Goal: Task Accomplishment & Management: Manage account settings

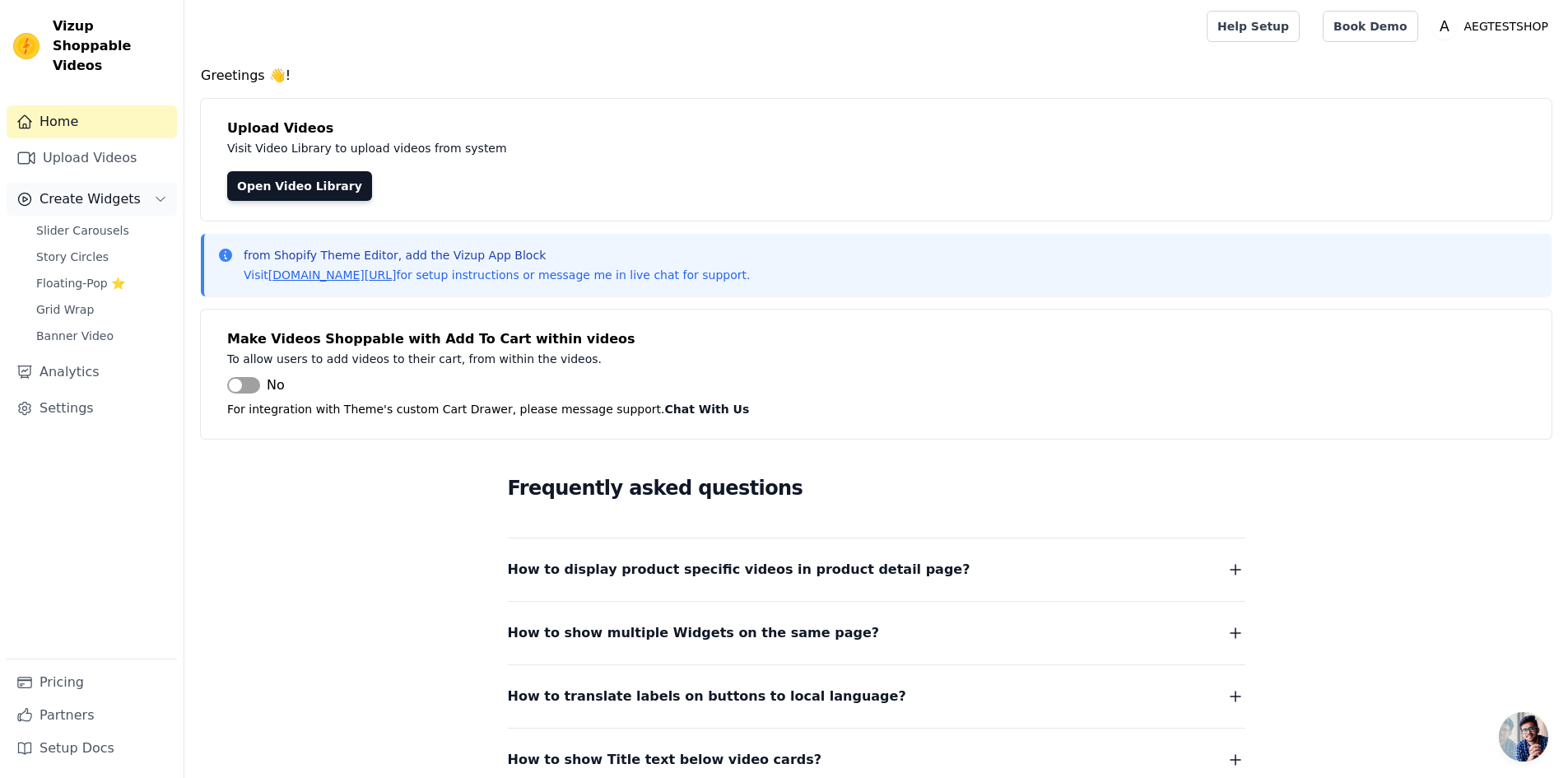
click at [104, 189] on span "Create Widgets" at bounding box center [90, 199] width 101 height 20
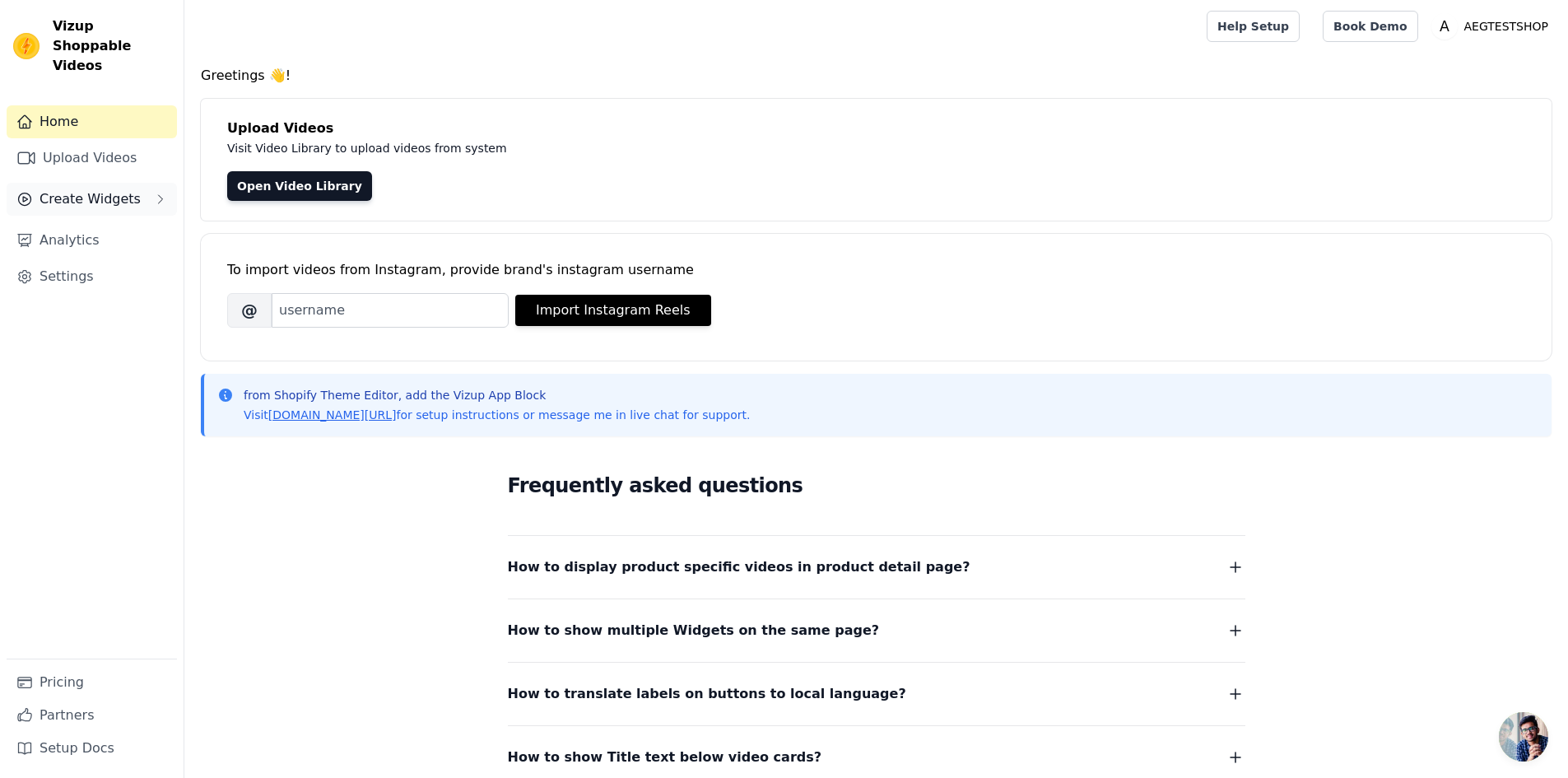
click at [104, 189] on span "Create Widgets" at bounding box center [90, 199] width 101 height 20
click at [100, 222] on span "Slider Carousels" at bounding box center [82, 231] width 93 height 16
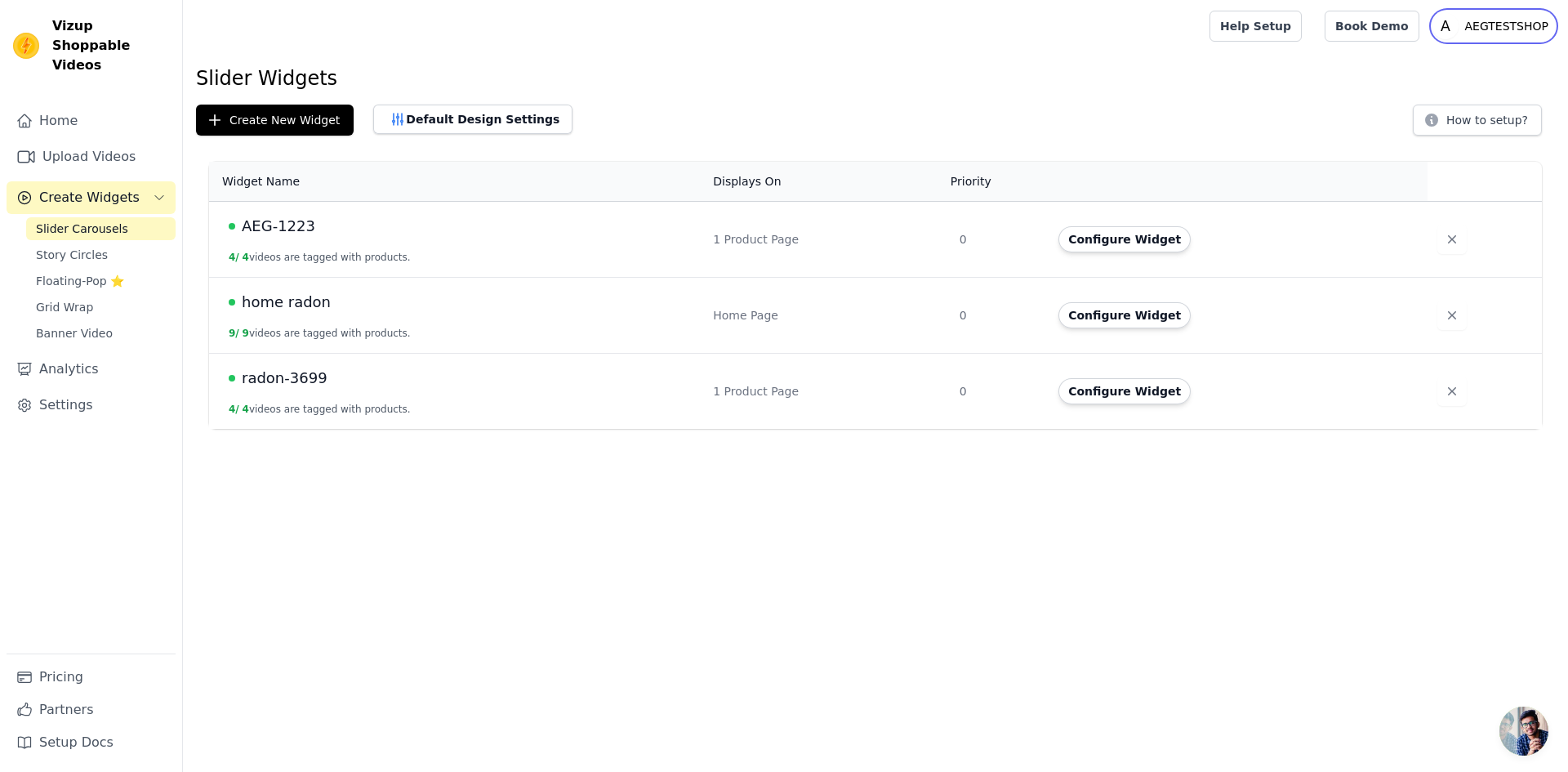
click at [1480, 29] on p "AEGTESTSHOP" at bounding box center [1506, 26] width 96 height 29
click at [1465, 68] on link "Settings" at bounding box center [1476, 67] width 156 height 29
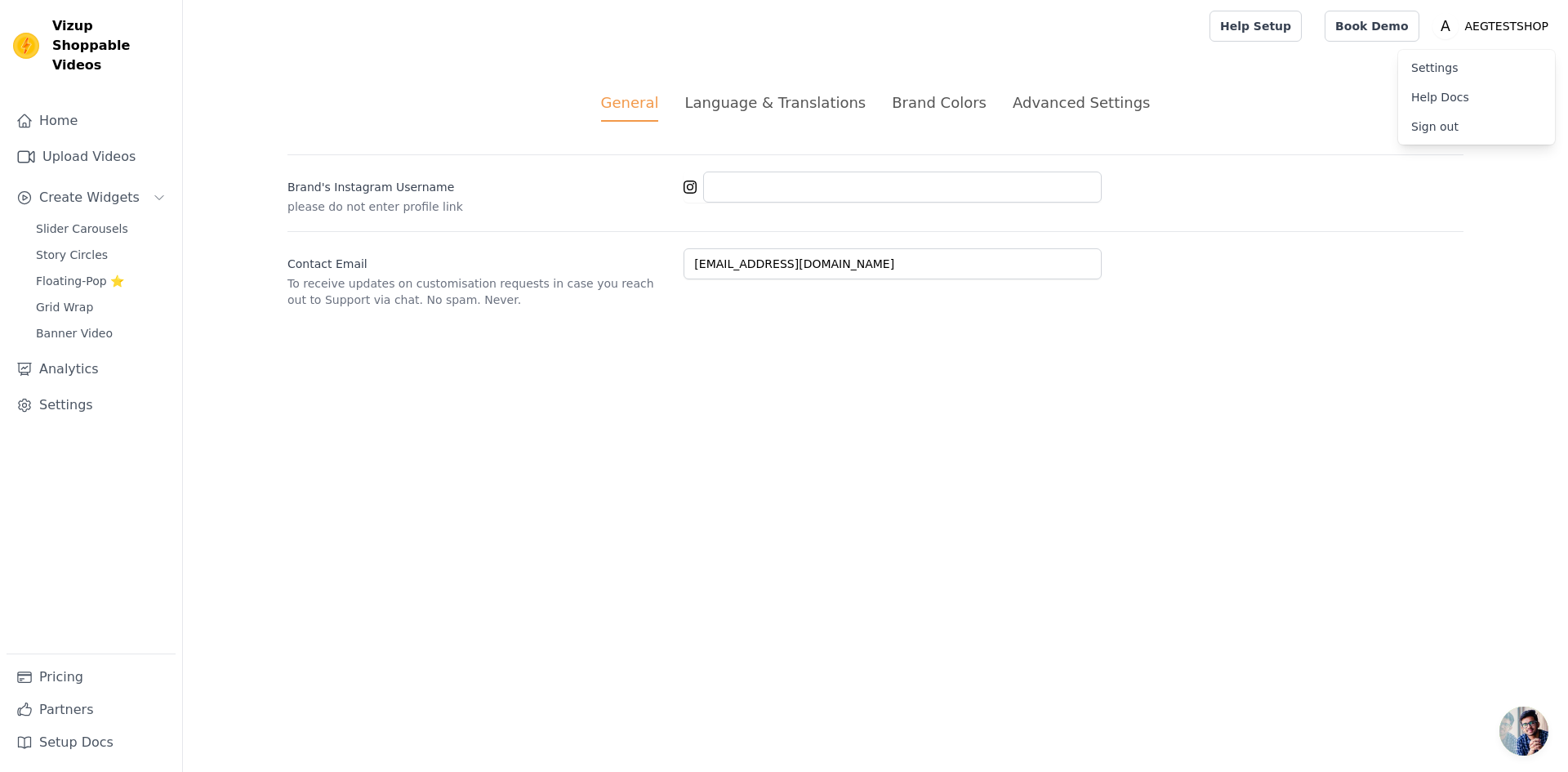
click at [1047, 107] on div "Advanced Settings" at bounding box center [1081, 102] width 138 height 22
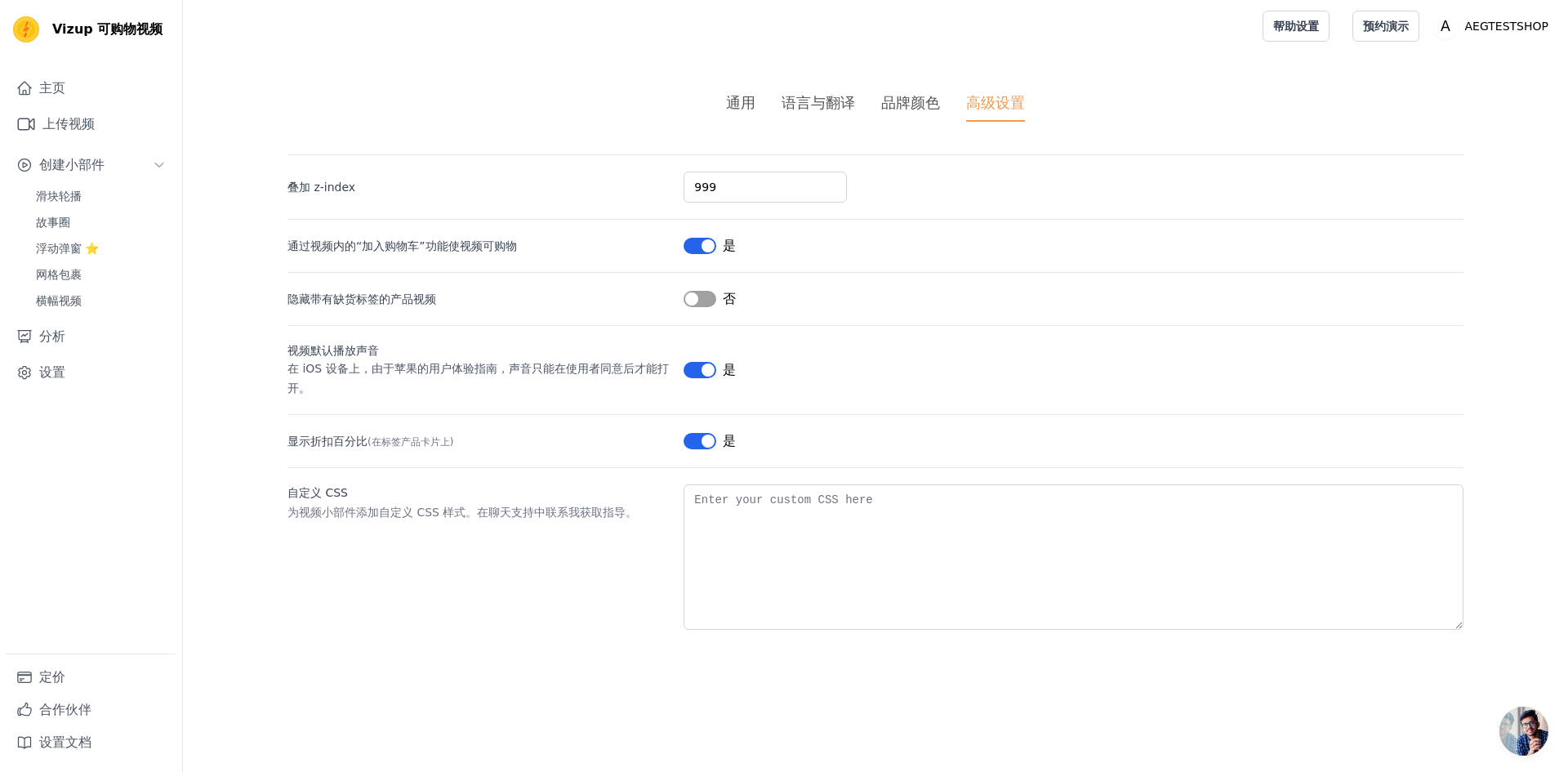
click at [901, 107] on font "品牌颜色" at bounding box center [910, 102] width 59 height 17
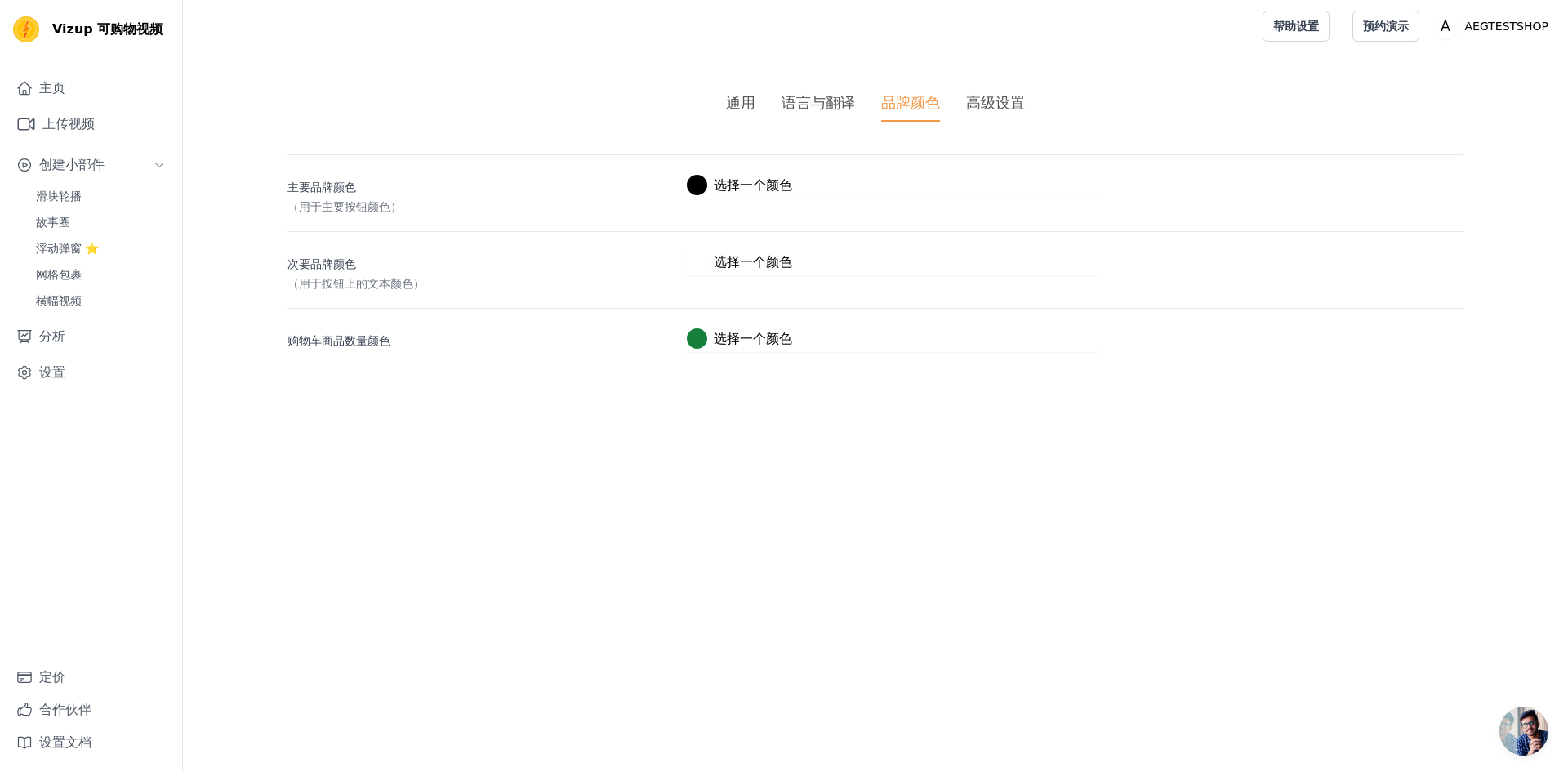
click at [848, 101] on font "语言与翻译" at bounding box center [818, 102] width 73 height 17
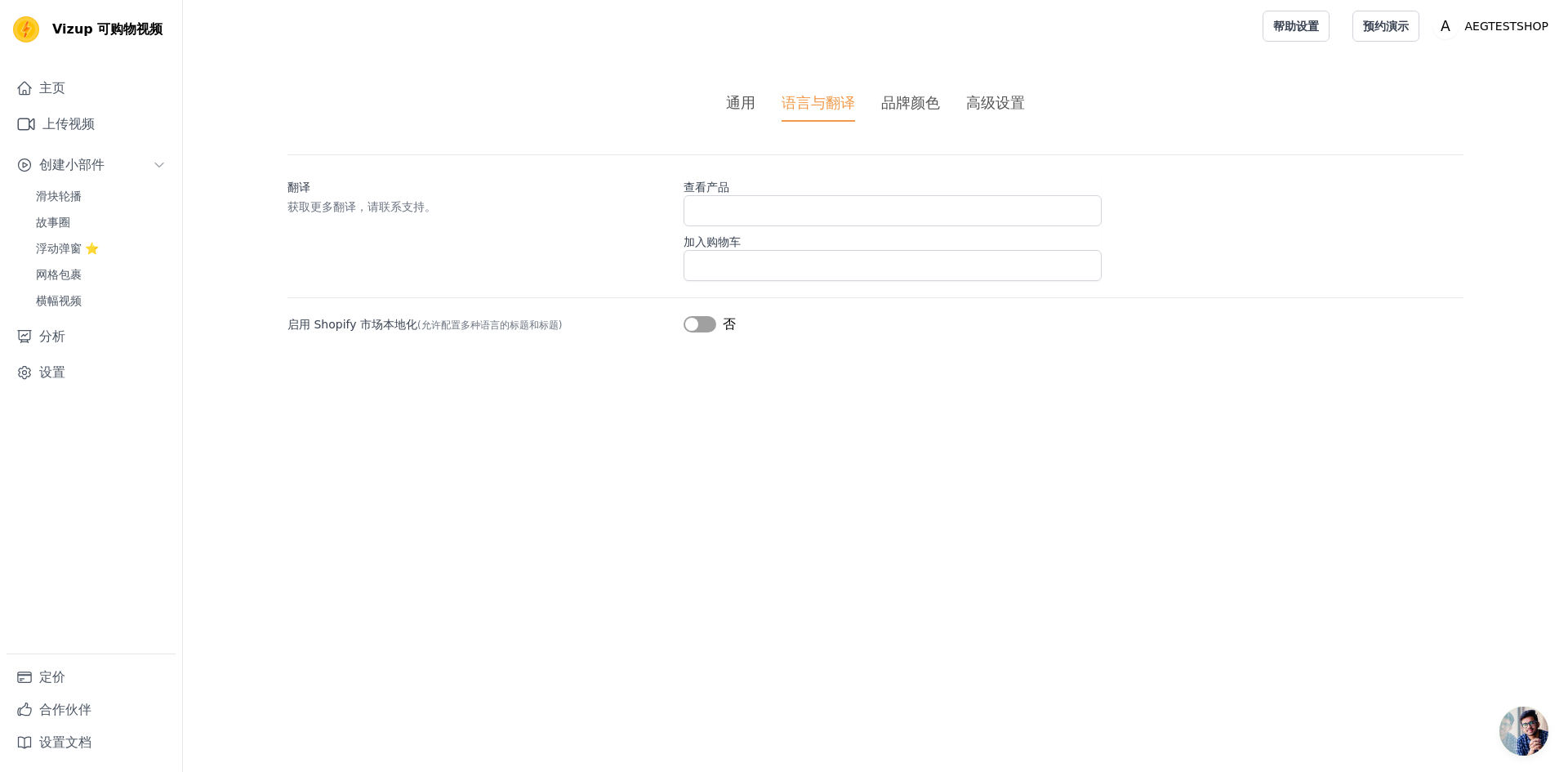
click at [759, 101] on ul "通用 语言与翻译 品牌颜色 高级设置" at bounding box center [876, 106] width 1176 height 30
click at [753, 107] on ul "通用 语言与翻译 品牌颜色 高级设置" at bounding box center [876, 106] width 1176 height 30
click at [753, 107] on font "通用" at bounding box center [740, 102] width 29 height 17
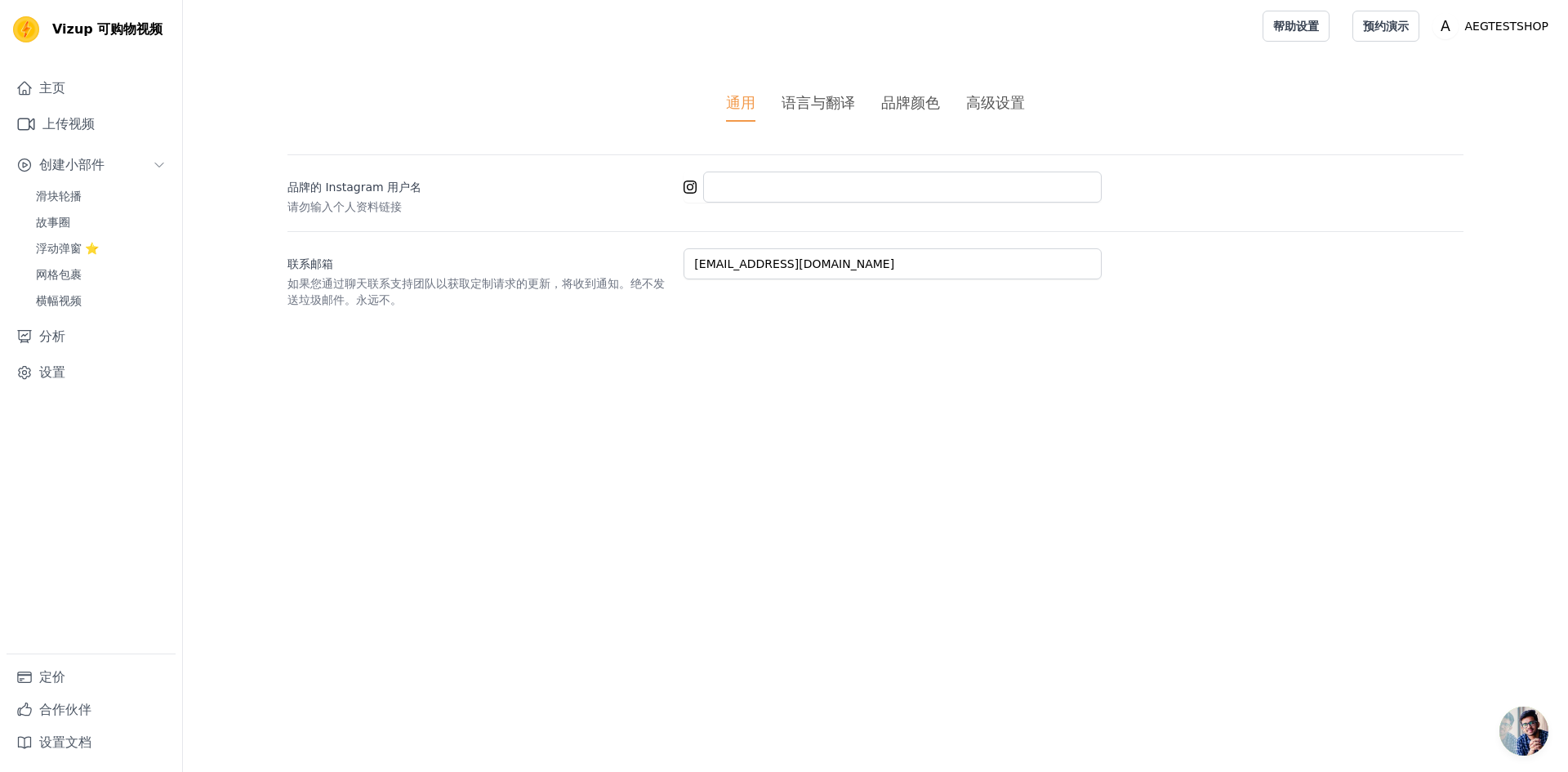
click at [962, 99] on ul "通用 语言与翻译 品牌颜色 高级设置" at bounding box center [876, 106] width 1176 height 30
click at [982, 99] on font "高级设置" at bounding box center [995, 102] width 59 height 17
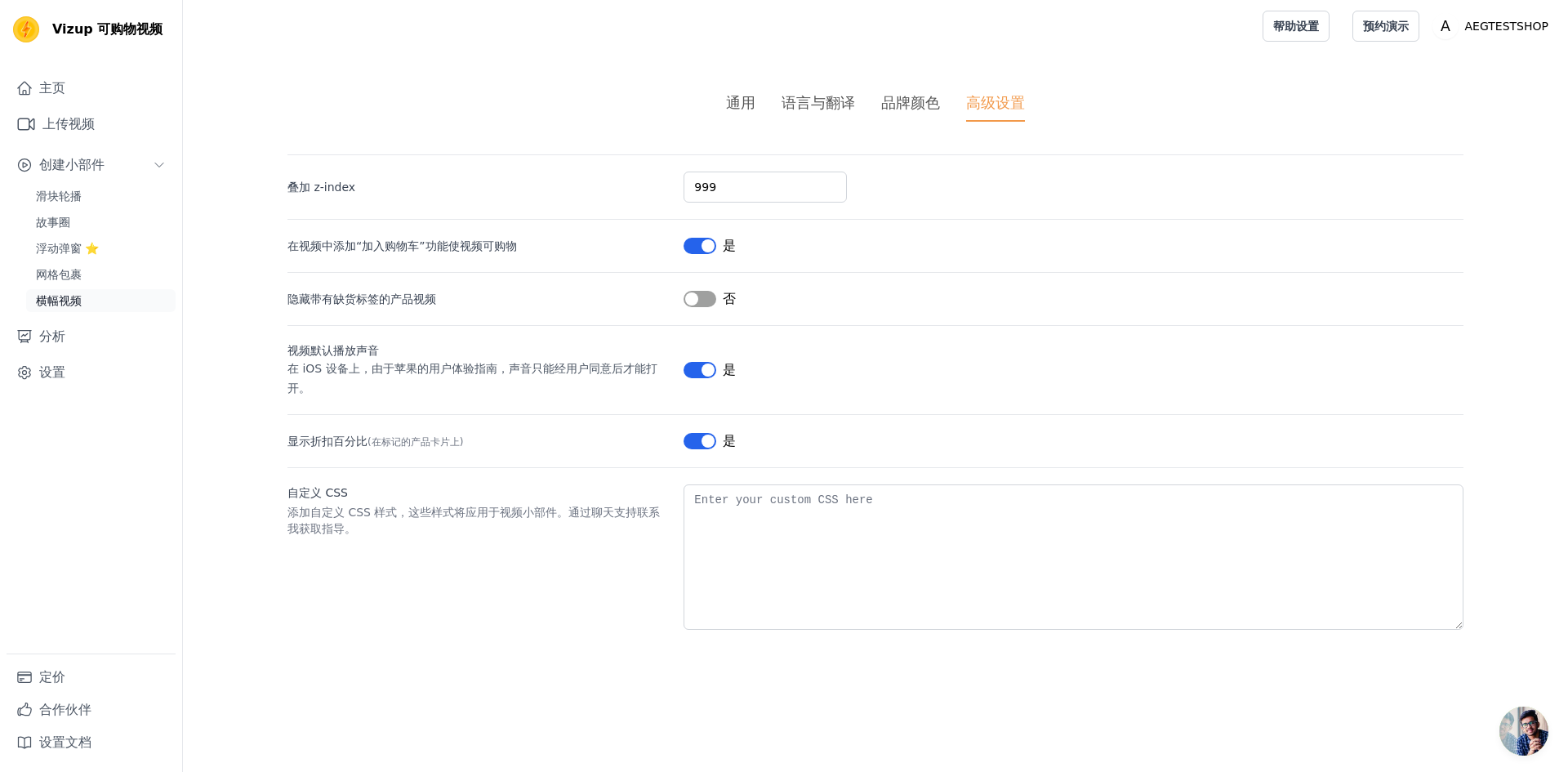
click at [92, 293] on link "横幅视频" at bounding box center [100, 301] width 149 height 23
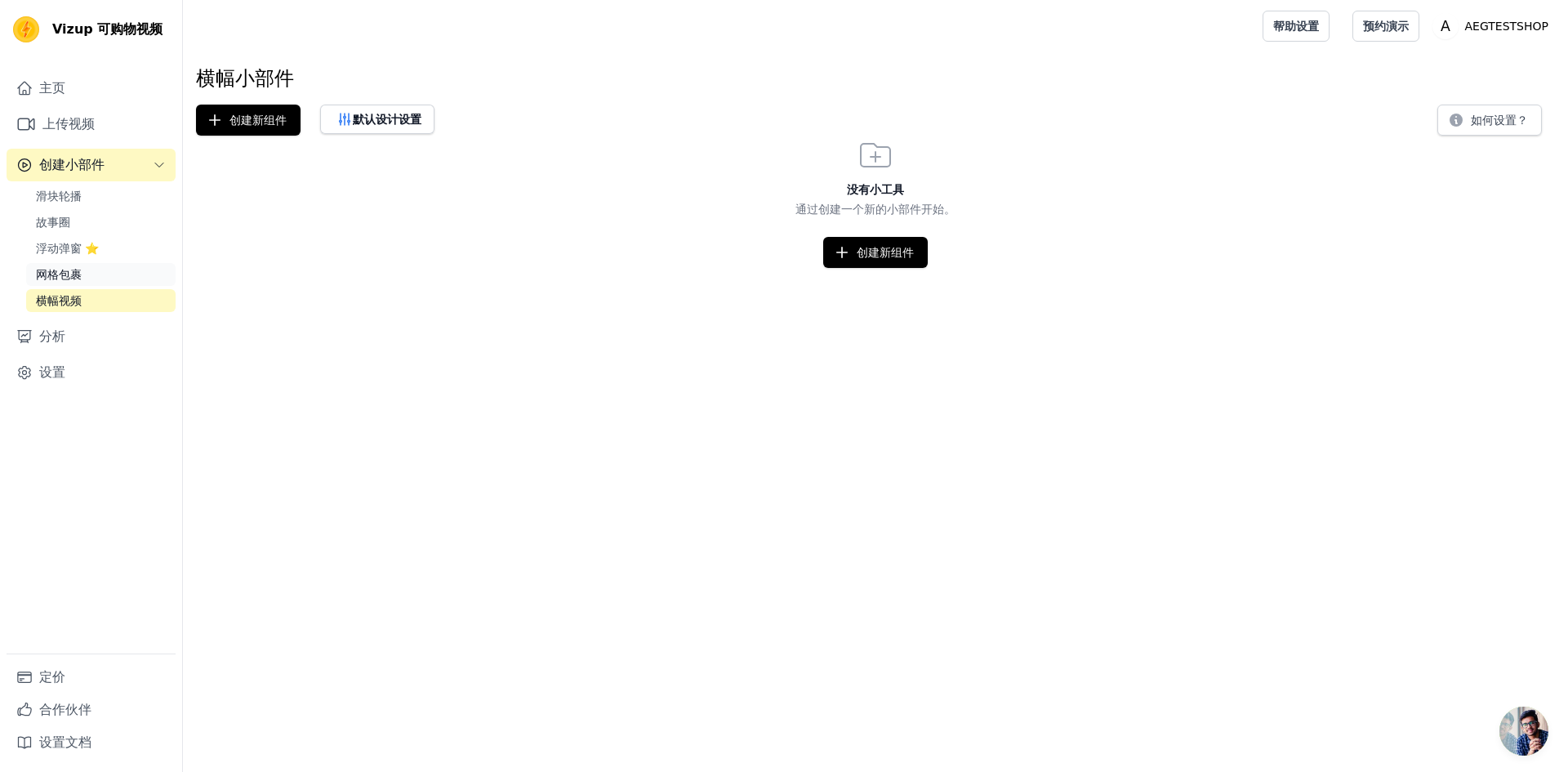
click at [48, 277] on font "网格包裹" at bounding box center [58, 274] width 46 height 13
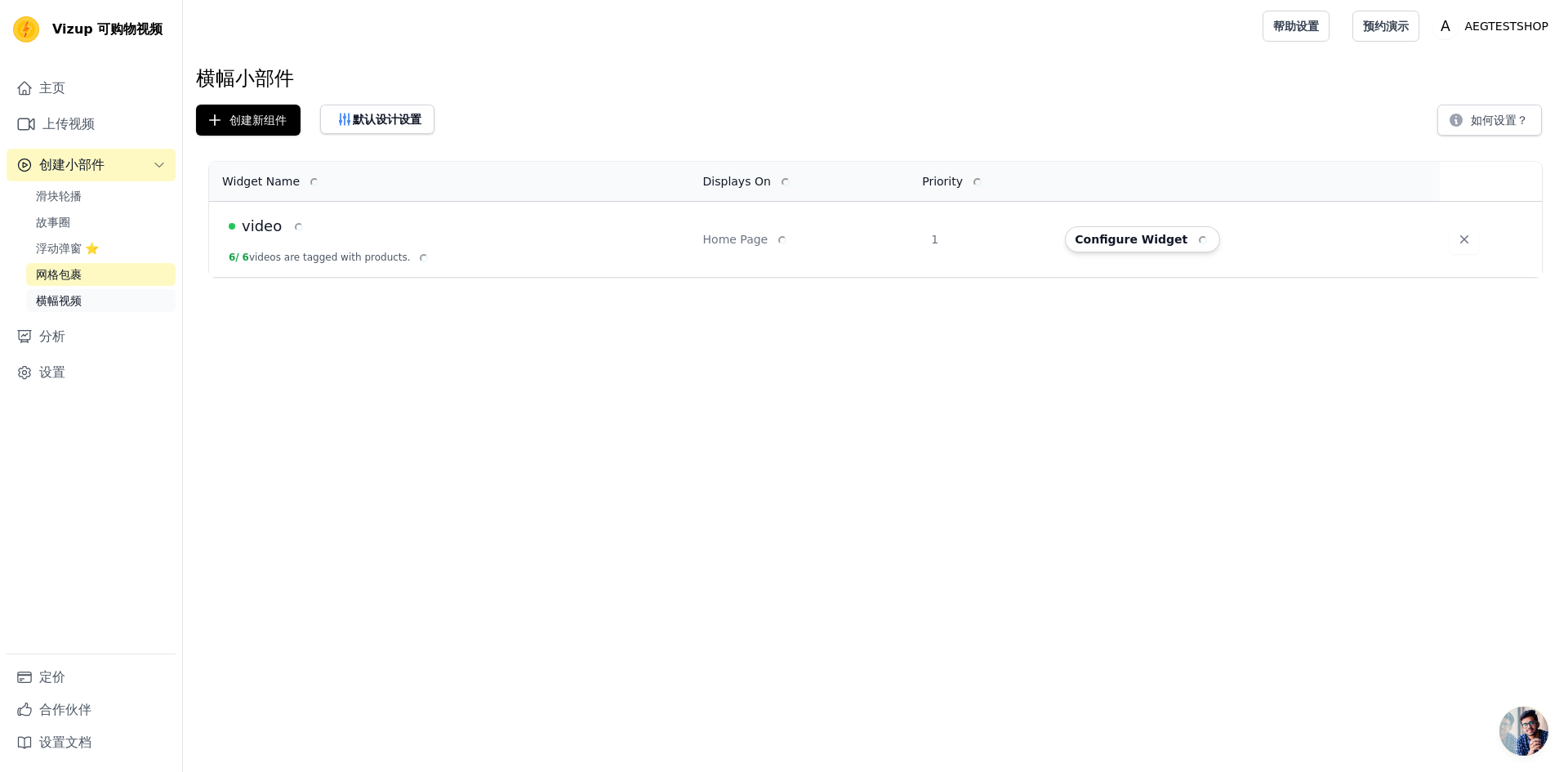
click at [77, 294] on font "横幅视频" at bounding box center [58, 300] width 46 height 13
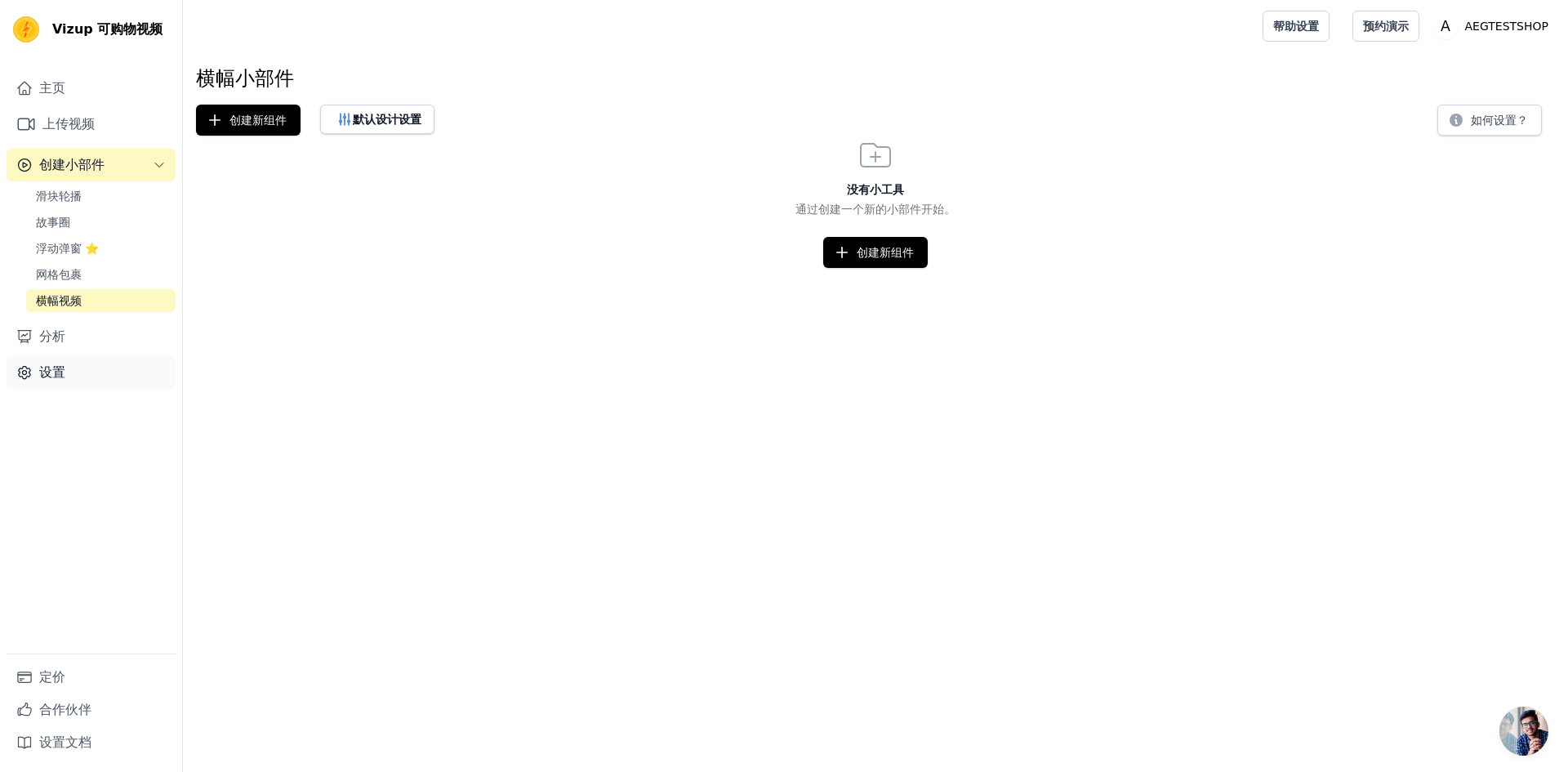
click at [67, 378] on link "设置" at bounding box center [90, 372] width 169 height 33
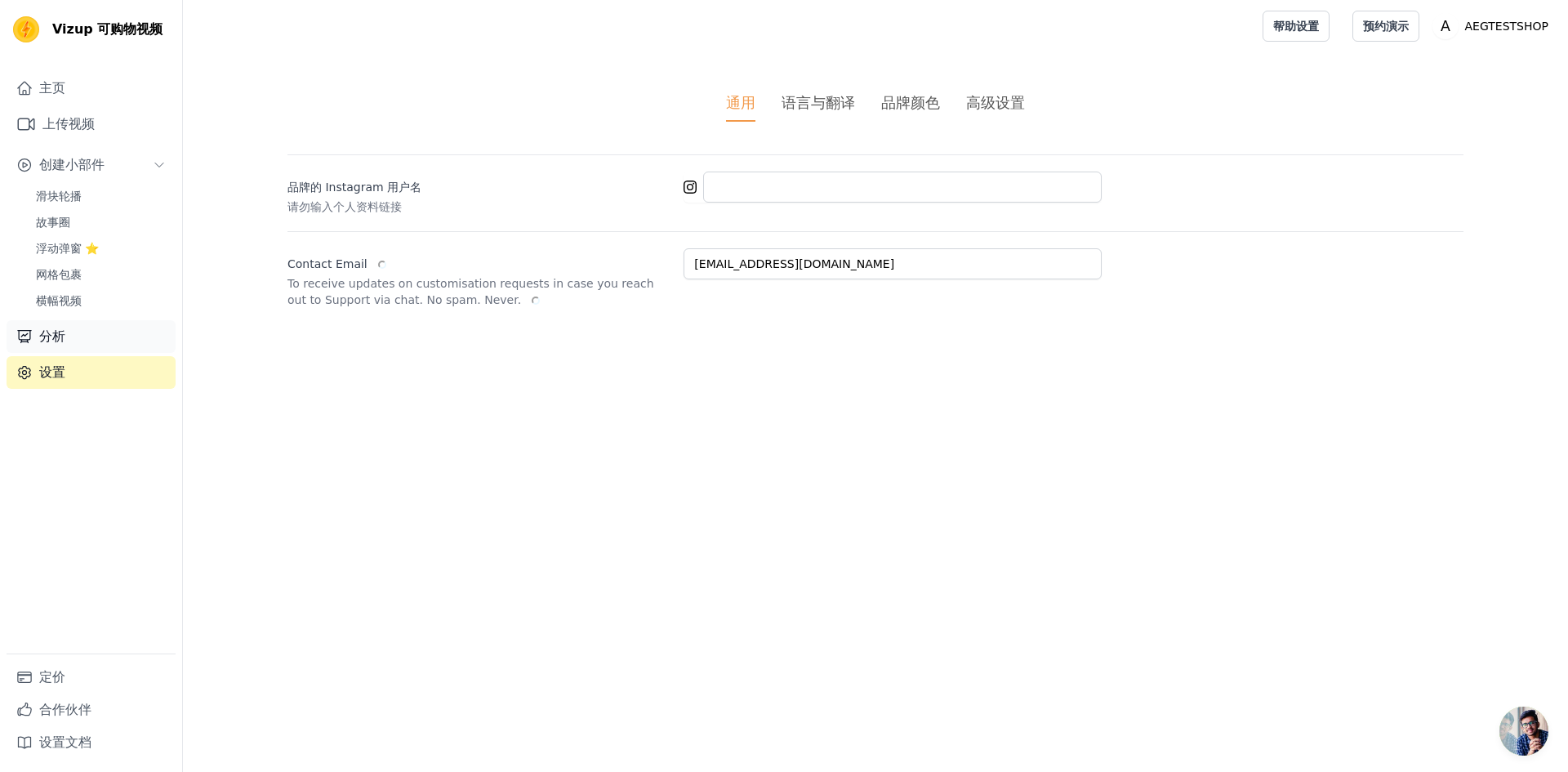
click at [96, 342] on link "分析" at bounding box center [90, 336] width 169 height 33
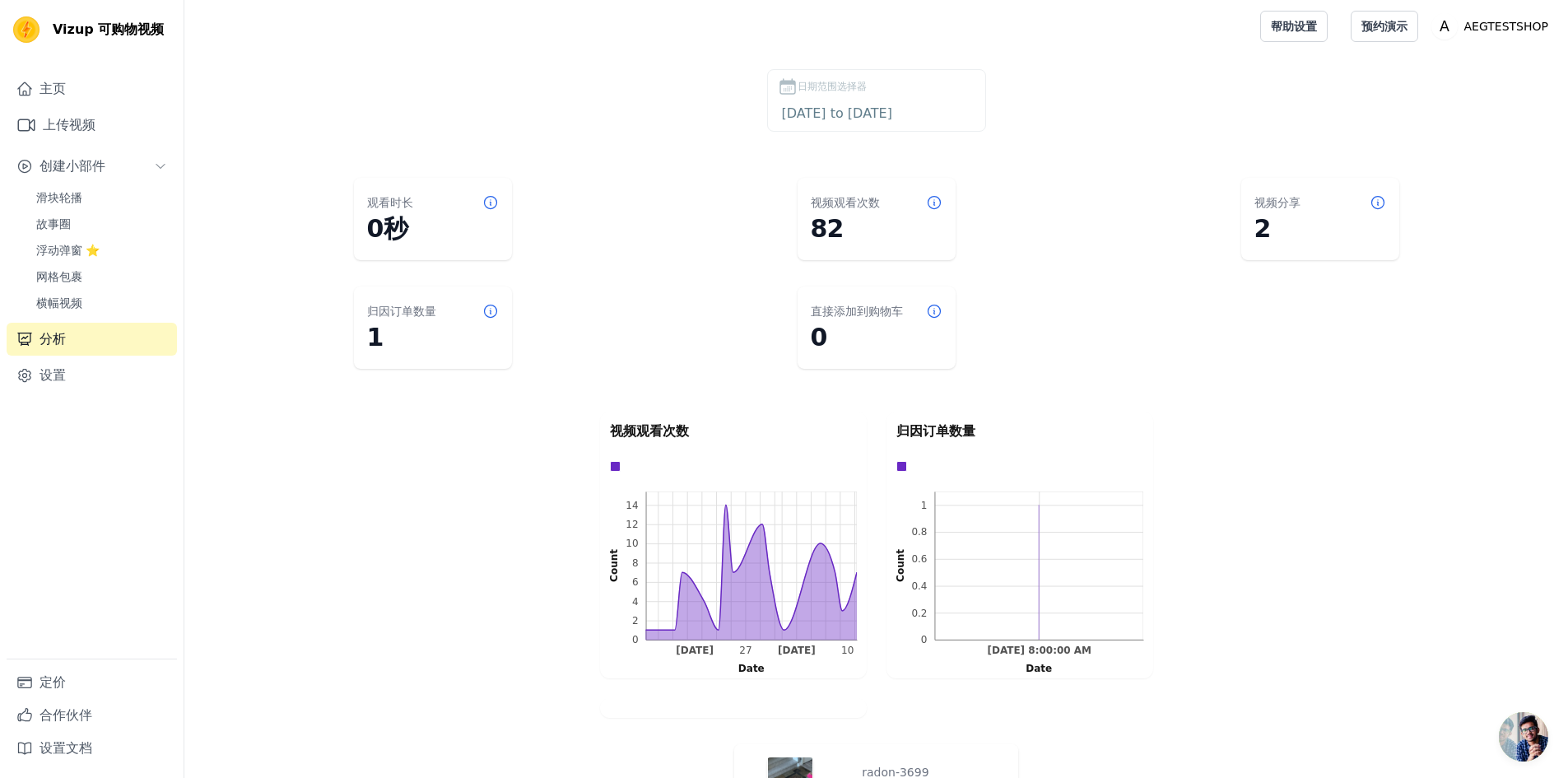
click at [435, 312] on font "归因订单数量" at bounding box center [402, 311] width 69 height 14
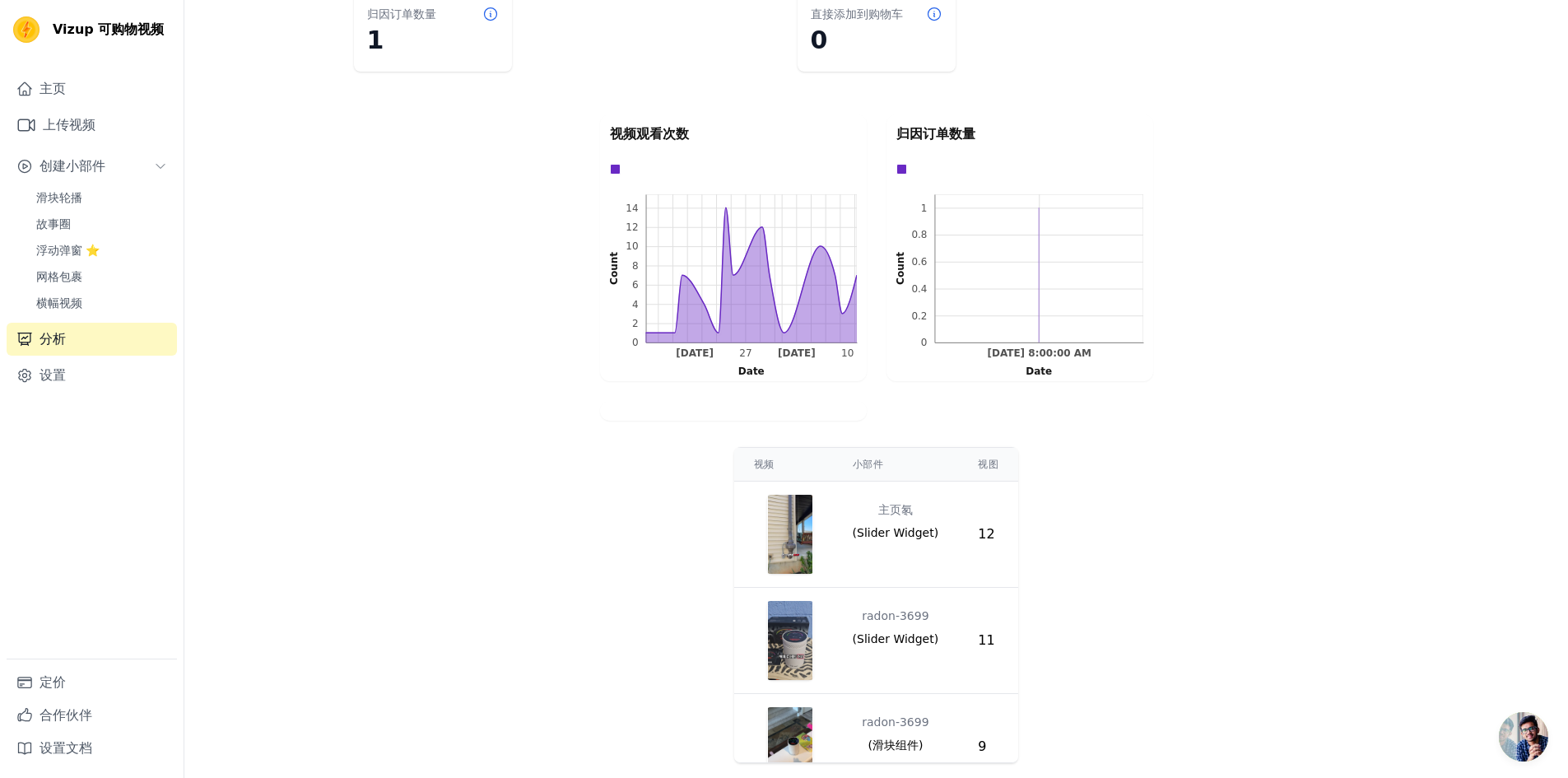
scroll to position [305, 0]
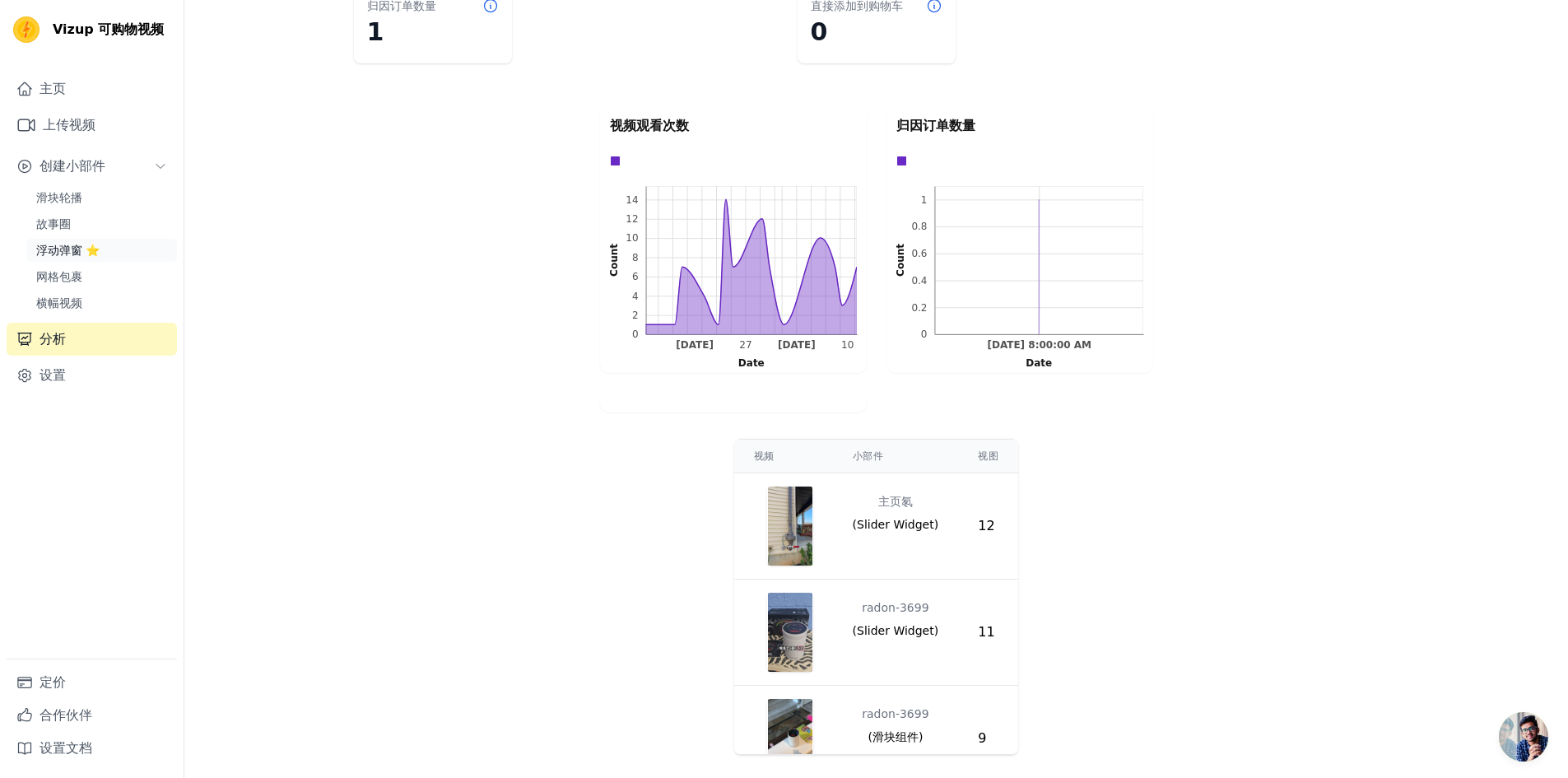
click at [113, 250] on link "浮动弹窗 ⭐" at bounding box center [101, 250] width 150 height 23
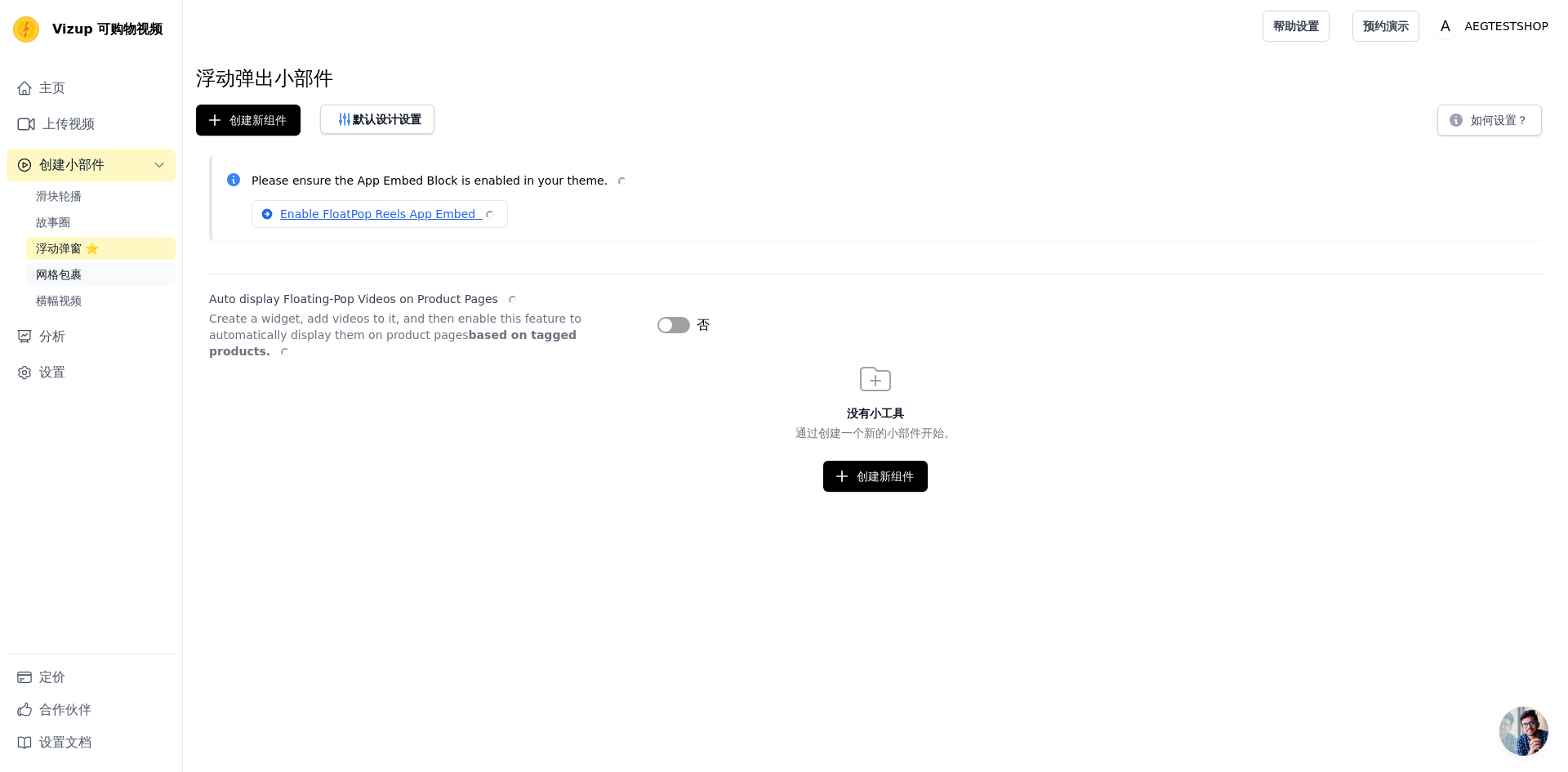
click at [117, 268] on link "网格包裹" at bounding box center [100, 274] width 149 height 23
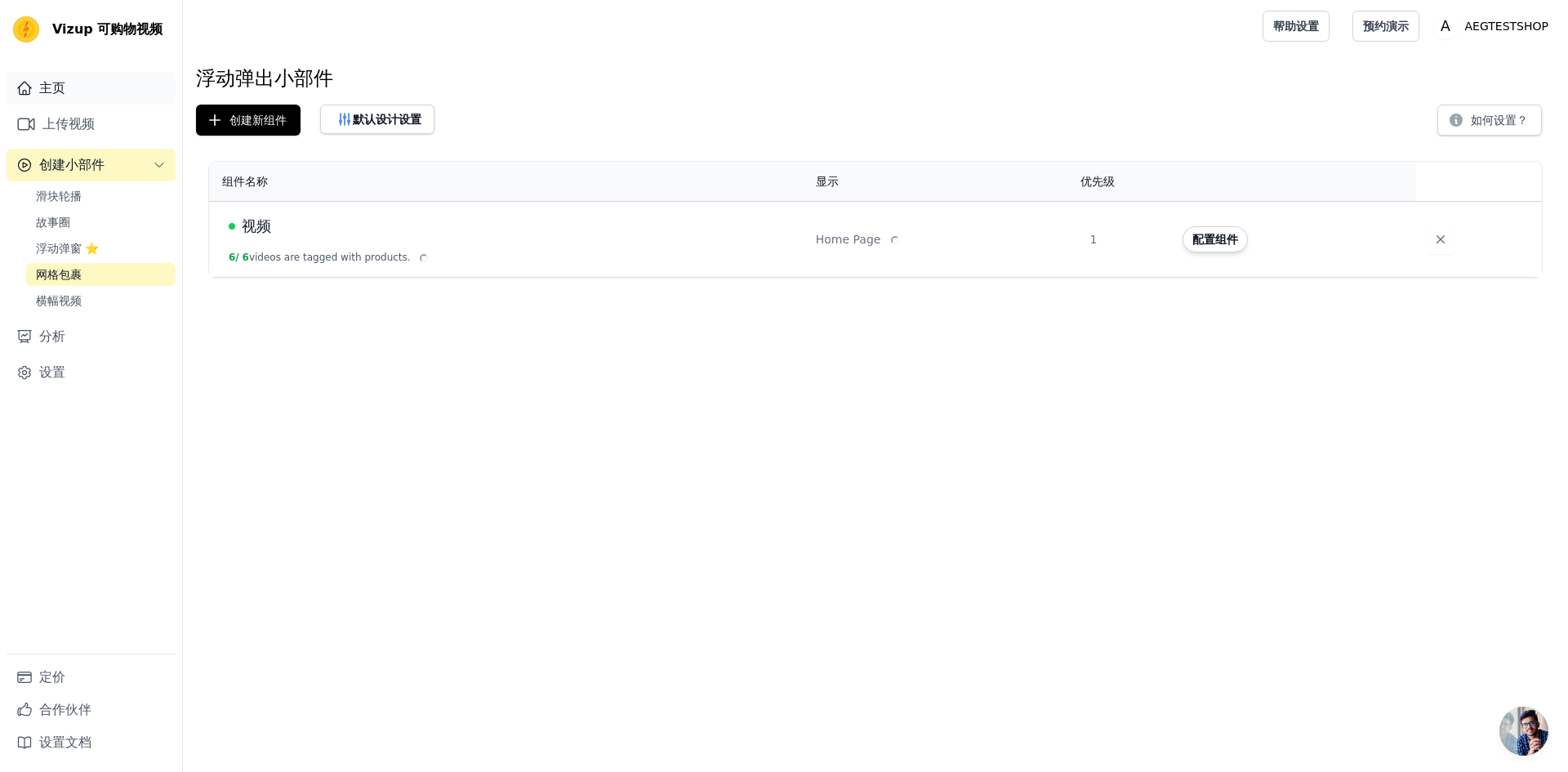
click at [102, 88] on link "主页" at bounding box center [90, 88] width 169 height 33
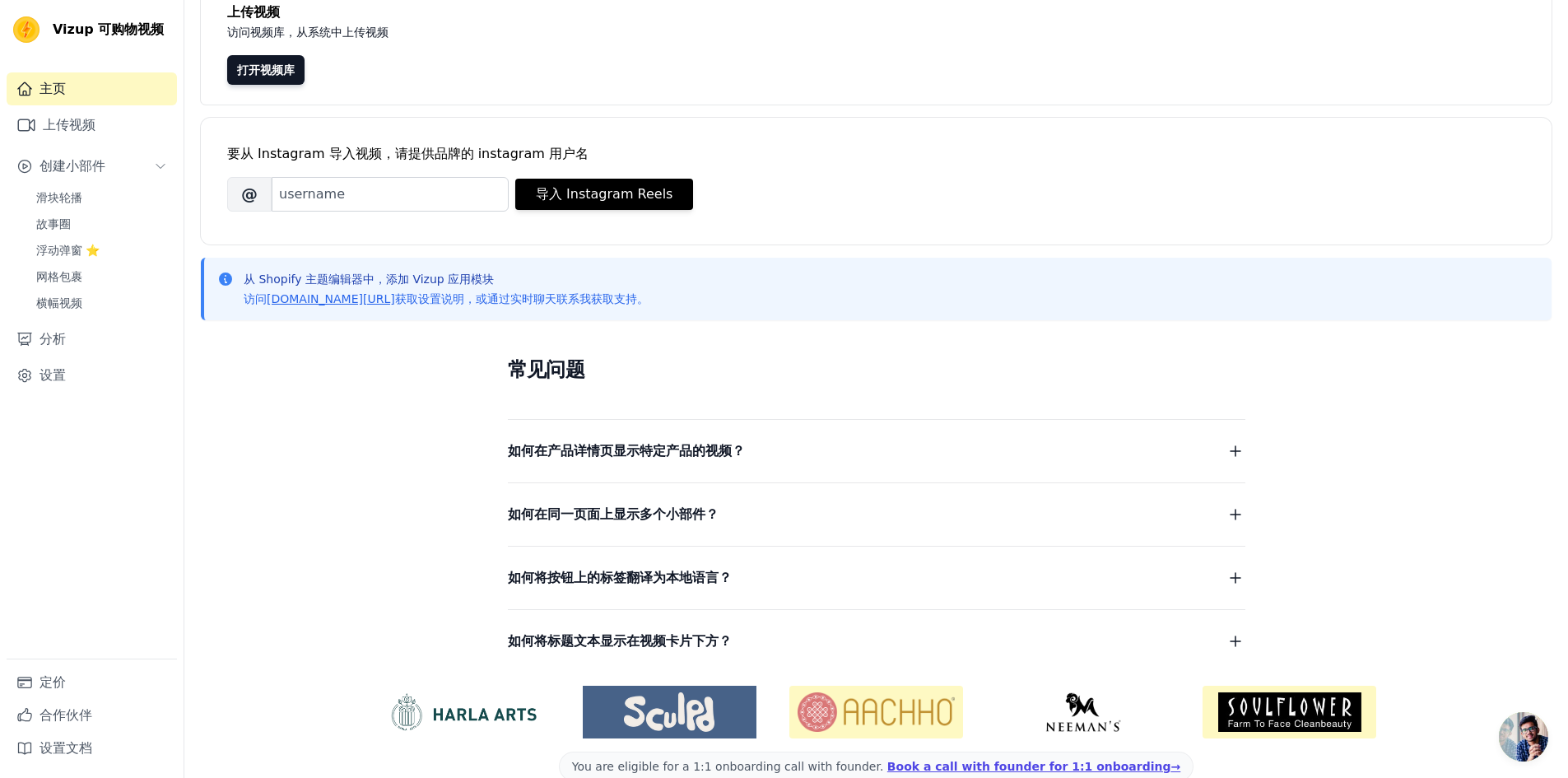
scroll to position [146, 0]
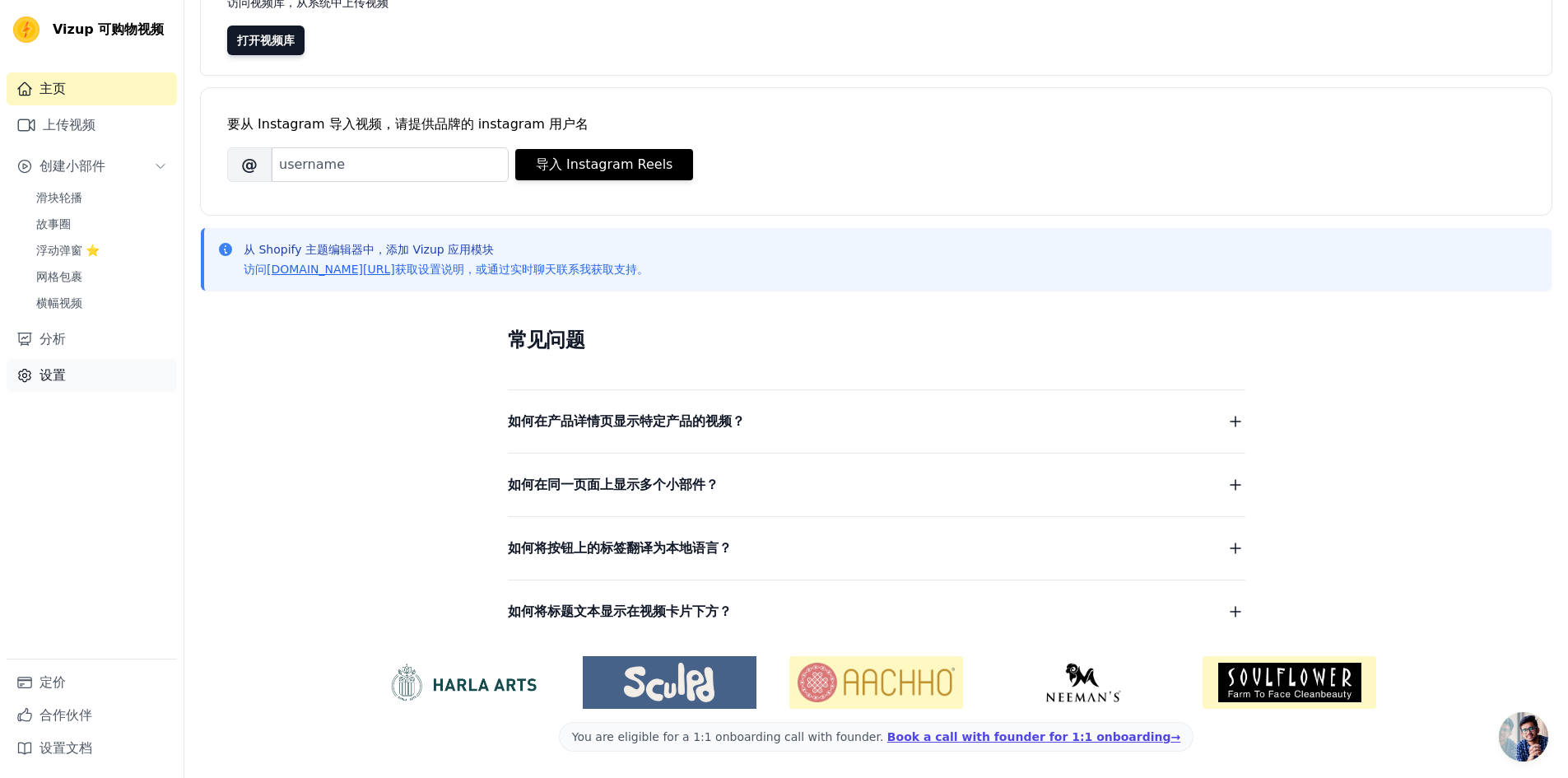
click at [46, 370] on font "设置" at bounding box center [52, 375] width 26 height 15
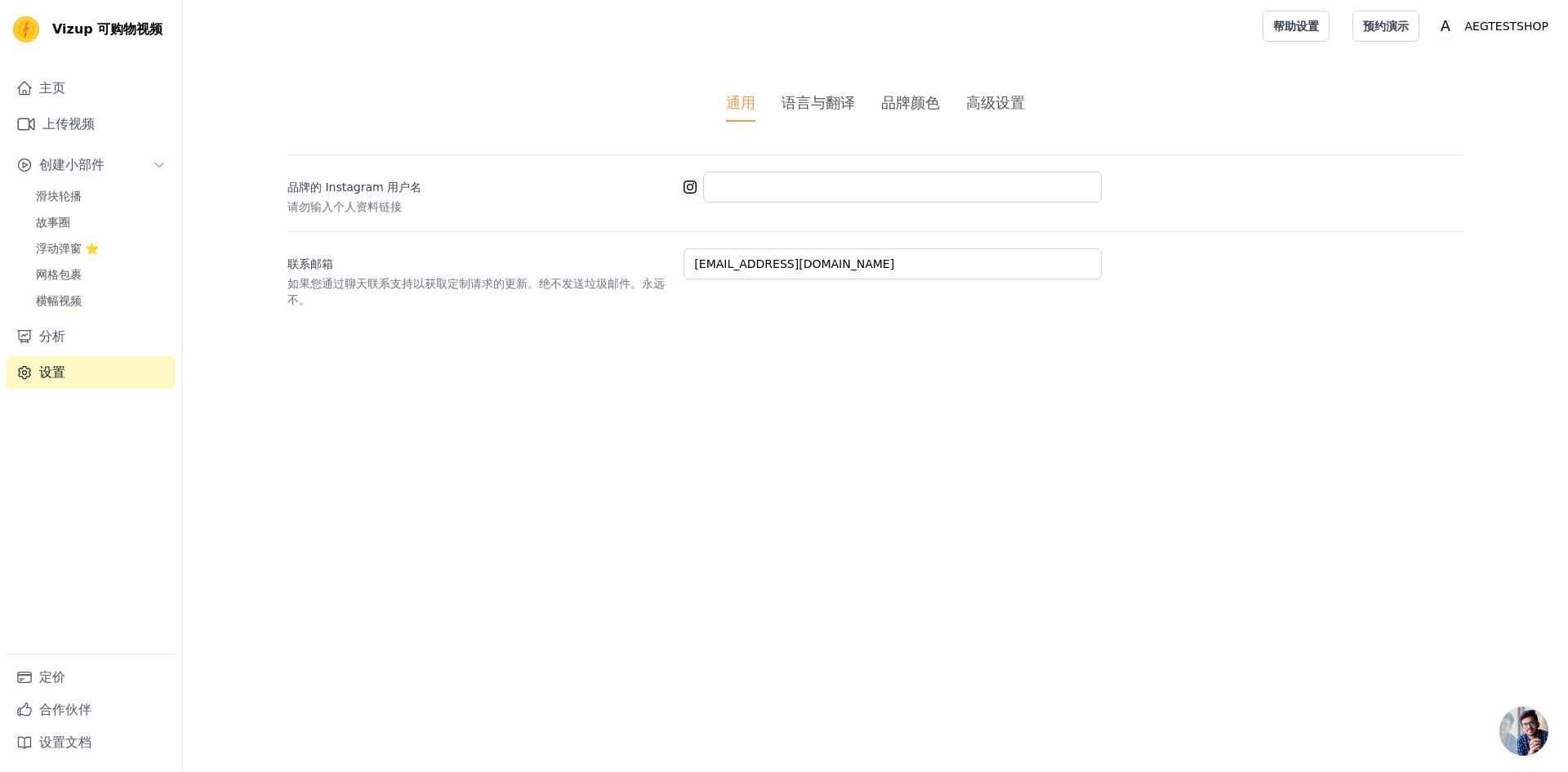
click at [829, 113] on div "语言与翻译" at bounding box center [818, 102] width 73 height 22
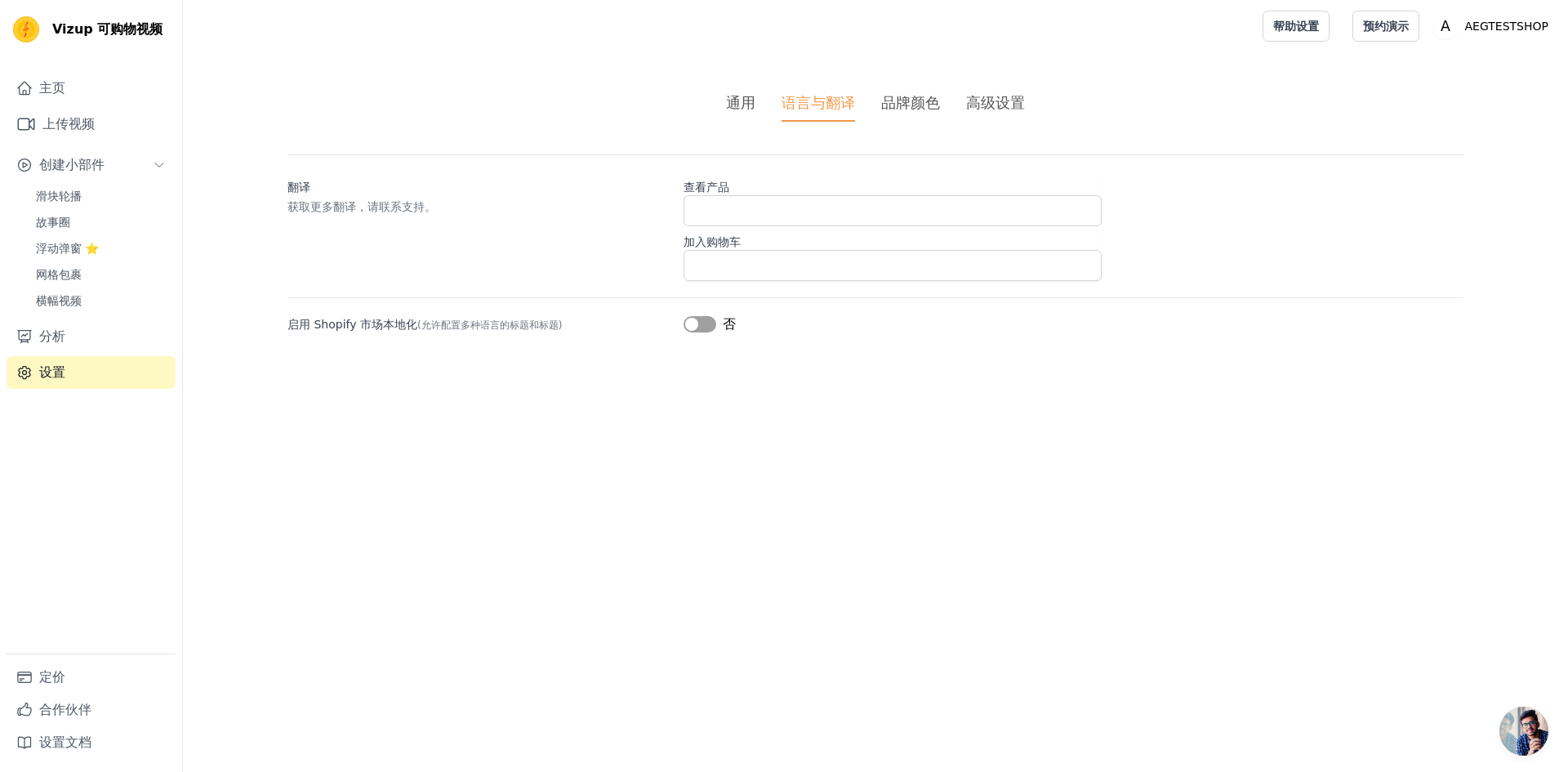
click at [911, 110] on font "品牌颜色" at bounding box center [910, 102] width 59 height 17
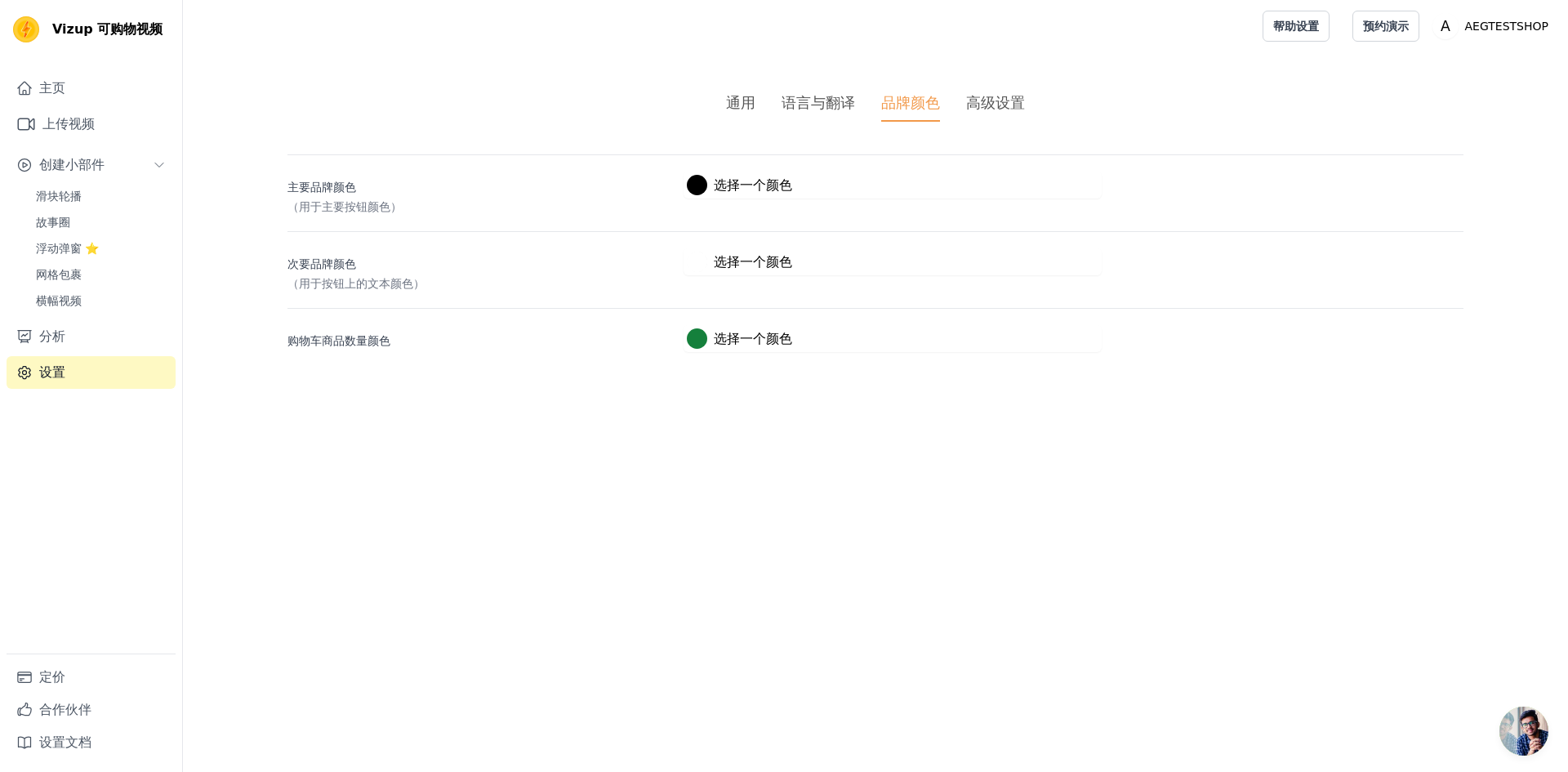
click at [1034, 110] on ul "通用 语言与翻译 品牌颜色 高级设置" at bounding box center [876, 106] width 1176 height 30
click at [1024, 103] on font "高级设置" at bounding box center [995, 102] width 59 height 17
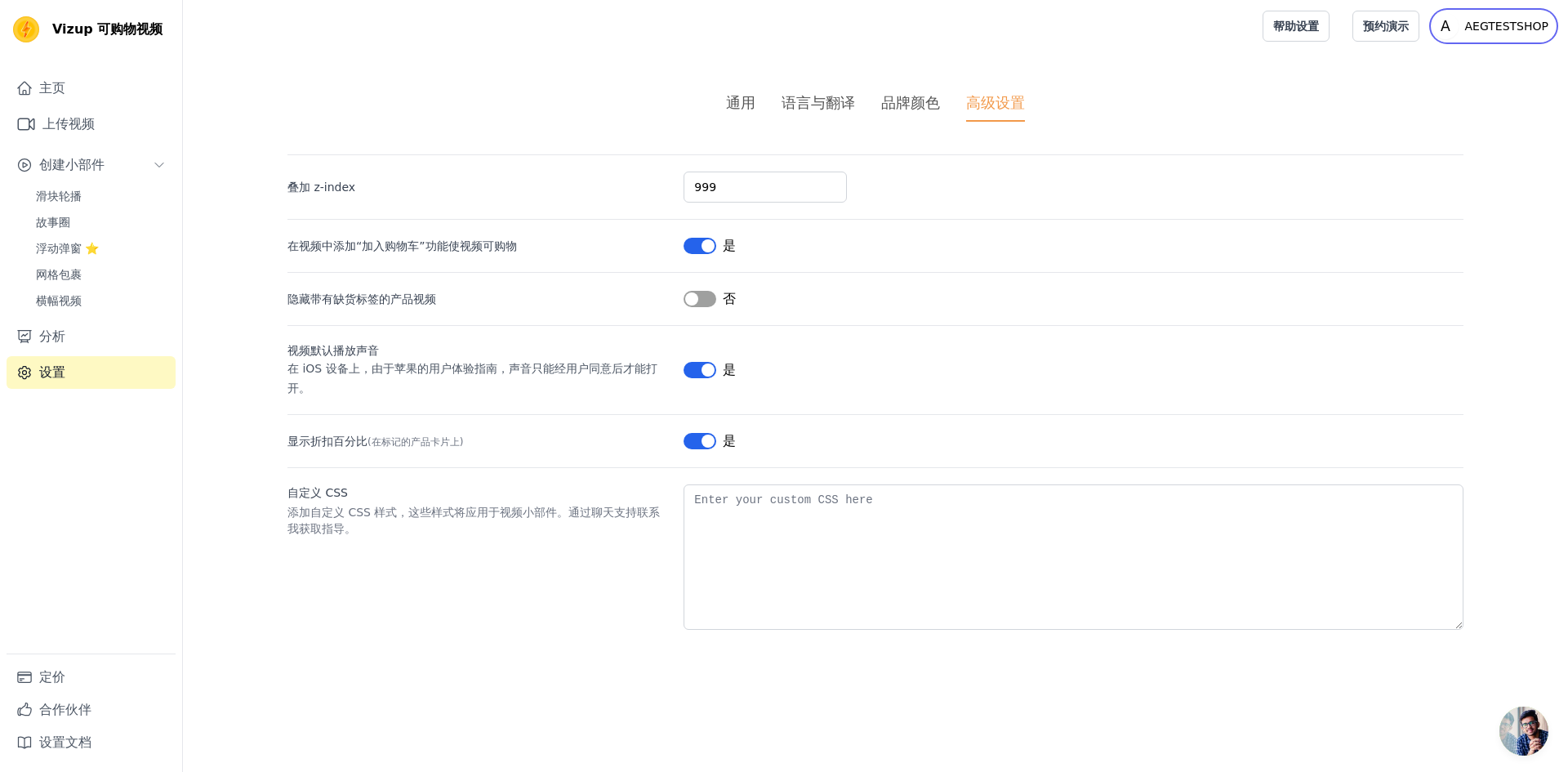
click at [1519, 24] on p "AEGTESTSHOP" at bounding box center [1506, 26] width 96 height 29
click at [1462, 65] on link "设置" at bounding box center [1476, 67] width 156 height 29
click at [1420, 70] on font "设置" at bounding box center [1422, 68] width 23 height 13
click at [1482, 24] on p "AEGTESTSHOP" at bounding box center [1506, 26] width 96 height 29
click at [1470, 0] on html "Vizup 可购物视频 主页 上传视频 创建小部件 滑块轮播 故事圈 浮动弹窗 ⭐ 网格包裹 横幅视频 分析 设置 定价 合作伙伴 设置文档 Open sid…" at bounding box center [784, 334] width 1568 height 668
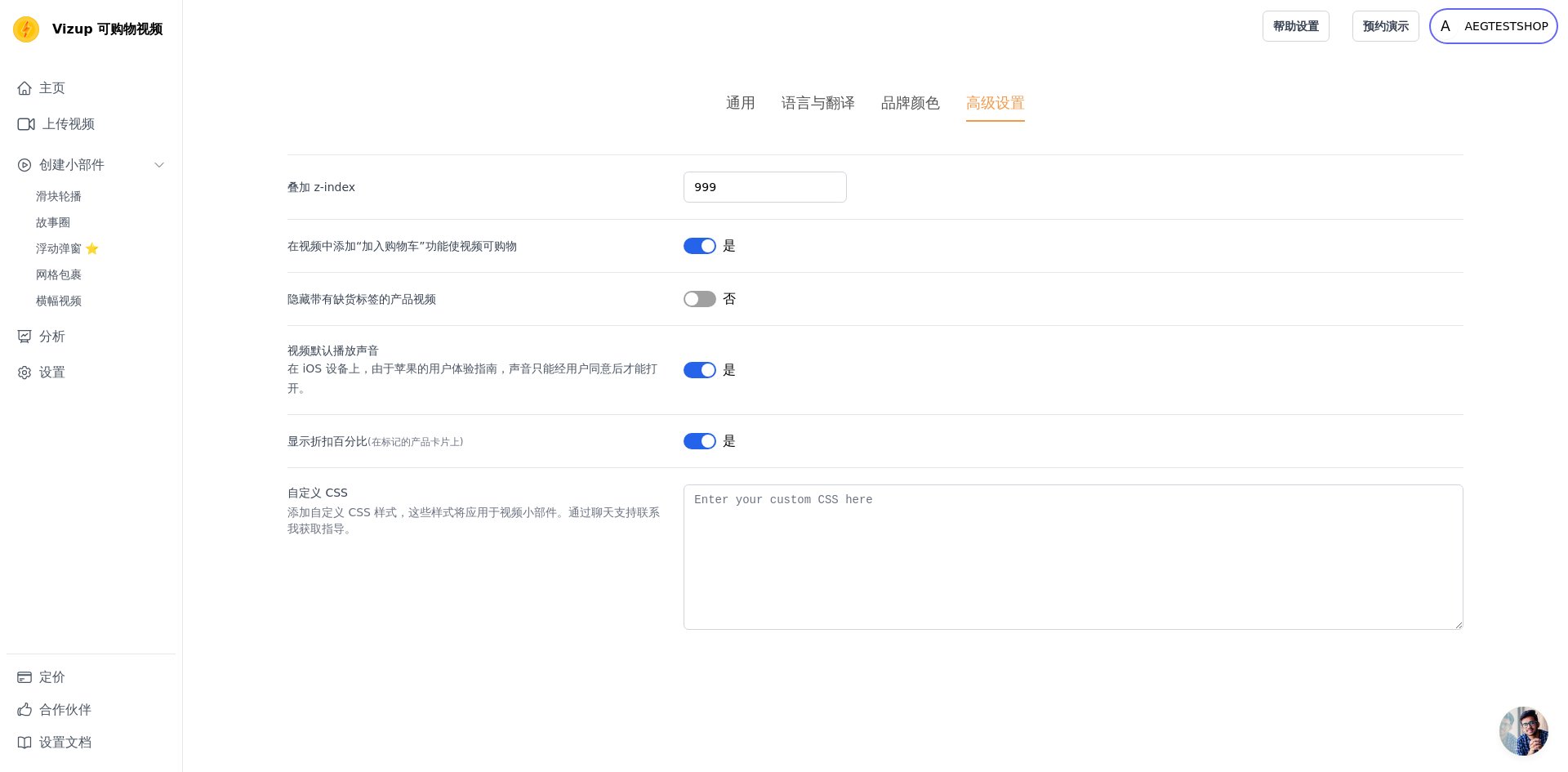
click at [1473, 21] on p "AEGTESTSHOP" at bounding box center [1506, 26] width 96 height 29
click at [1275, 16] on link "帮助设置" at bounding box center [1295, 26] width 67 height 31
click at [126, 153] on button "创建小部件" at bounding box center [90, 164] width 169 height 33
click at [128, 221] on link "故事圈" at bounding box center [100, 222] width 149 height 23
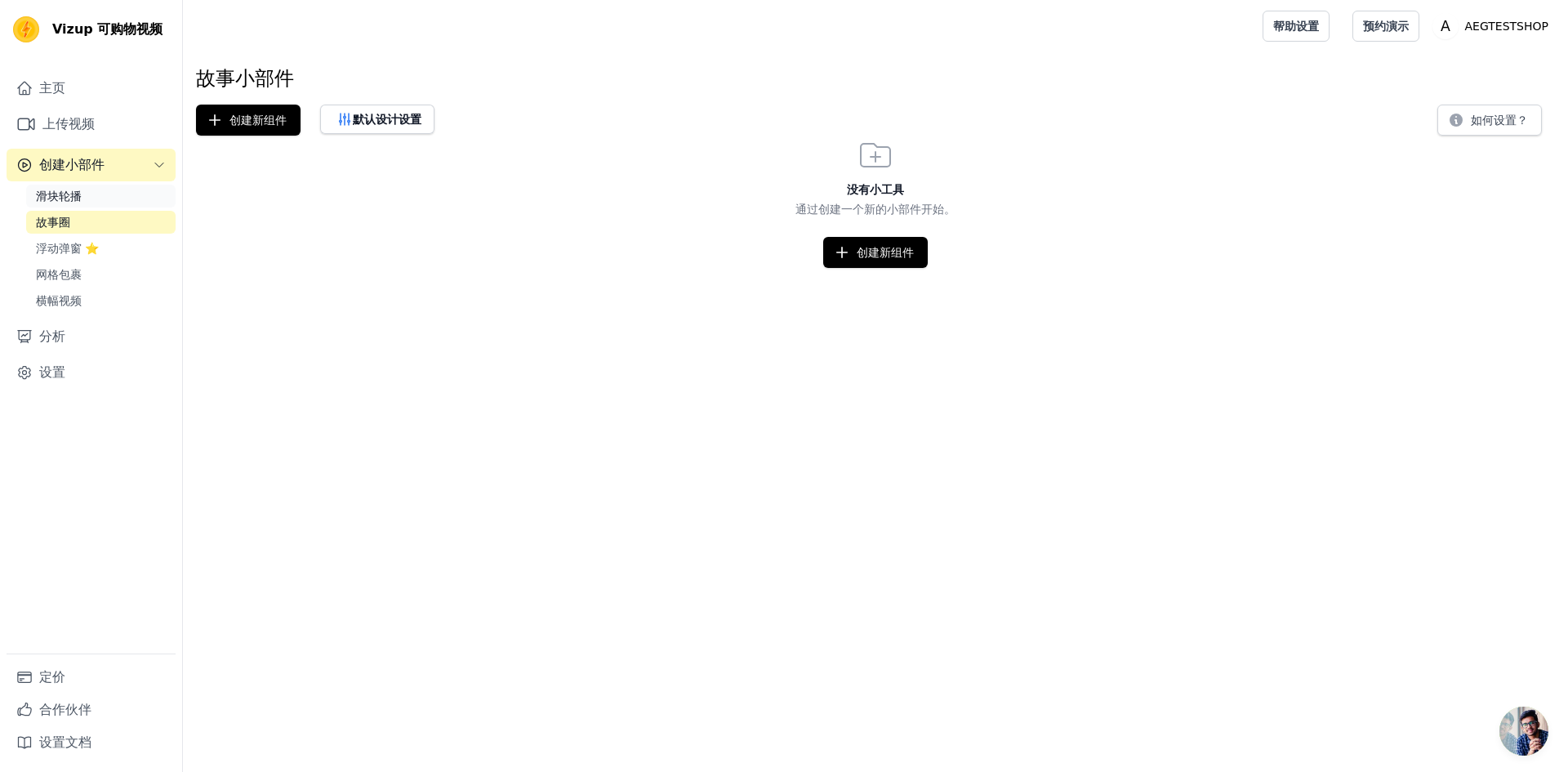
click at [106, 199] on link "滑块轮播" at bounding box center [100, 197] width 149 height 23
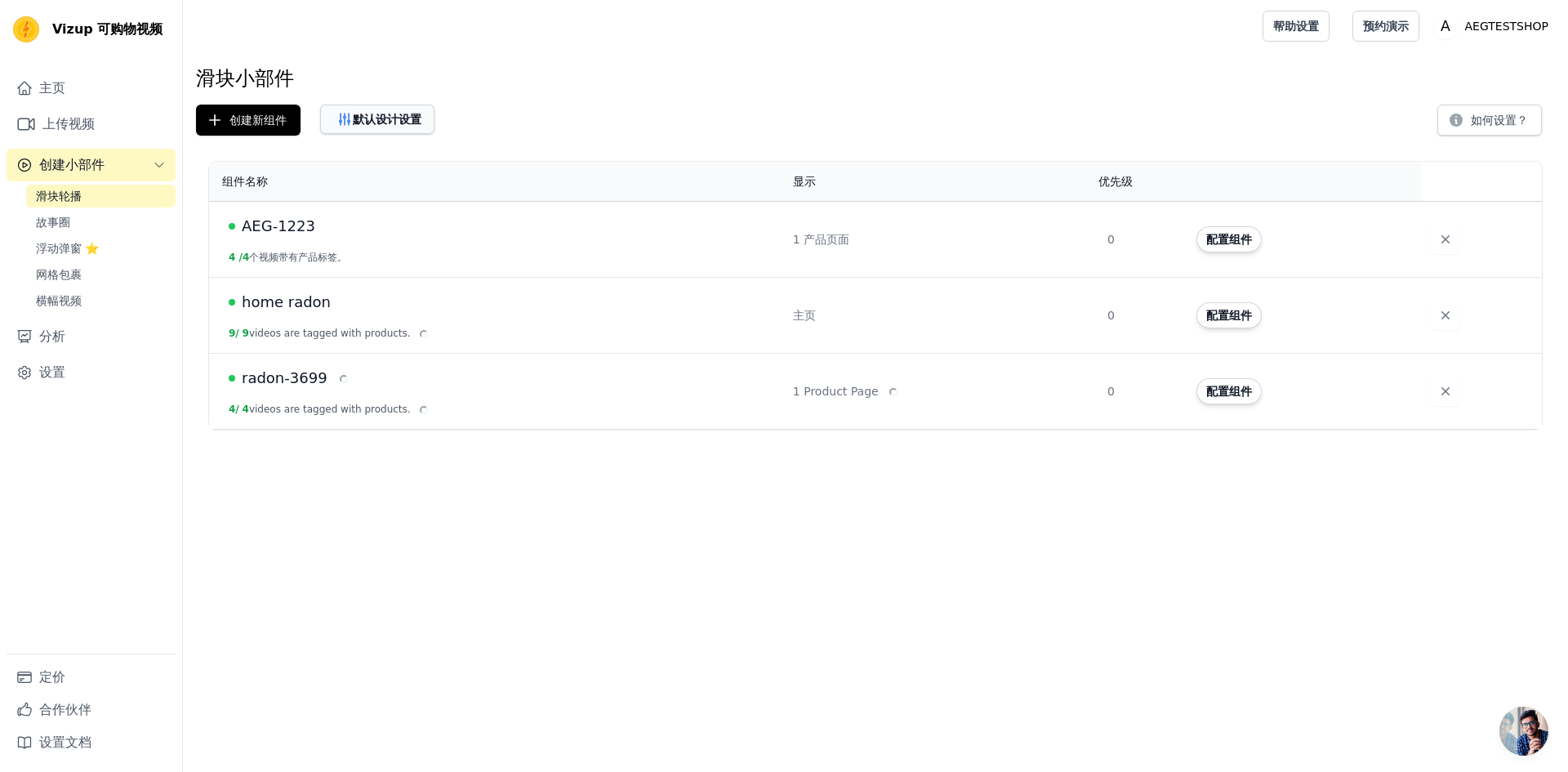
click at [356, 130] on button "默认设计设置" at bounding box center [377, 119] width 114 height 29
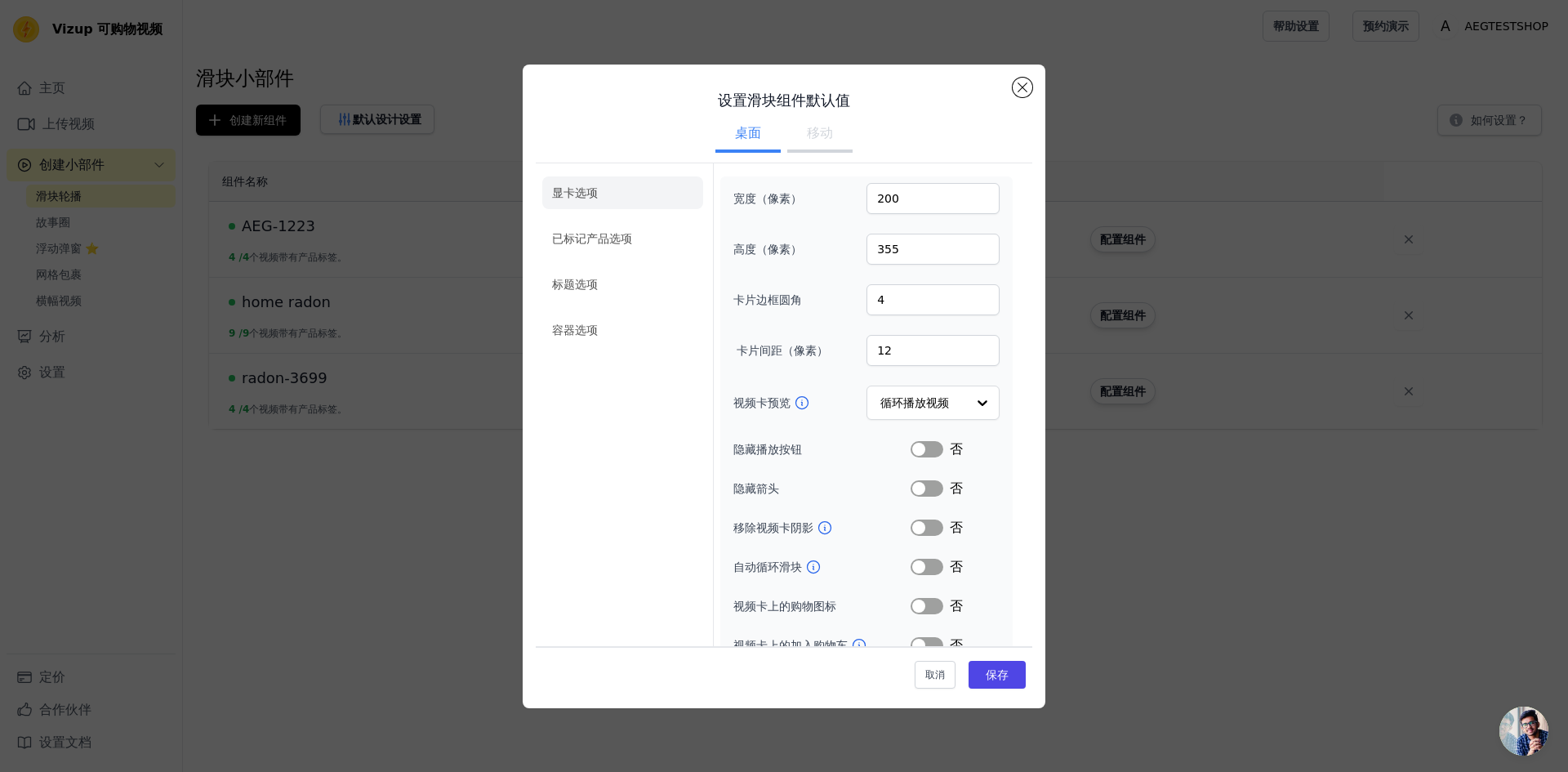
click at [820, 130] on font "移动" at bounding box center [819, 132] width 26 height 15
click at [750, 145] on button "桌面" at bounding box center [748, 135] width 65 height 36
click at [809, 139] on font "移动" at bounding box center [819, 132] width 26 height 15
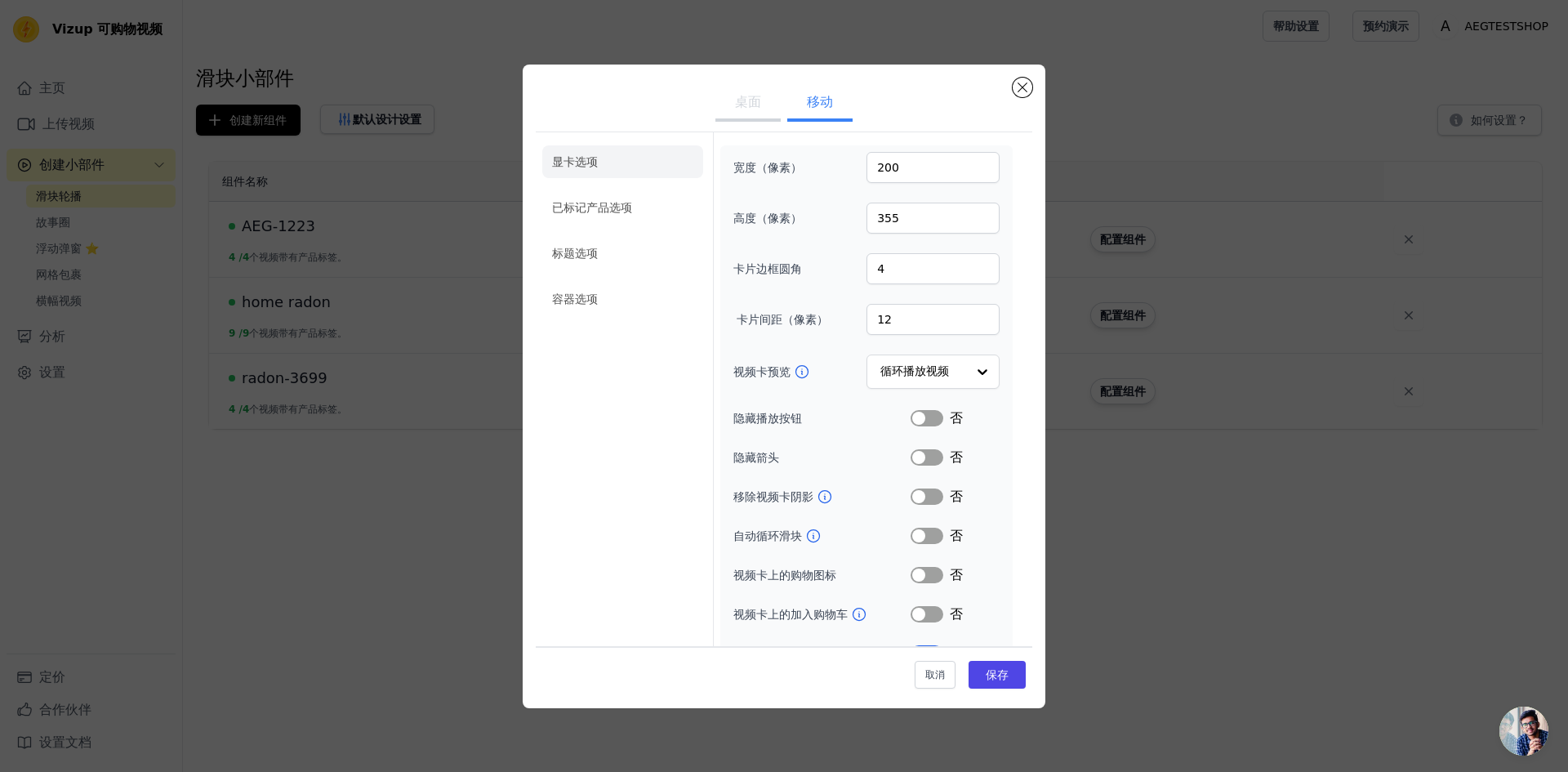
scroll to position [62, 0]
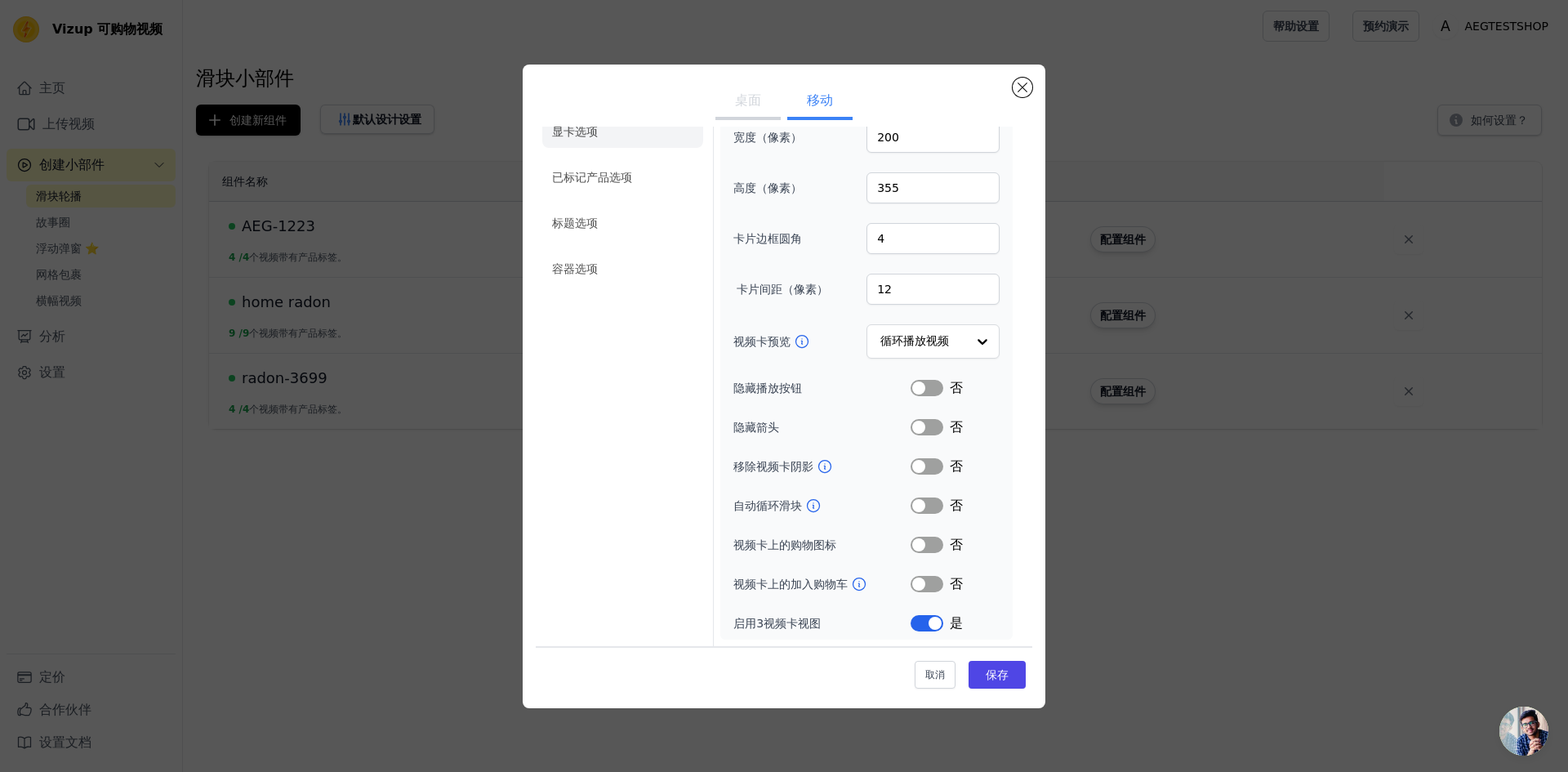
click at [734, 108] on font "桌面" at bounding box center [747, 99] width 26 height 15
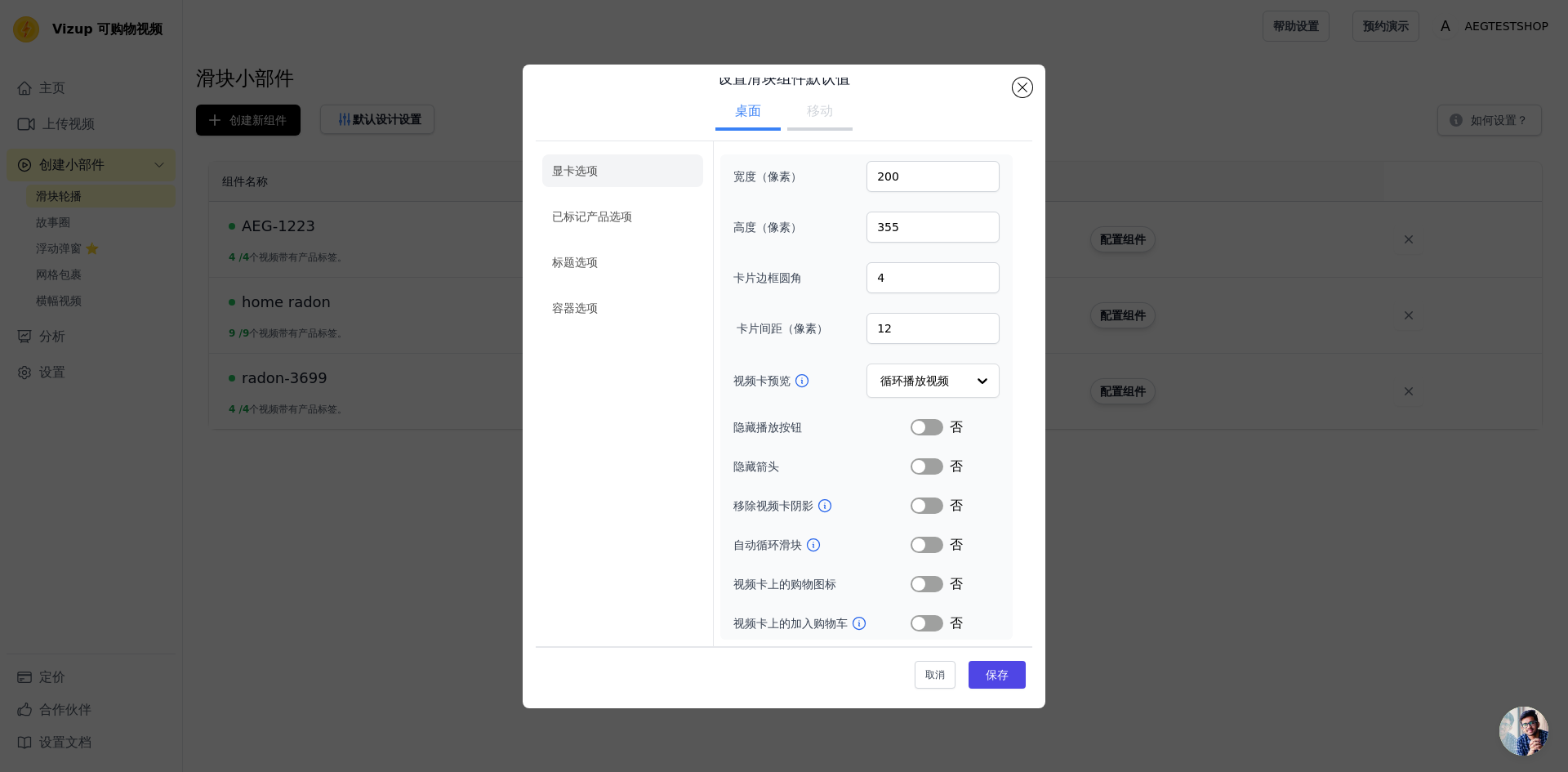
scroll to position [0, 0]
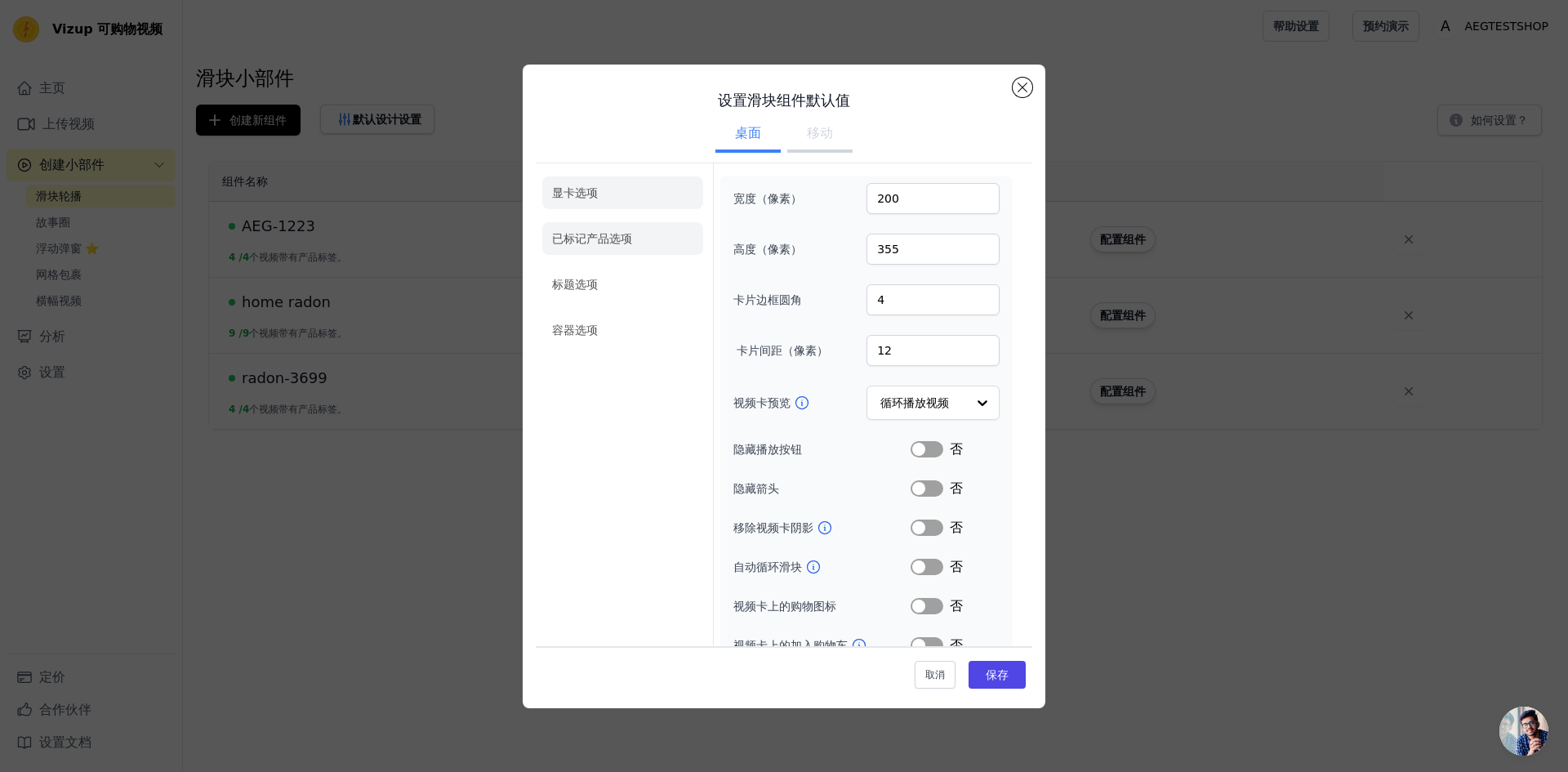
click at [630, 314] on li "已标记产品选项" at bounding box center [623, 330] width 161 height 33
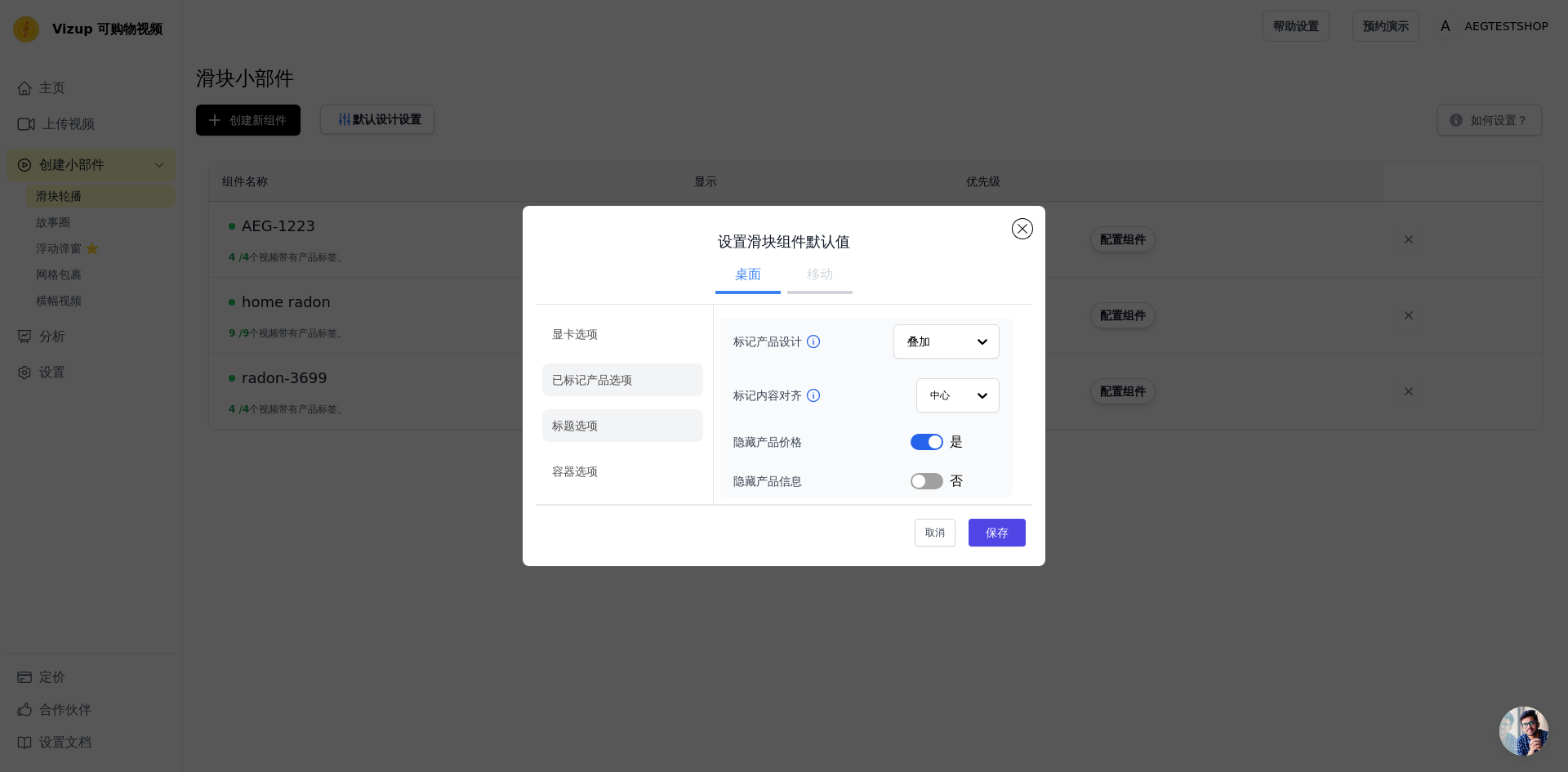
click at [618, 410] on li "标题选项" at bounding box center [623, 425] width 161 height 33
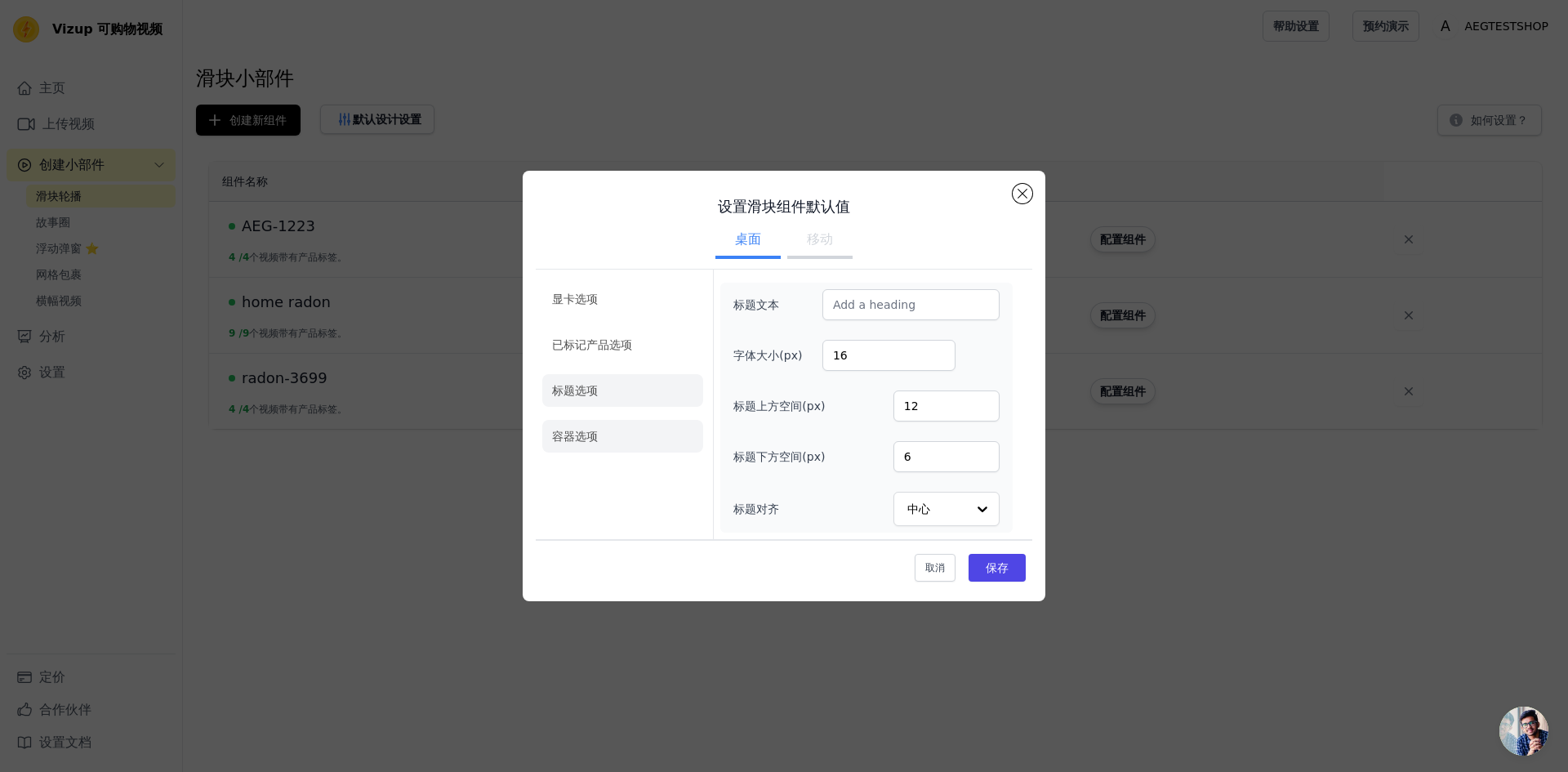
click at [618, 432] on li "容器选项" at bounding box center [623, 436] width 161 height 33
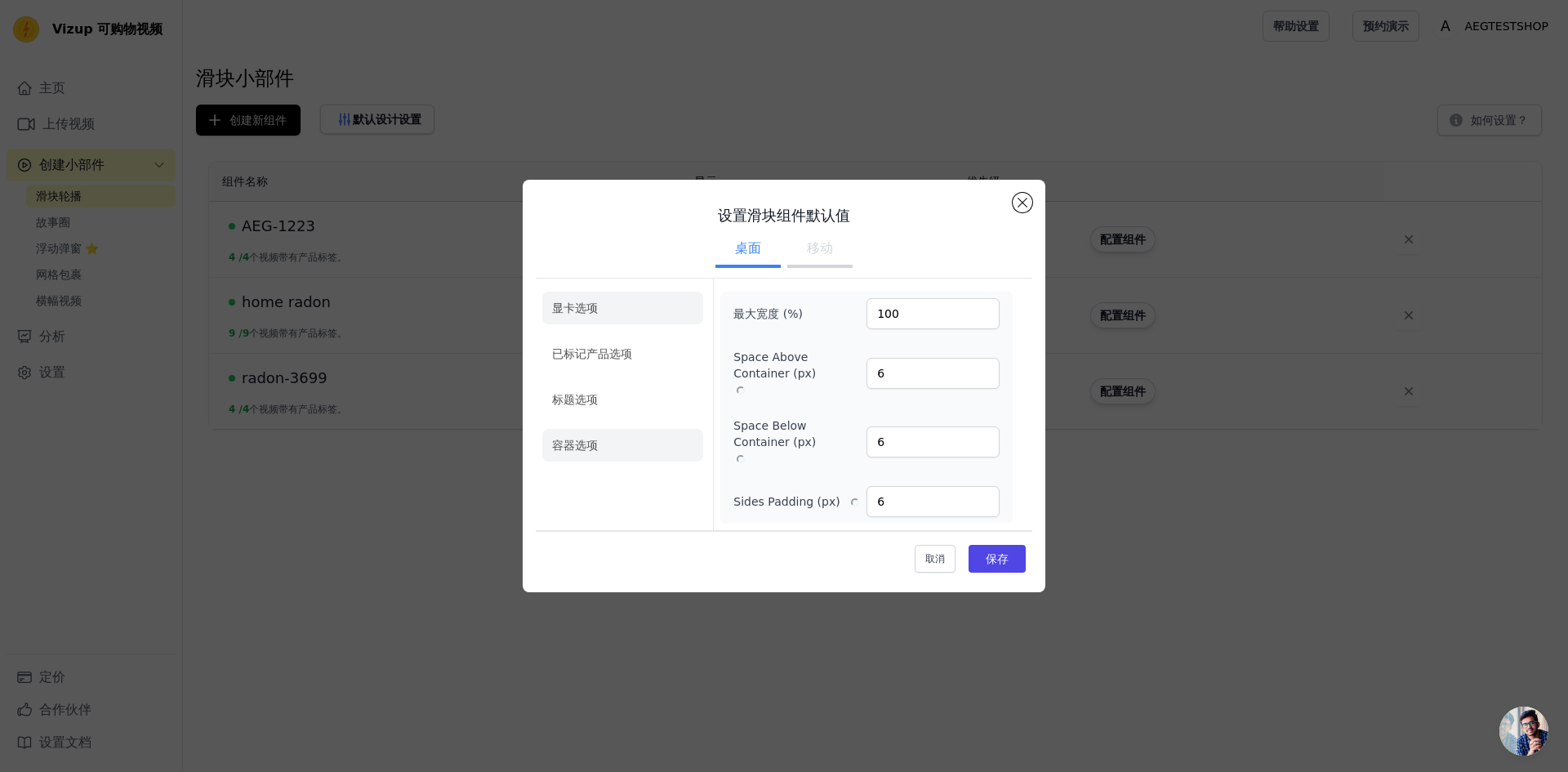
click at [657, 337] on li "显卡选项" at bounding box center [623, 353] width 161 height 33
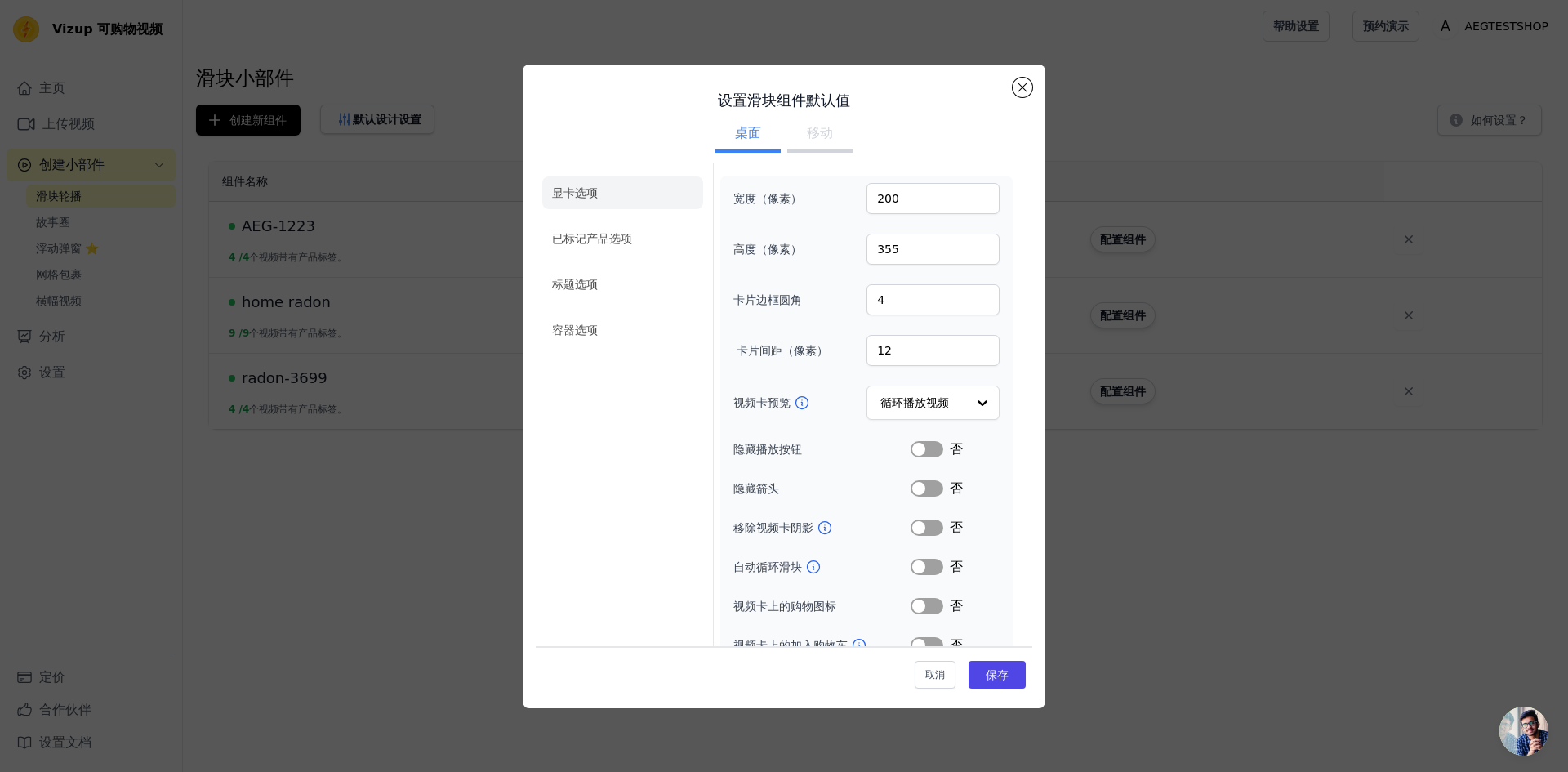
click at [840, 132] on button "移动" at bounding box center [819, 135] width 65 height 36
drag, startPoint x: 909, startPoint y: 206, endPoint x: 812, endPoint y: 204, distance: 97.0
click at [812, 204] on div "宽度（像素） 200" at bounding box center [867, 198] width 266 height 31
type input "2500"
click at [935, 245] on input "355" at bounding box center [933, 248] width 133 height 31
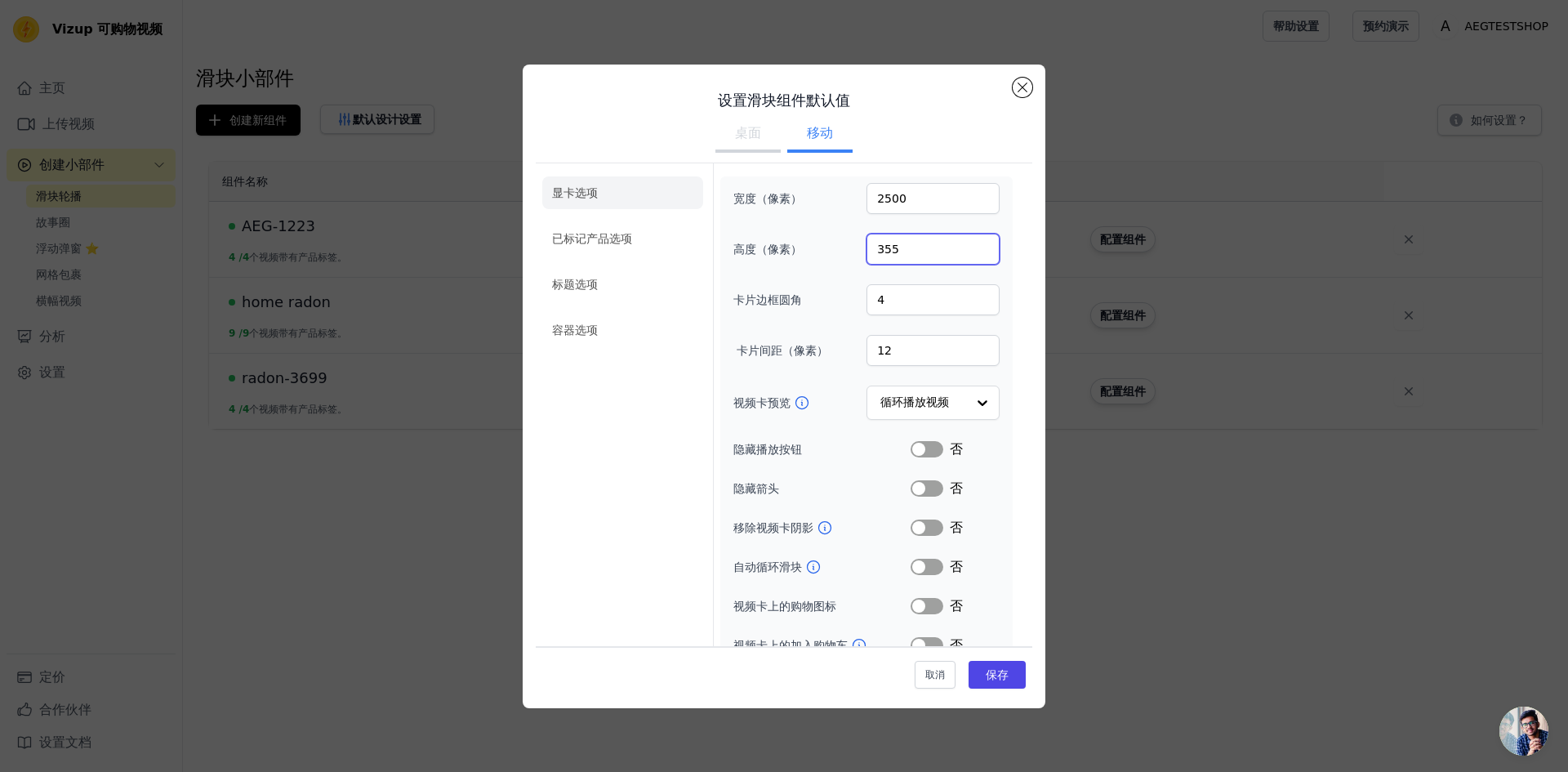
drag, startPoint x: 935, startPoint y: 245, endPoint x: 776, endPoint y: 231, distance: 159.6
click at [776, 231] on div "宽度（像素） 2500 高度（像素） 355 卡片边框圆角 4 卡片间距（像素） 12 视频卡预览 循环播放视频 隐藏播放按钮 Label 否 隐藏箭头 La…" at bounding box center [867, 439] width 266 height 511
type input "4000"
click at [976, 160] on div "显卡选项 已标记产品选项 标题选项 容器选项 宽度（像素） 2500 高度（像素） 4000 卡片边框圆角 4 卡片间距（像素） 12 视频卡预览 循环播放视…" at bounding box center [784, 457] width 497 height 597
click at [985, 677] on font "保存" at bounding box center [997, 675] width 23 height 13
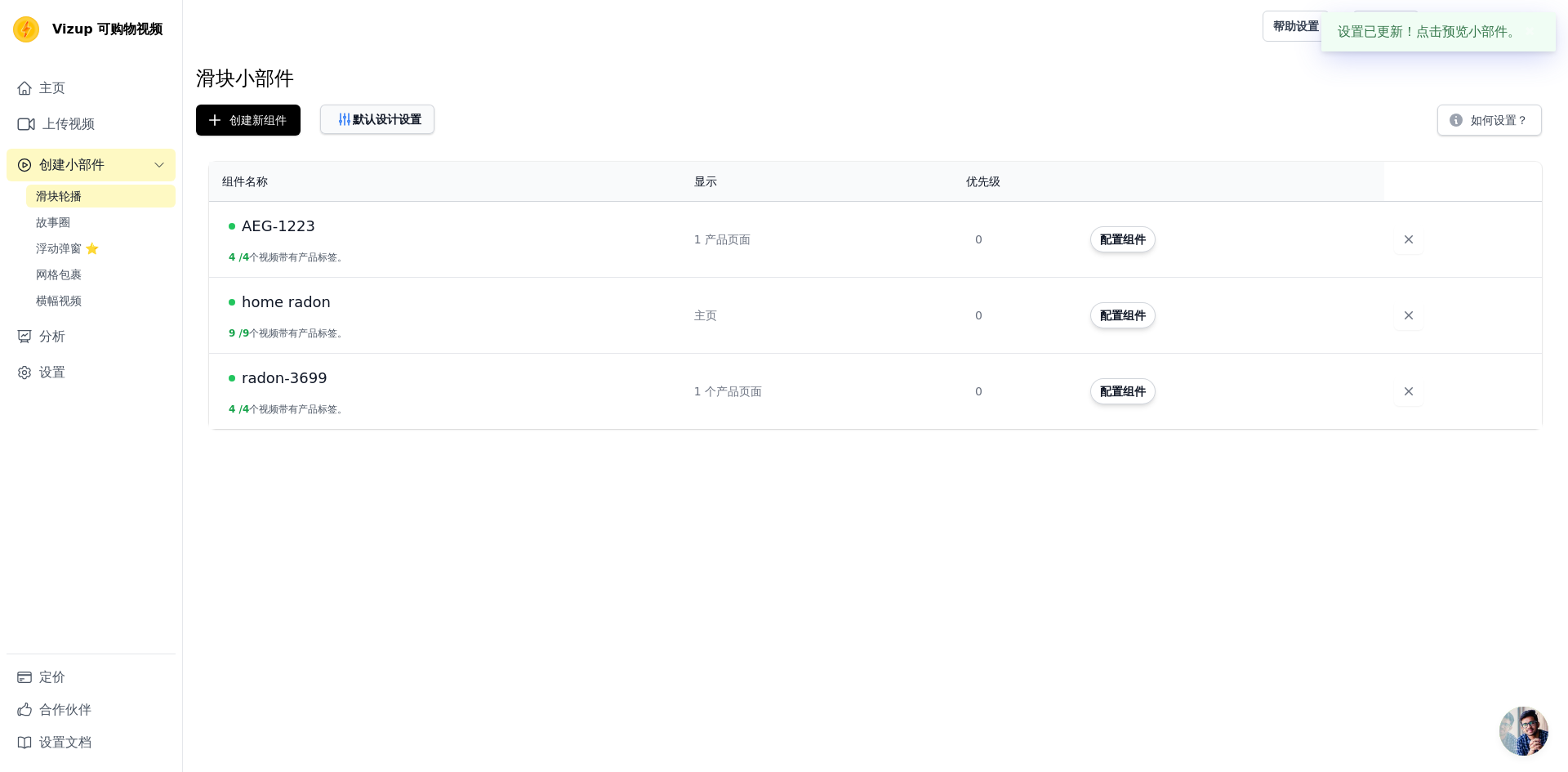
click at [408, 114] on font "默认设计设置" at bounding box center [387, 119] width 69 height 13
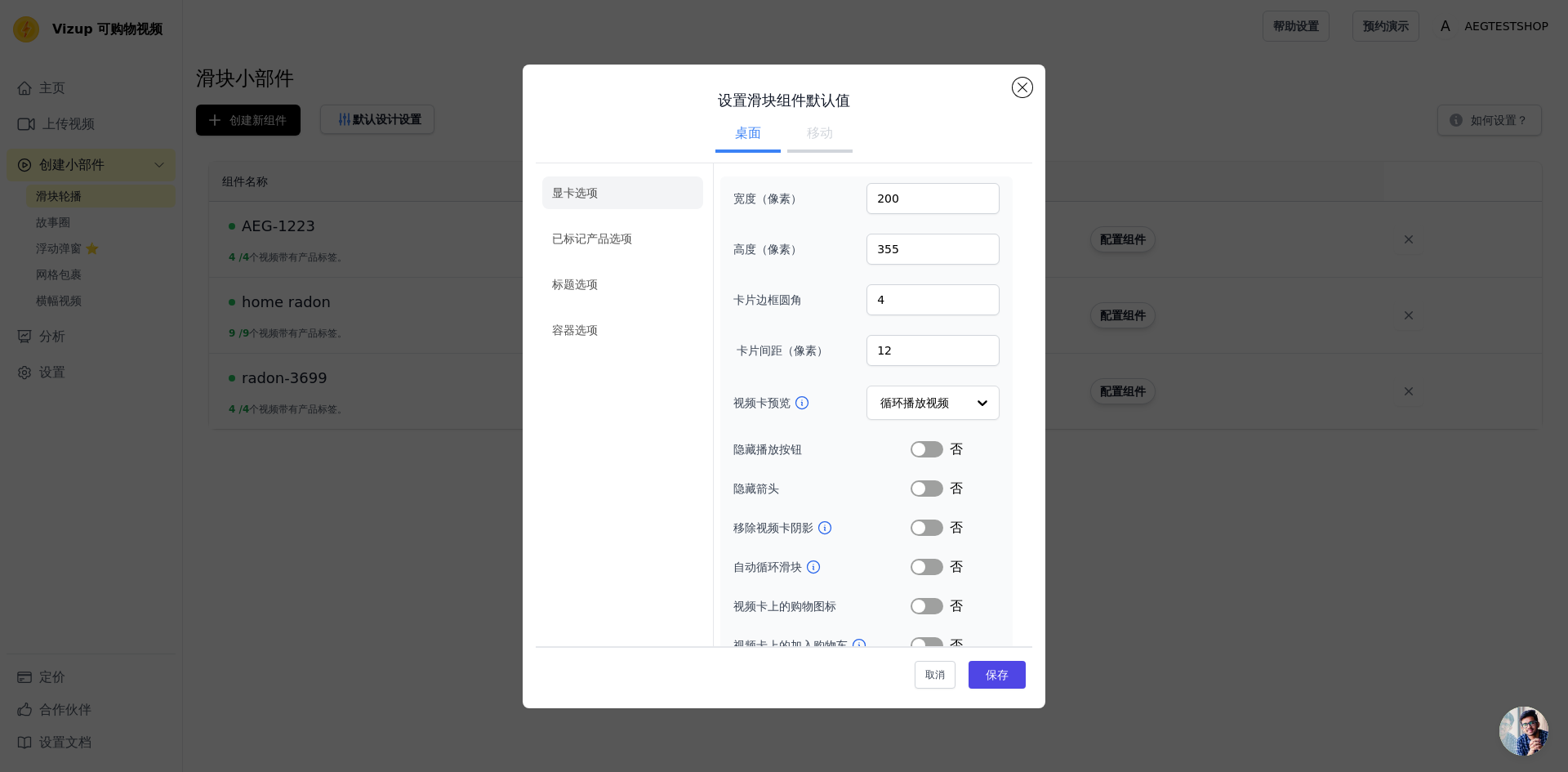
click at [807, 125] on font "移动" at bounding box center [819, 132] width 26 height 15
click at [1019, 85] on button "Close modal" at bounding box center [1022, 88] width 20 height 20
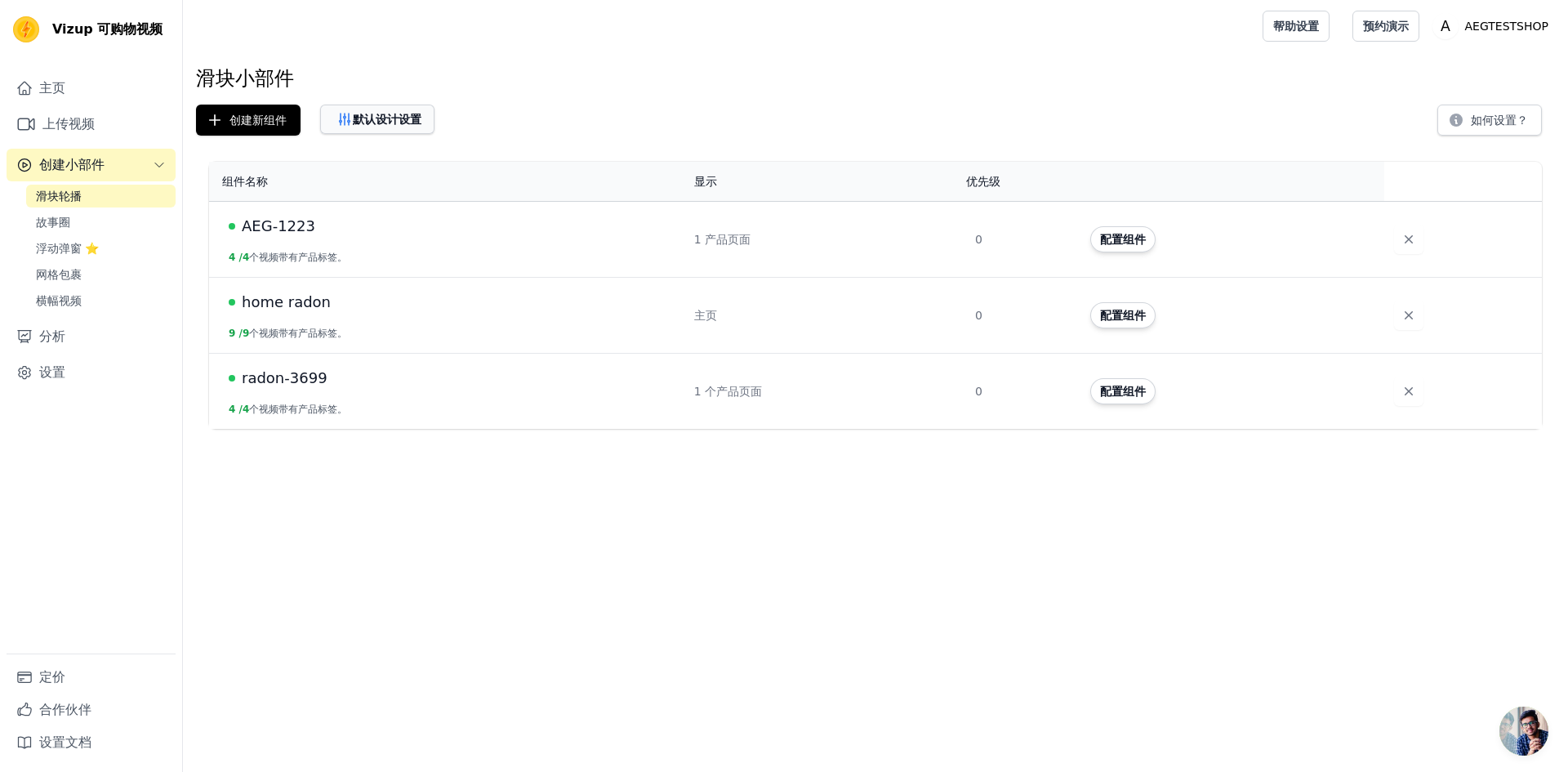
click at [383, 129] on button "默认设计设置" at bounding box center [377, 119] width 114 height 29
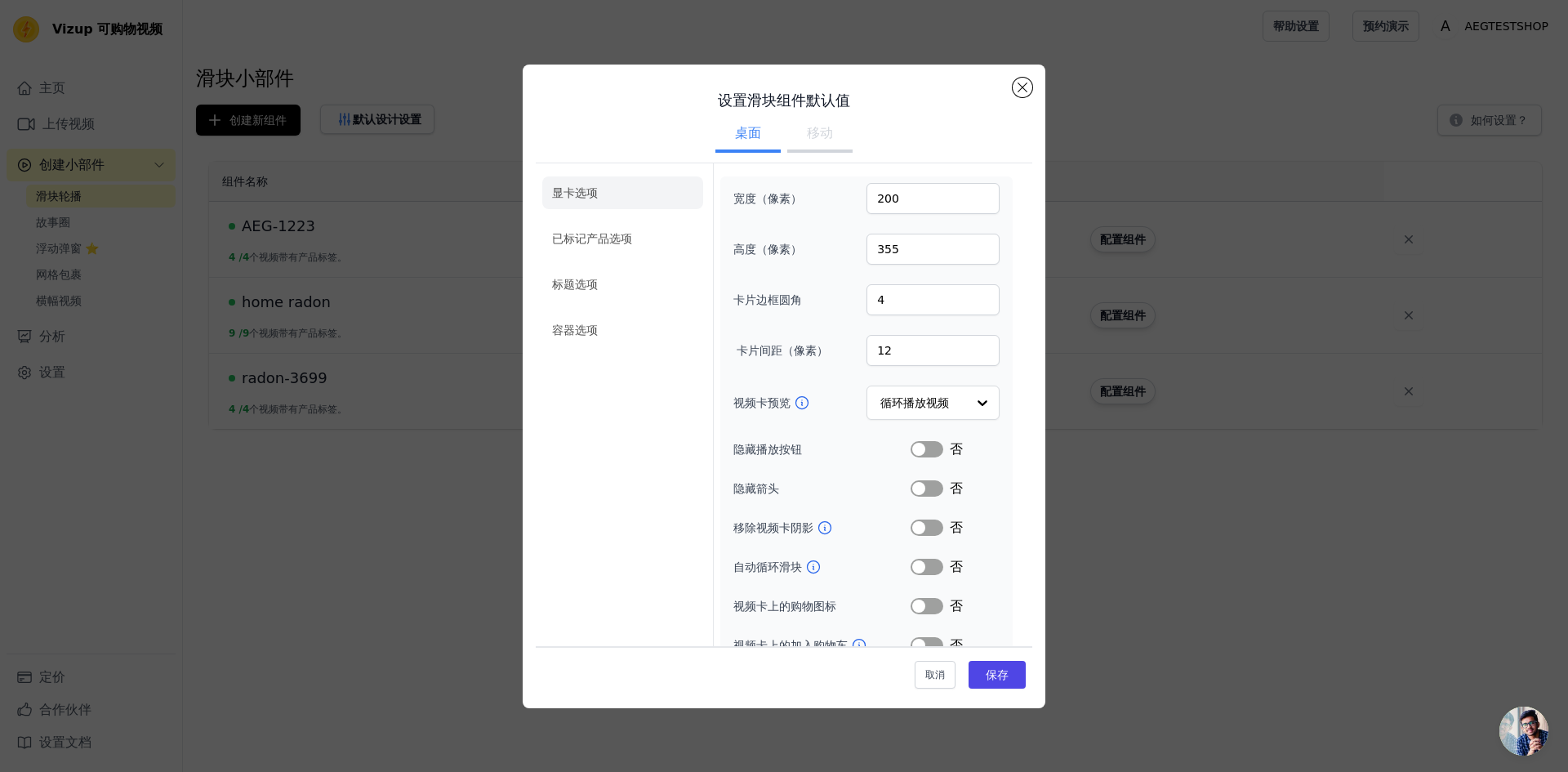
click at [818, 136] on font "移动" at bounding box center [819, 132] width 26 height 15
click at [876, 199] on input "2500" at bounding box center [933, 198] width 133 height 31
type input "500"
click at [880, 241] on input "4000" at bounding box center [933, 248] width 133 height 31
drag, startPoint x: 877, startPoint y: 254, endPoint x: 856, endPoint y: 251, distance: 21.2
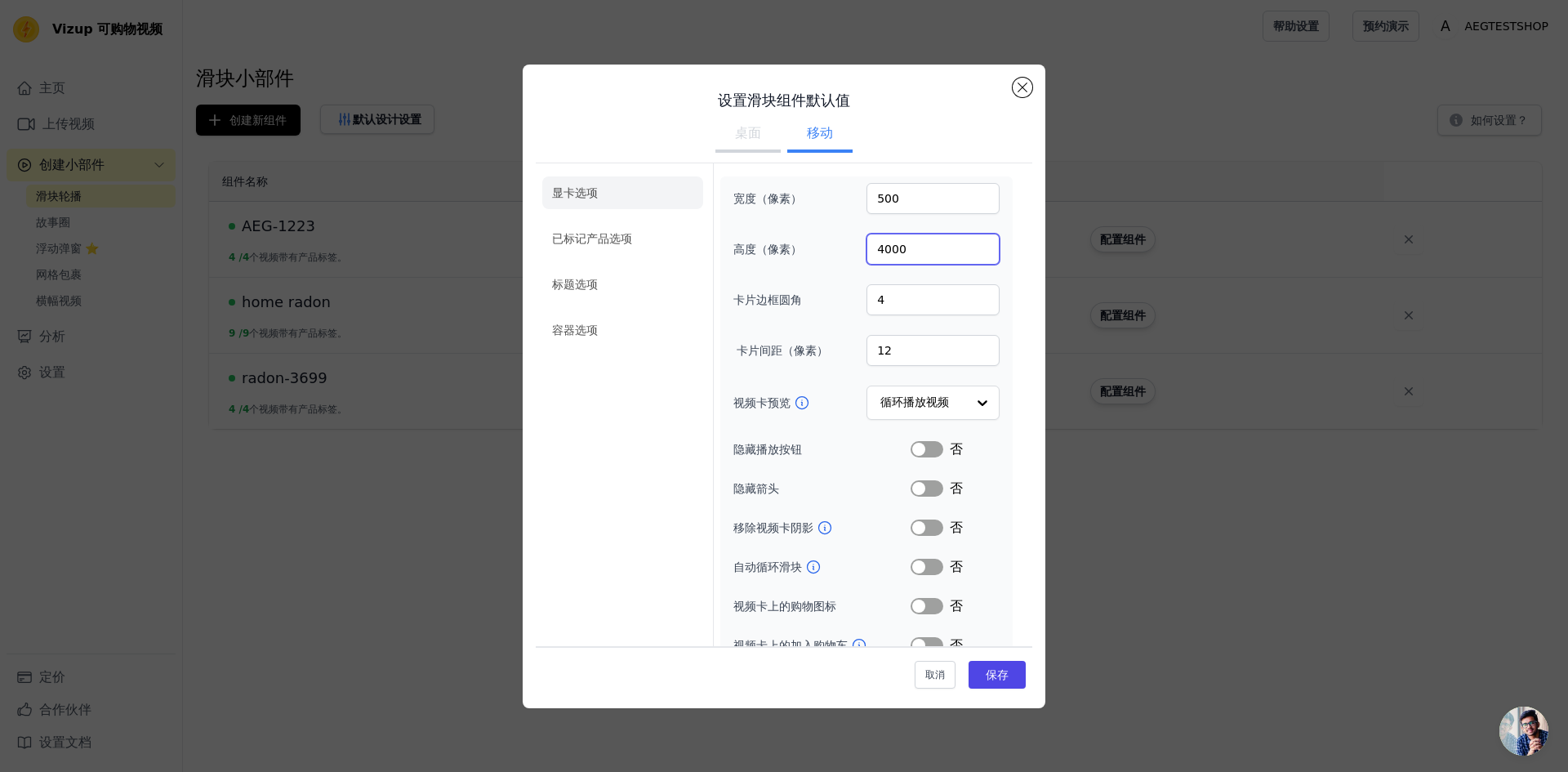
click at [856, 251] on div "高度（像素） 4000" at bounding box center [867, 248] width 266 height 31
click at [920, 254] on input "6000" at bounding box center [933, 248] width 133 height 31
type input "600"
click at [1005, 685] on button "保存" at bounding box center [997, 674] width 57 height 28
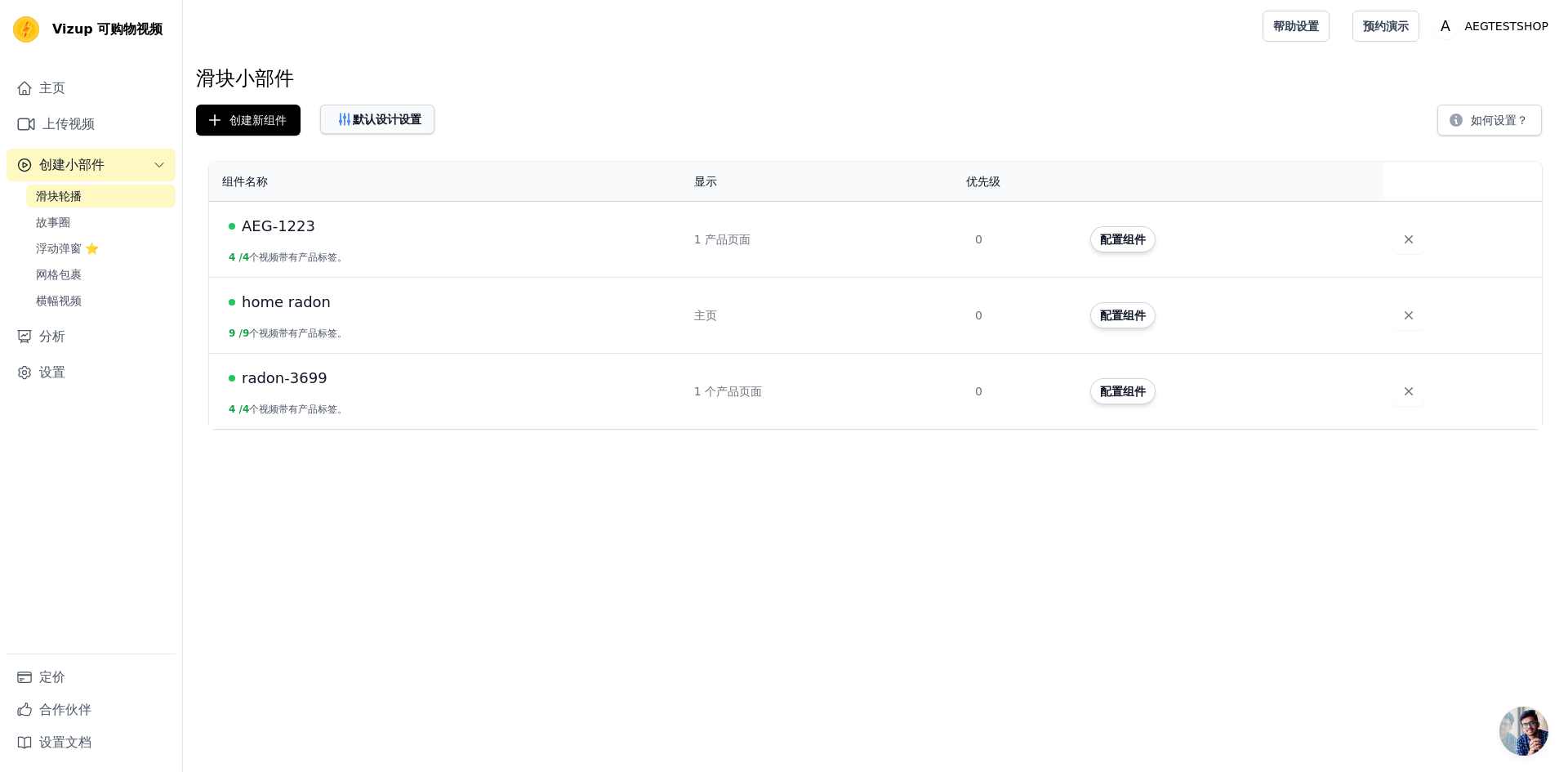
click at [424, 130] on button "默认设计设置" at bounding box center [377, 119] width 114 height 29
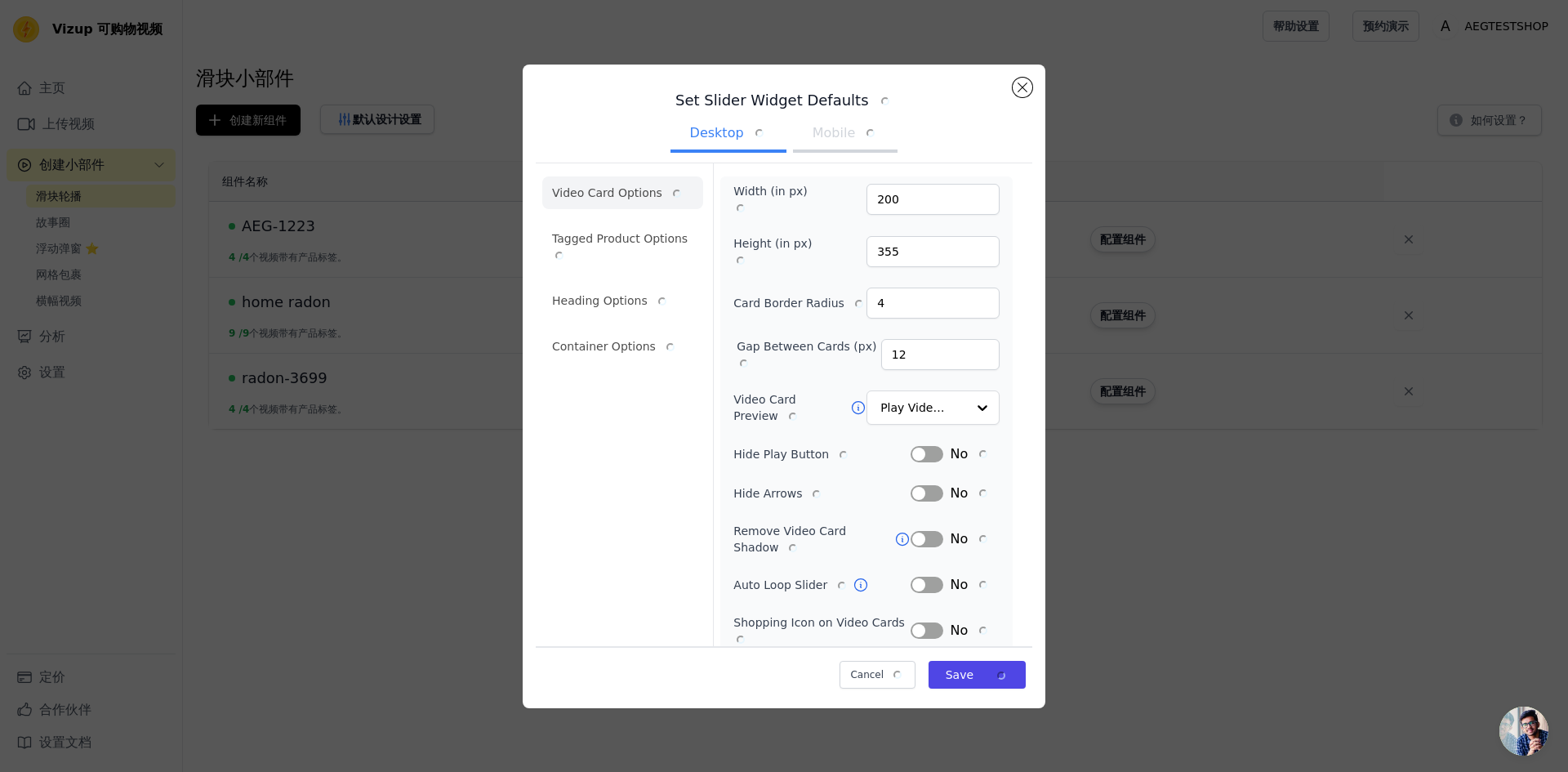
click at [821, 113] on ul "Desktop Mobile" at bounding box center [784, 134] width 497 height 49
click at [824, 133] on button "Mobile" at bounding box center [845, 135] width 105 height 36
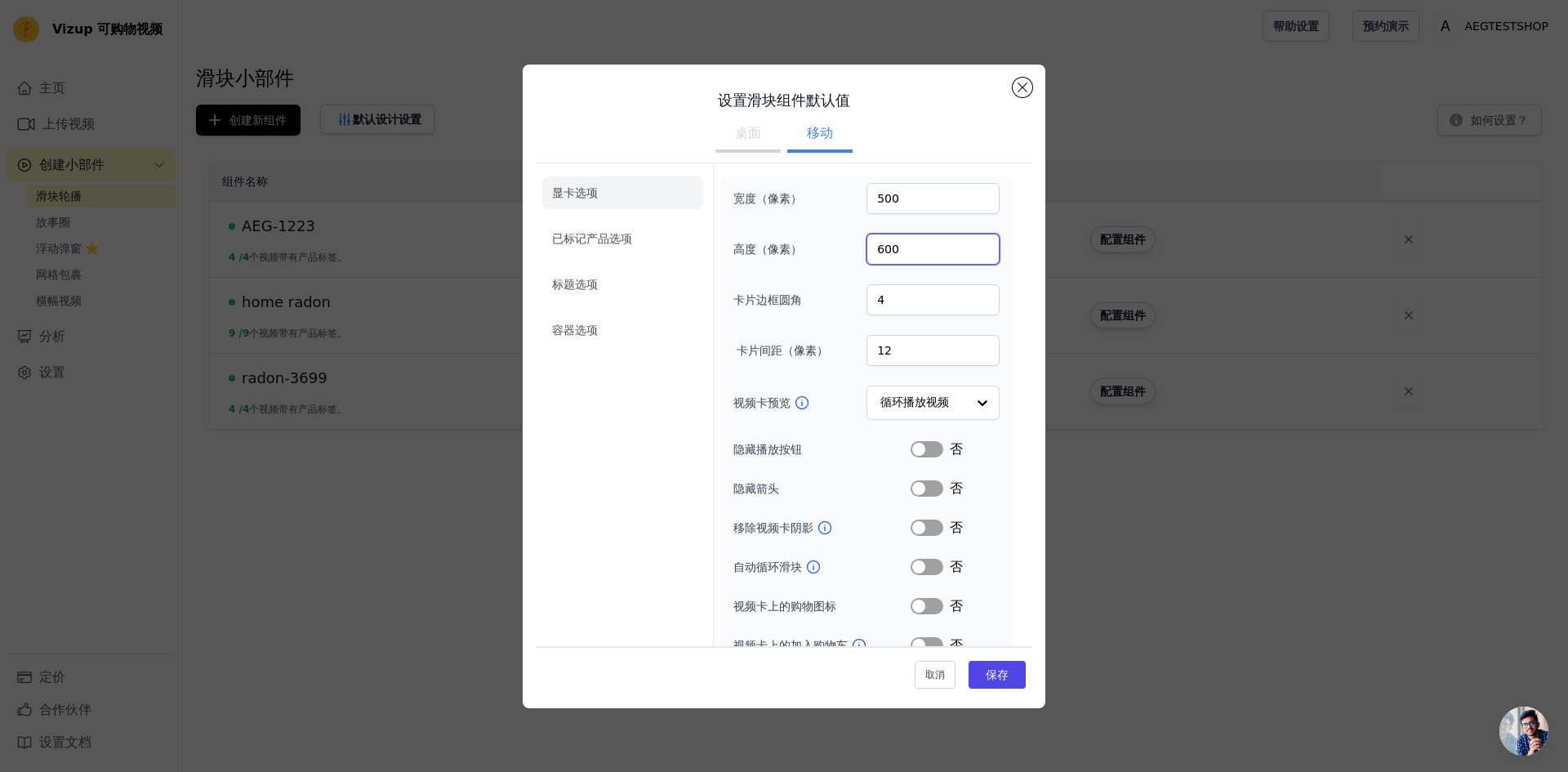
click at [875, 250] on input "600" at bounding box center [933, 248] width 133 height 31
type input "500"
drag, startPoint x: 875, startPoint y: 200, endPoint x: 865, endPoint y: 201, distance: 10.0
click at [867, 201] on input "500" at bounding box center [933, 198] width 133 height 31
type input "1000"
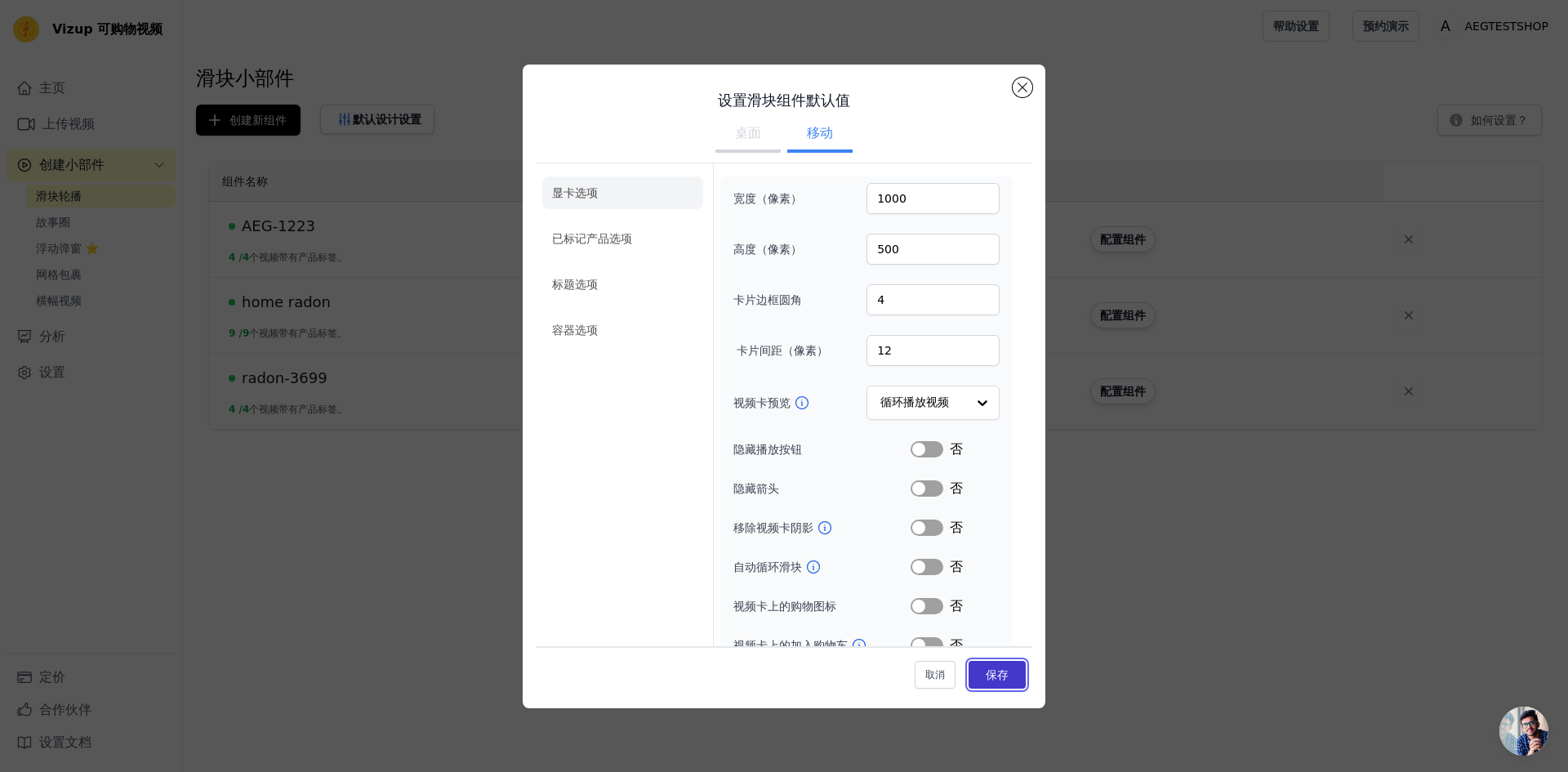
click at [985, 668] on font "保存" at bounding box center [997, 675] width 23 height 13
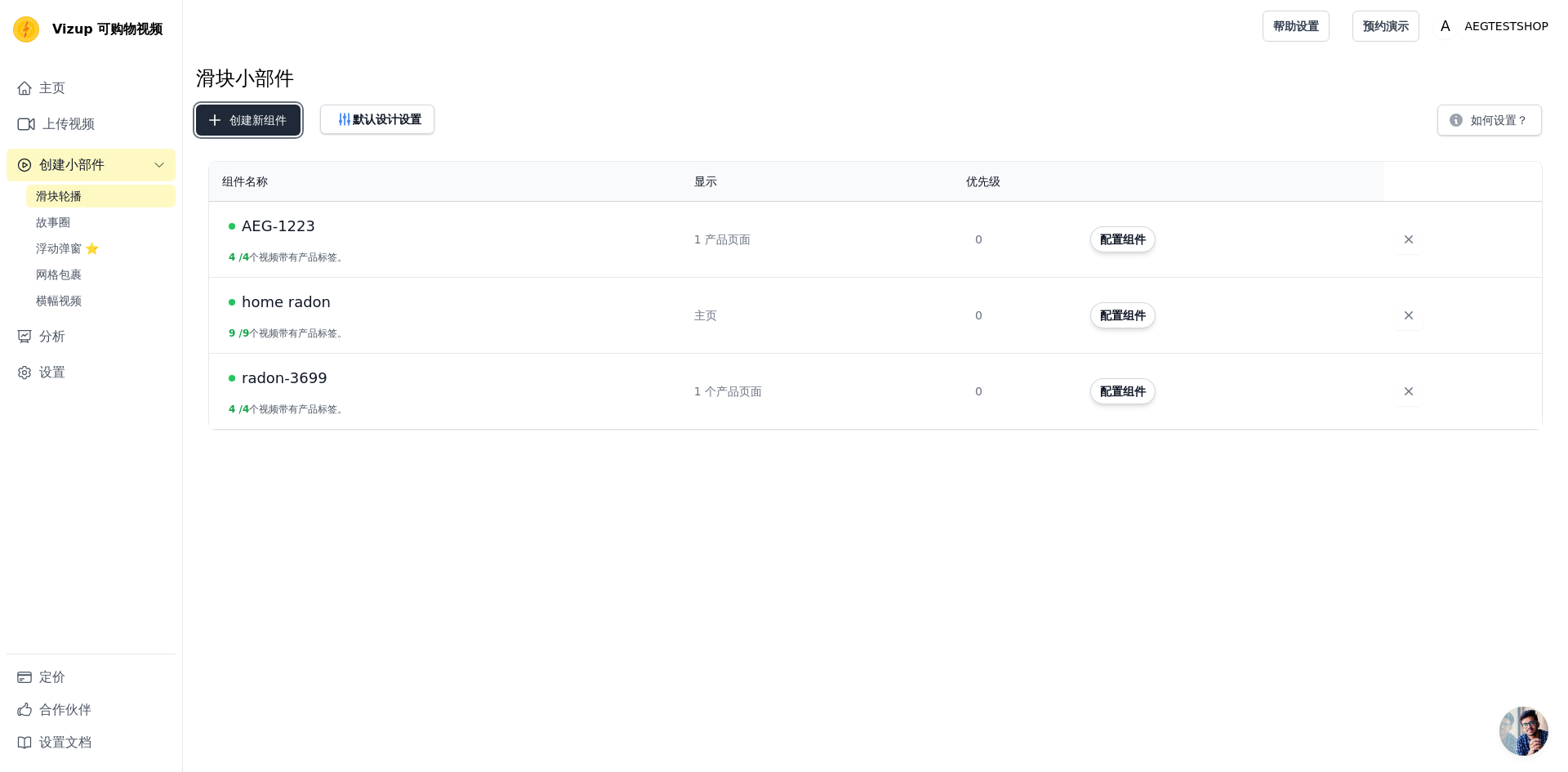
click at [233, 114] on font "创建新组件" at bounding box center [258, 120] width 57 height 13
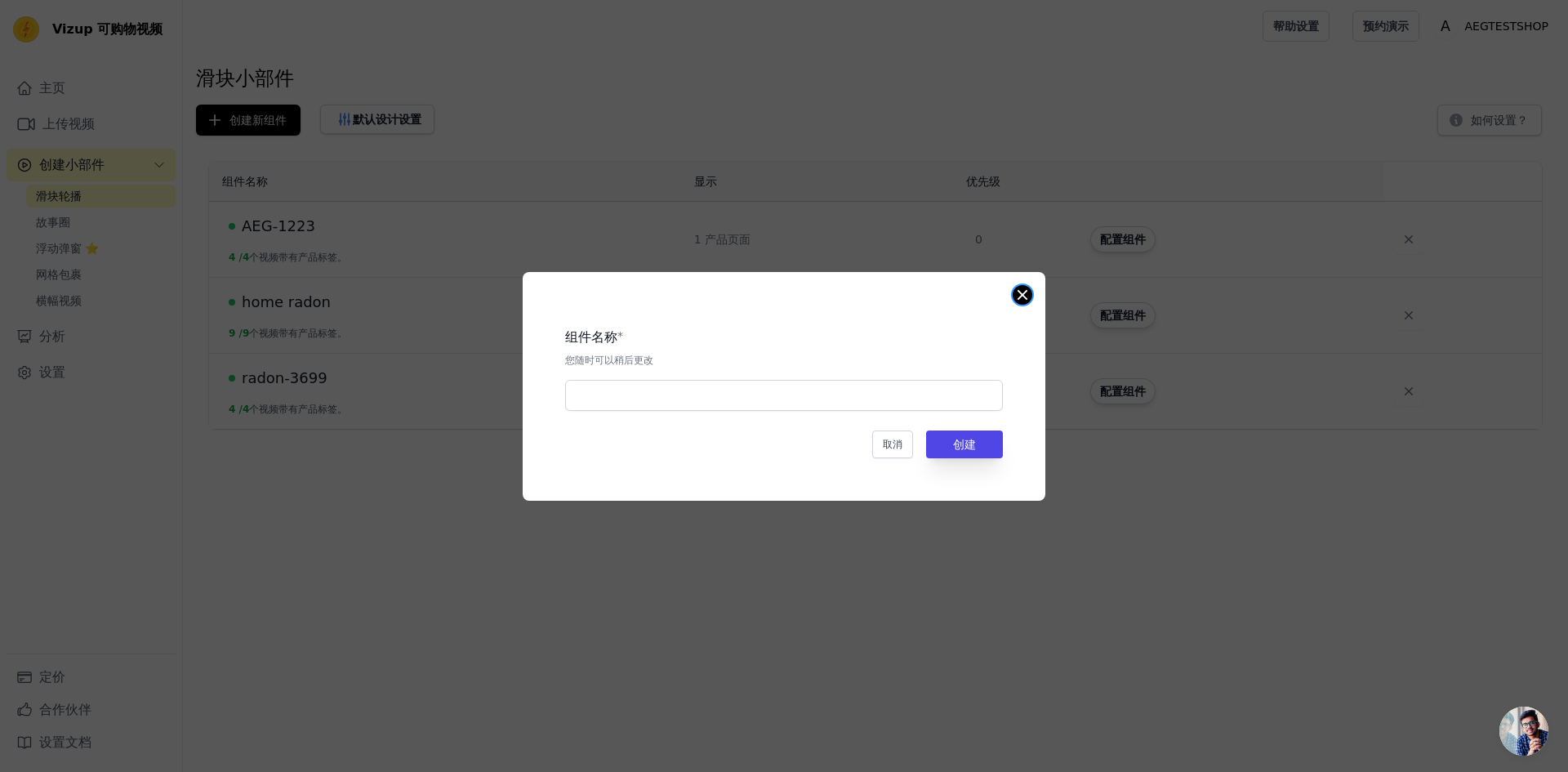
click at [1019, 292] on button "Close modal" at bounding box center [1022, 295] width 20 height 20
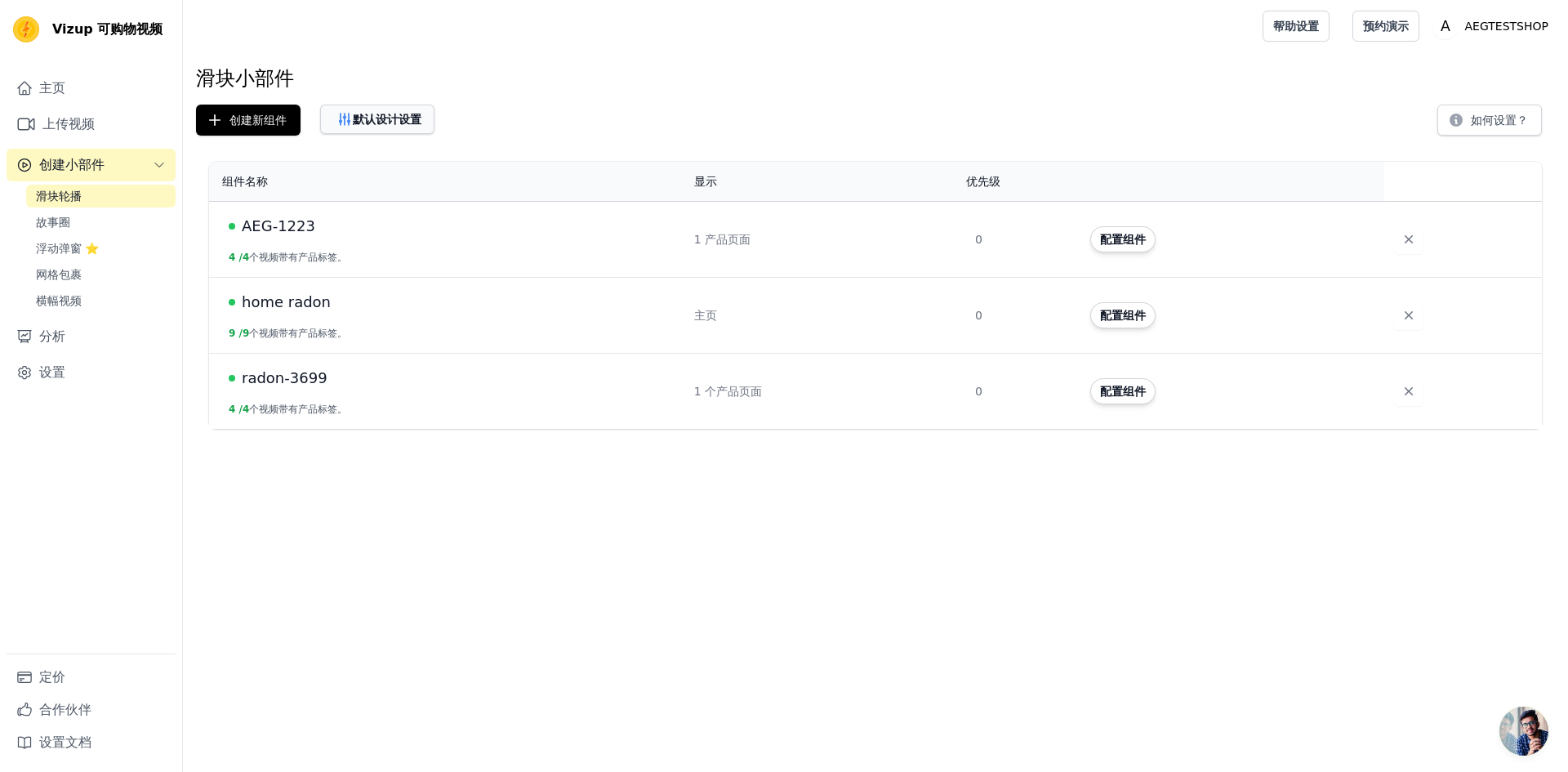
click at [340, 122] on icon "button" at bounding box center [345, 119] width 11 height 12
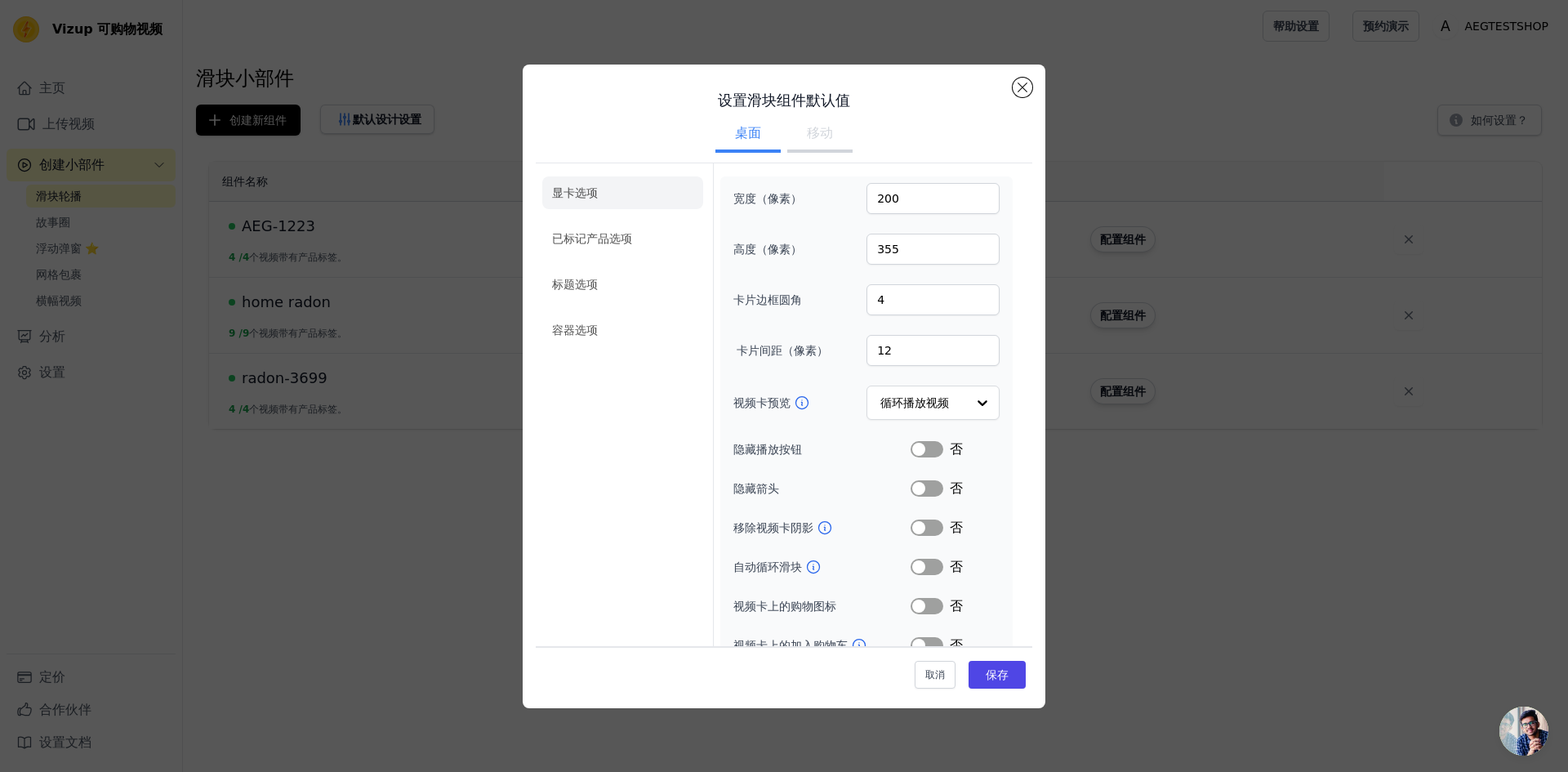
click at [820, 136] on font "移动" at bounding box center [819, 132] width 26 height 15
drag, startPoint x: 876, startPoint y: 203, endPoint x: 867, endPoint y: 204, distance: 9.1
click at [867, 204] on input "1000" at bounding box center [933, 198] width 133 height 31
type input "2000"
drag, startPoint x: 876, startPoint y: 253, endPoint x: 857, endPoint y: 253, distance: 19.0
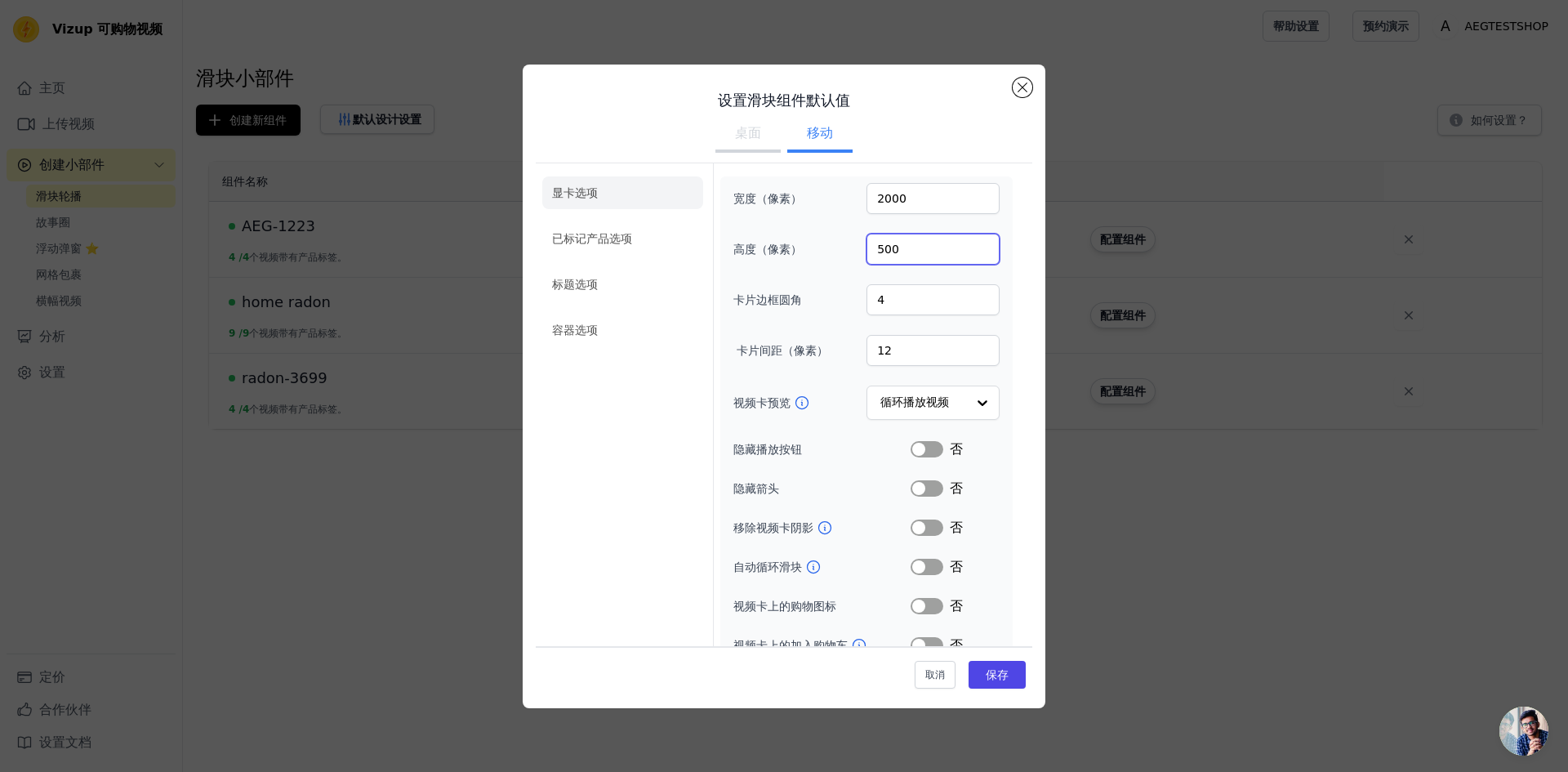
click at [857, 253] on div "高度（像素） 500" at bounding box center [867, 248] width 266 height 31
type input "400"
click at [1001, 222] on form "宽度（像素） 2000 高度（像素） 400 卡片边框圆角 4 卡片间距（像素） 12 视频卡预览 循环播放视频 隐藏播放按钮 Label 否 隐藏箭头 La…" at bounding box center [866, 435] width 306 height 544
click at [968, 675] on button "保存" at bounding box center [997, 674] width 57 height 28
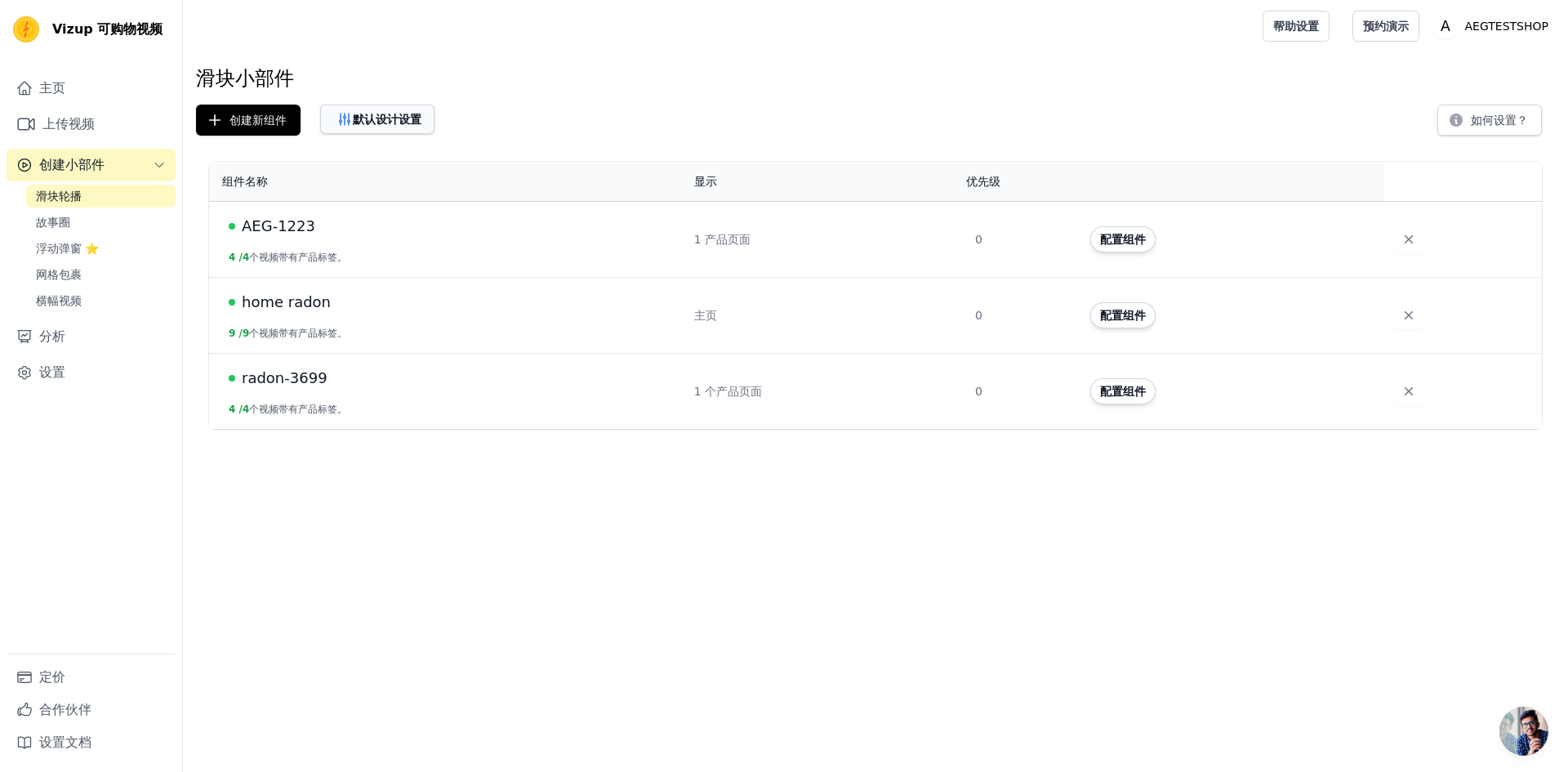
click at [402, 115] on font "默认设计设置" at bounding box center [387, 119] width 69 height 13
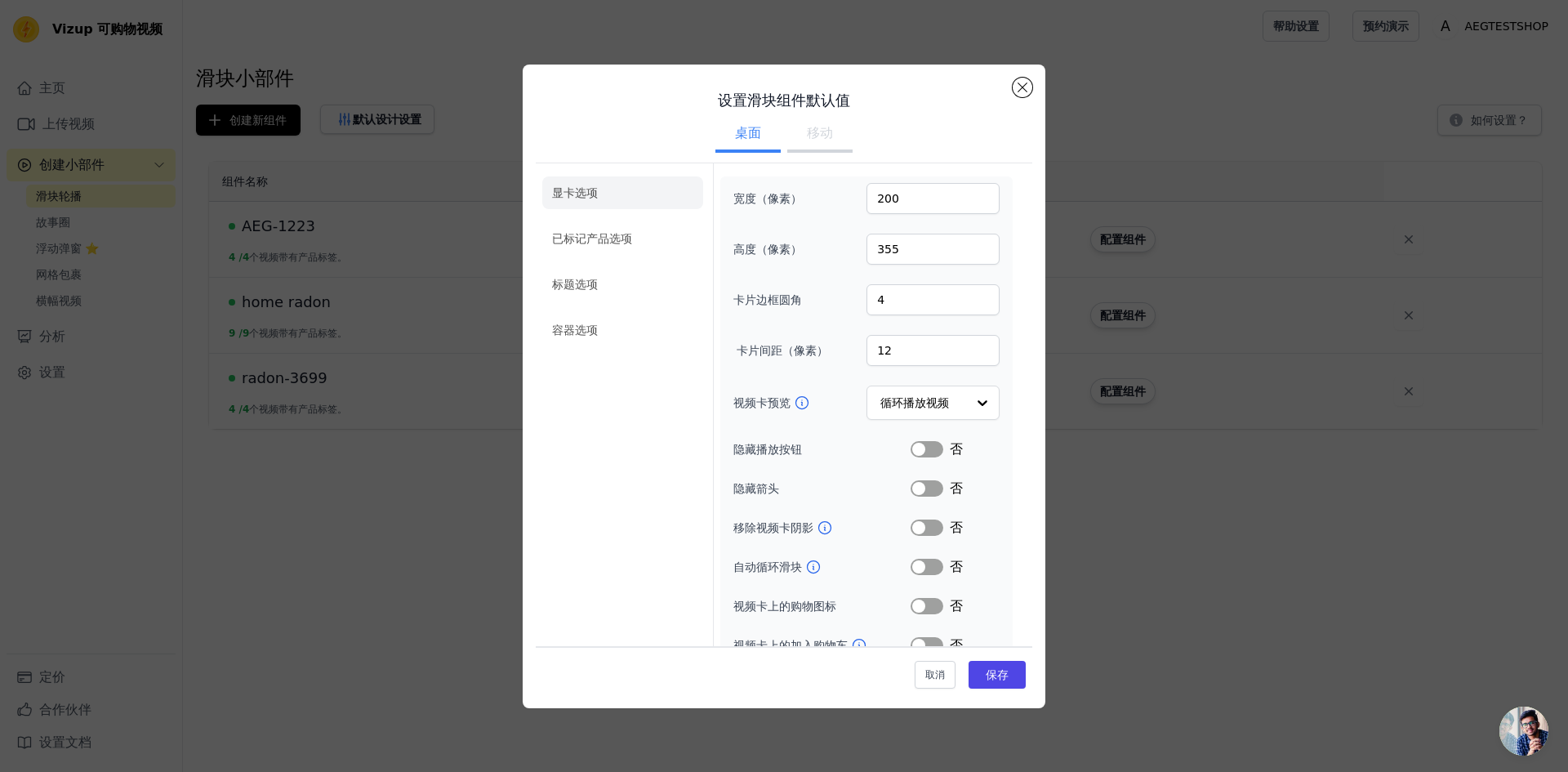
click at [828, 127] on button "移动" at bounding box center [819, 135] width 65 height 36
click at [877, 202] on input "2000" at bounding box center [933, 198] width 133 height 31
click at [887, 205] on input "2000" at bounding box center [933, 198] width 133 height 31
click at [869, 211] on input "2000" at bounding box center [933, 198] width 133 height 31
type input "3000"
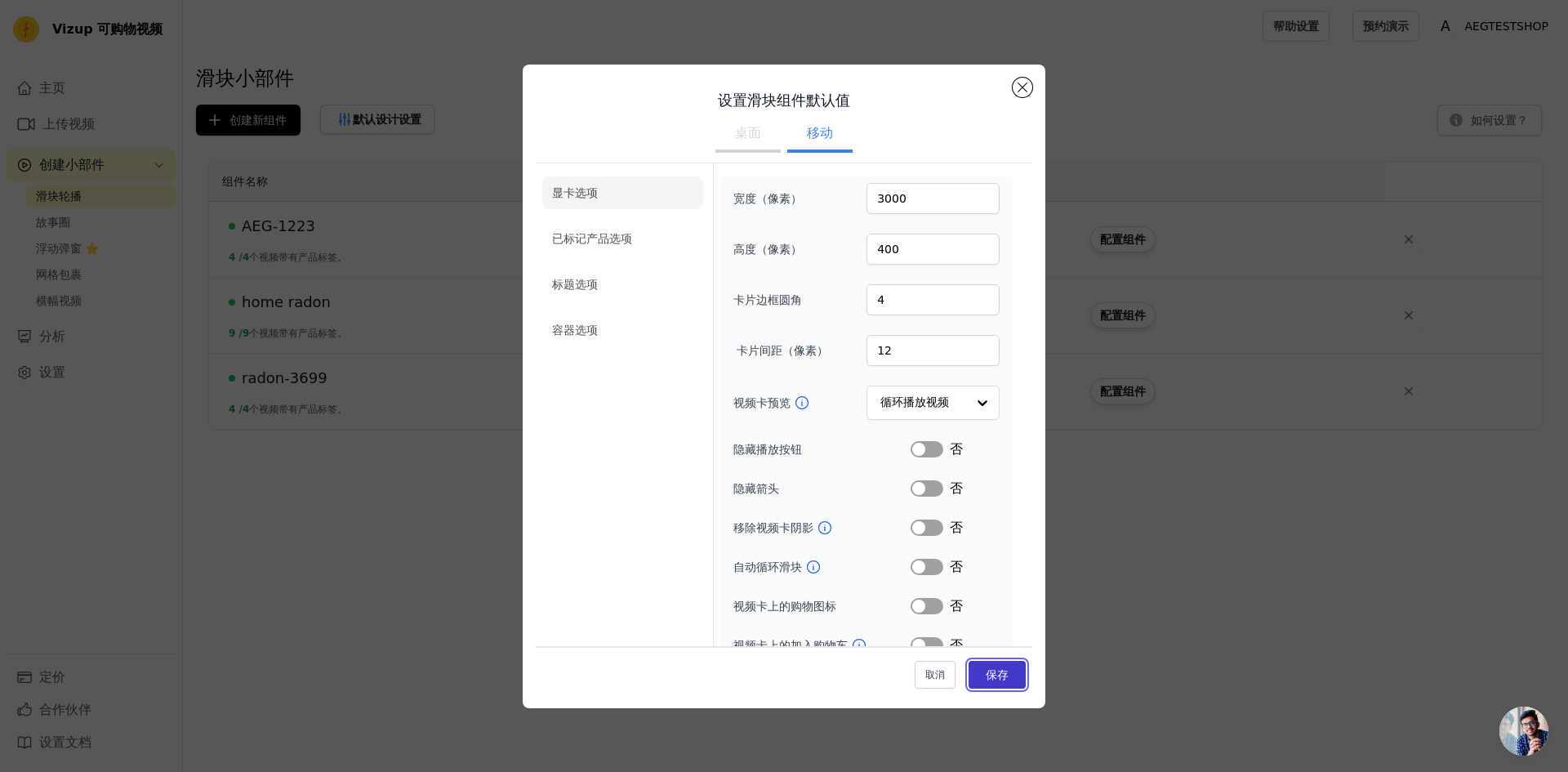
click at [1002, 663] on button "保存" at bounding box center [997, 674] width 57 height 28
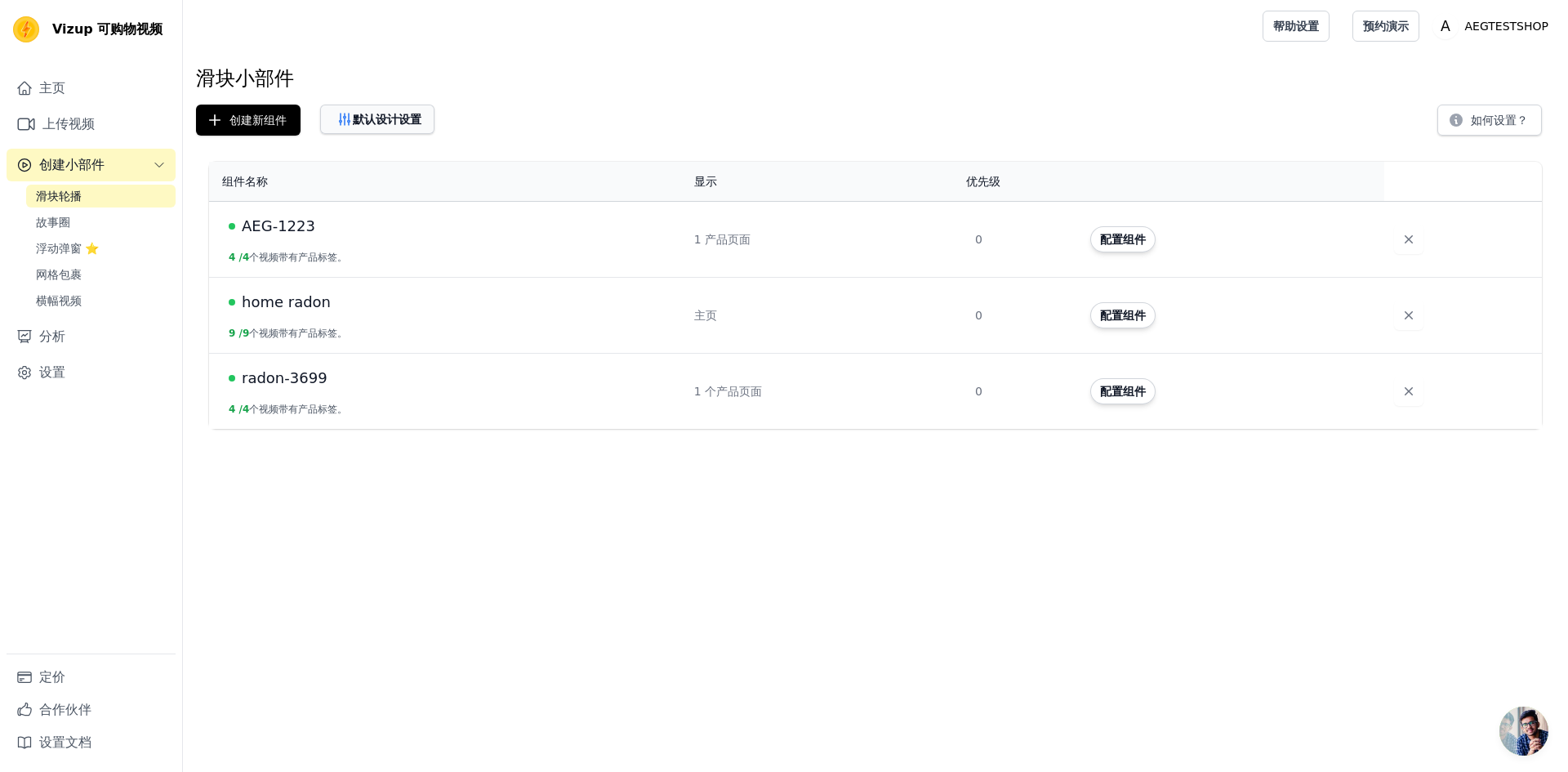
click at [422, 119] on button "默认设计设置" at bounding box center [377, 119] width 114 height 29
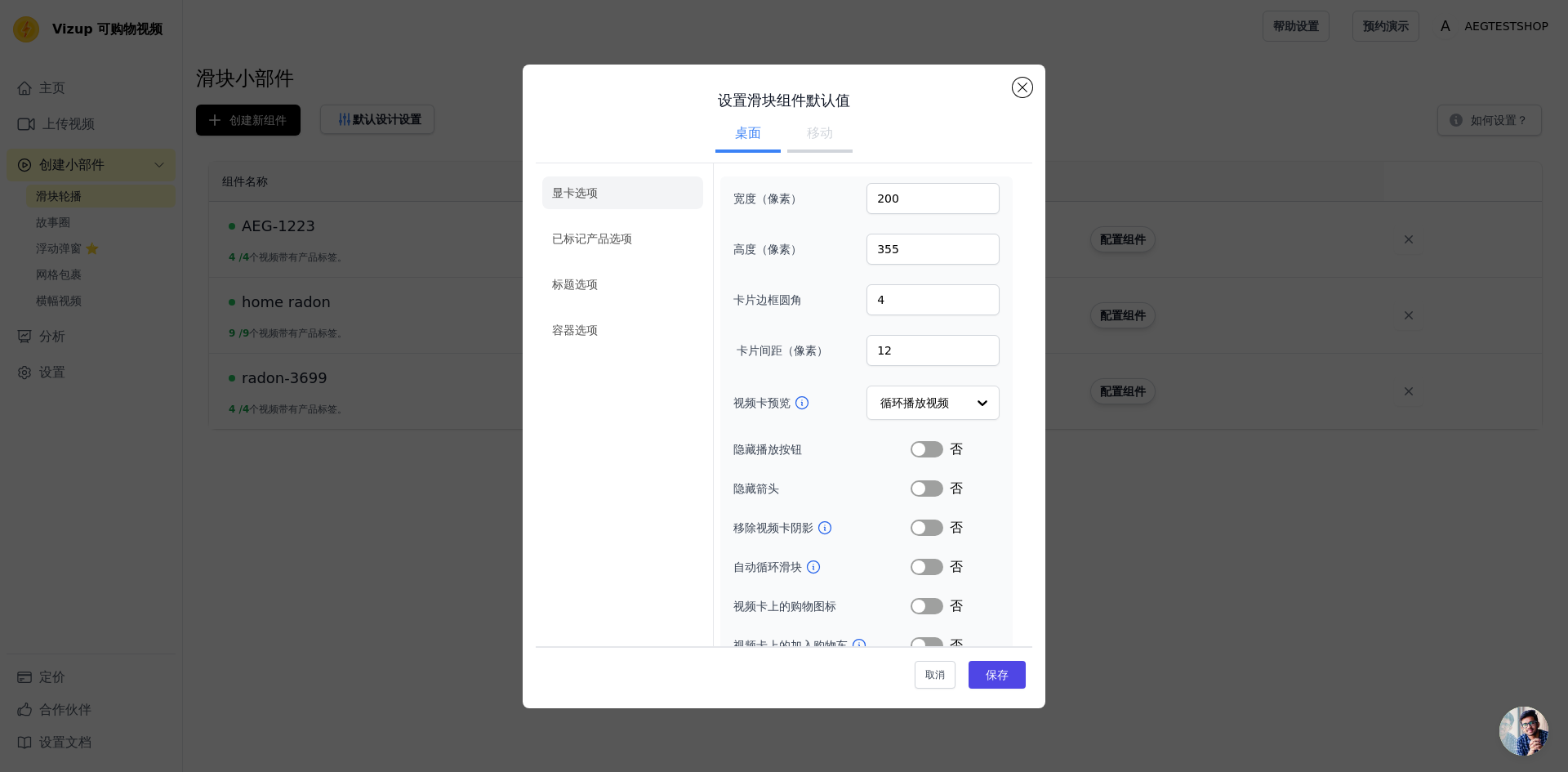
click at [804, 148] on button "移动" at bounding box center [819, 135] width 65 height 36
click at [1012, 89] on button "Close modal" at bounding box center [1022, 88] width 20 height 20
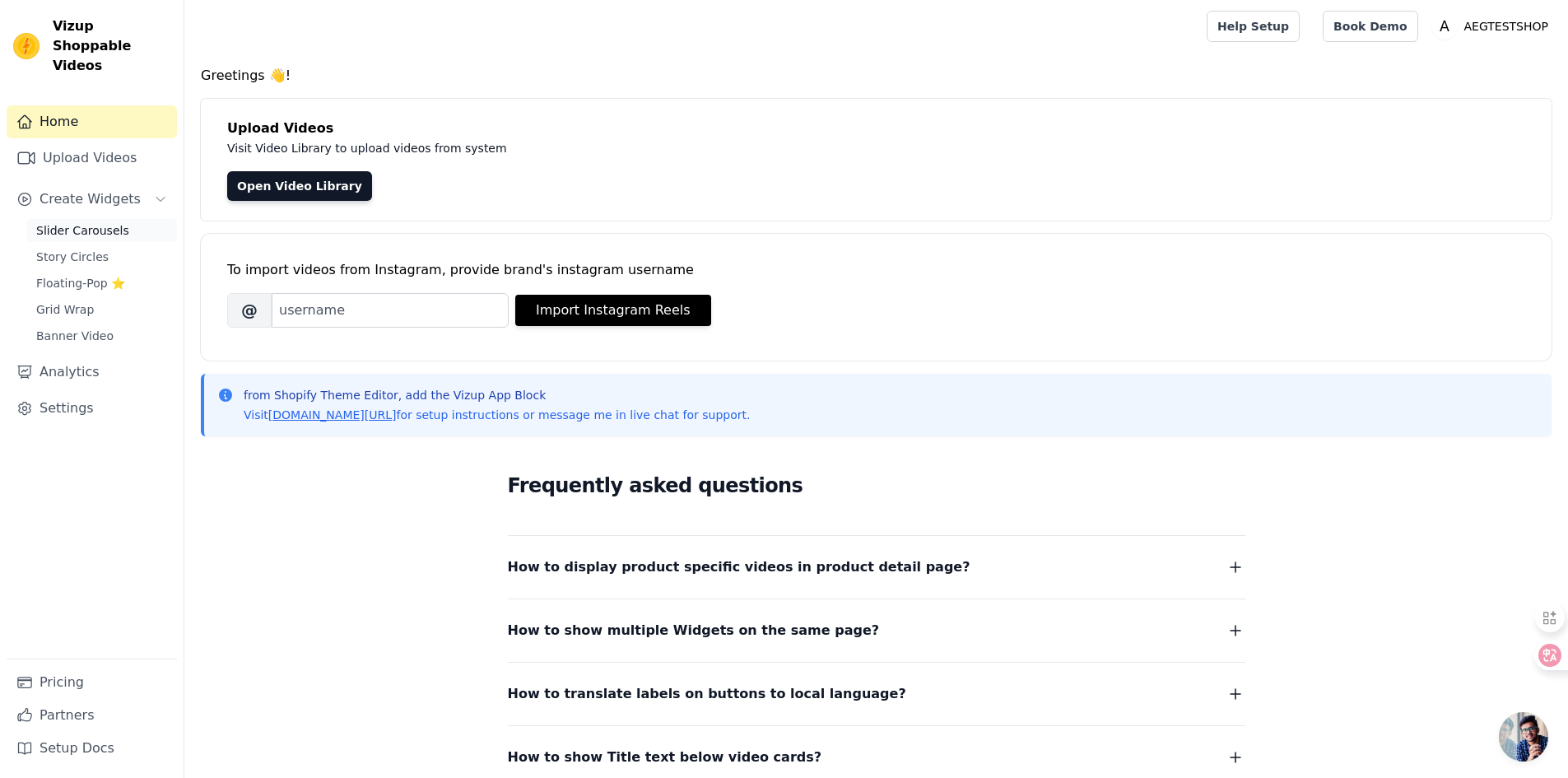
click at [91, 222] on span "Slider Carousels" at bounding box center [82, 231] width 93 height 16
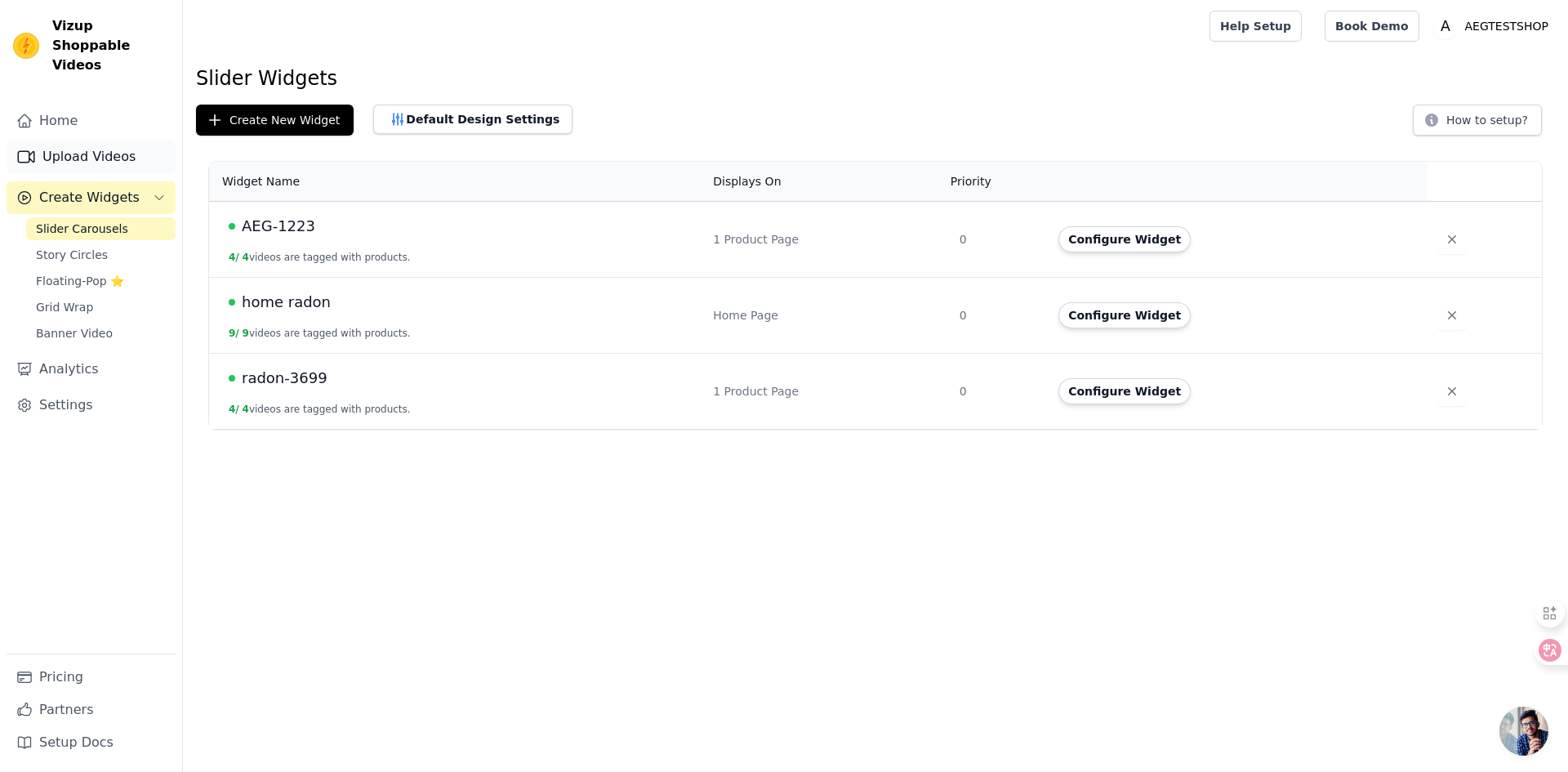
click at [105, 140] on link "Upload Videos" at bounding box center [90, 156] width 169 height 33
